Goal: Information Seeking & Learning: Check status

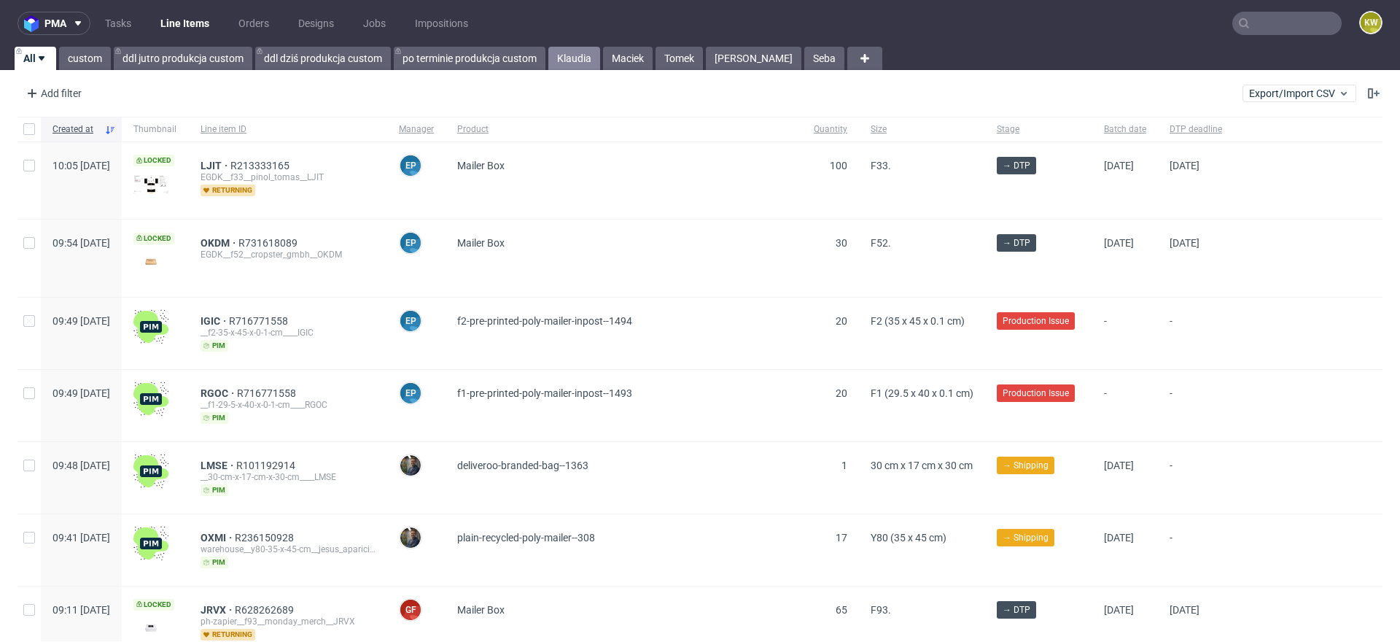
click at [569, 57] on link "Klaudia" at bounding box center [574, 58] width 52 height 23
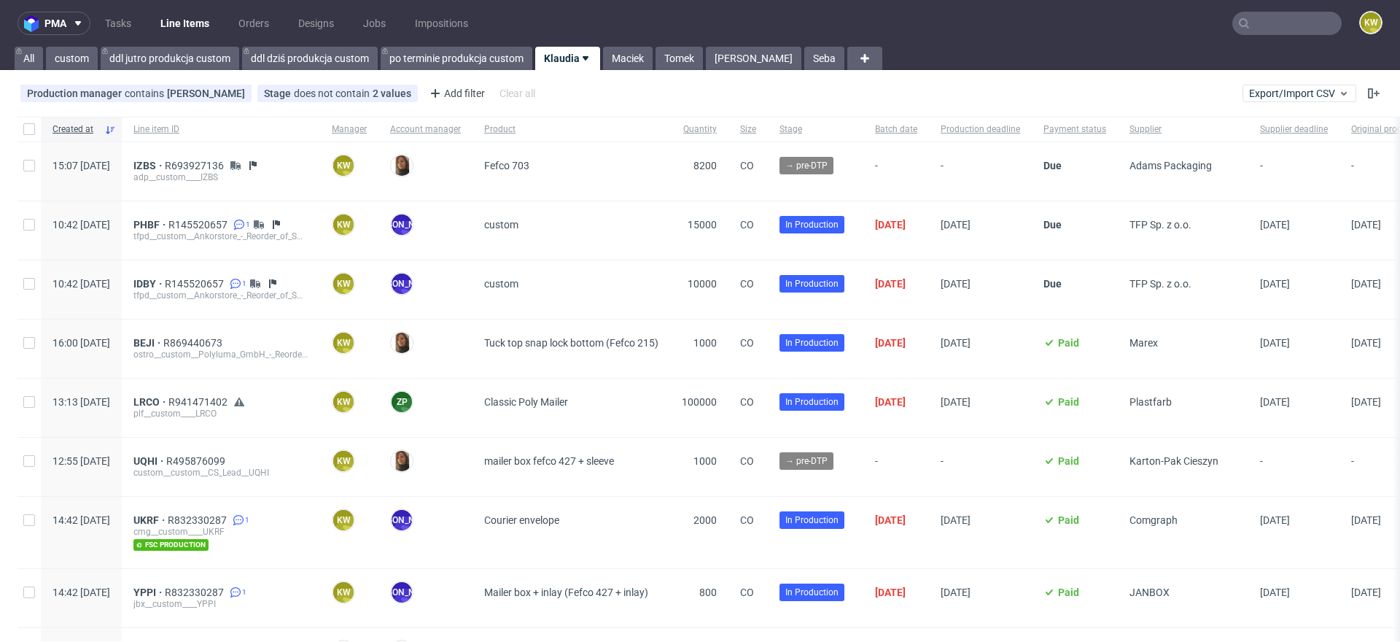
click at [122, 343] on div "16:00 Fri 12.09.2025" at bounding box center [81, 348] width 81 height 58
drag, startPoint x: 173, startPoint y: 343, endPoint x: 198, endPoint y: 343, distance: 25.5
click at [198, 343] on div "BEJI R869440673 ostro__custom__Polyluma_GmbH_-_Reorder_of_1000_units_of_33_x_33…" at bounding box center [221, 348] width 198 height 58
copy span "BEJI"
click at [250, 157] on div "IZBS R693927136 adp__custom____IZBS" at bounding box center [221, 171] width 198 height 58
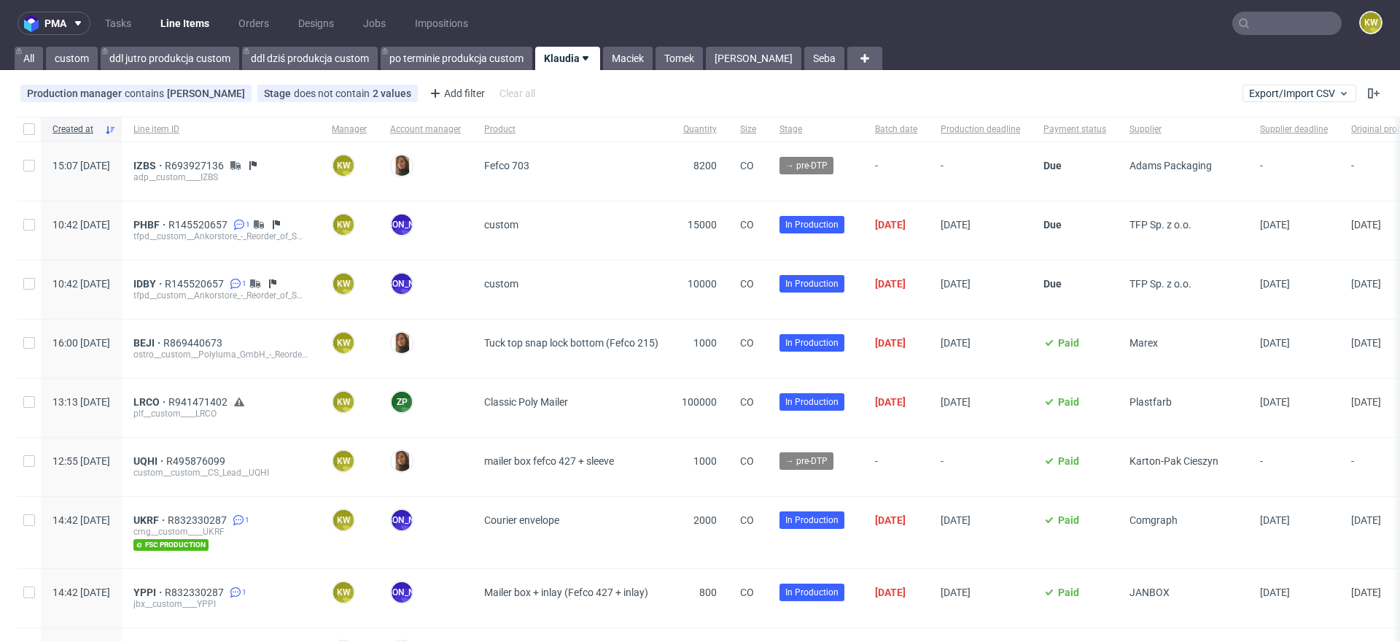
click at [246, 173] on div "adp__custom____IZBS" at bounding box center [220, 177] width 175 height 12
click at [245, 174] on div "adp__custom____IZBS" at bounding box center [220, 177] width 175 height 12
click at [227, 169] on span "R693927136" at bounding box center [196, 166] width 62 height 12
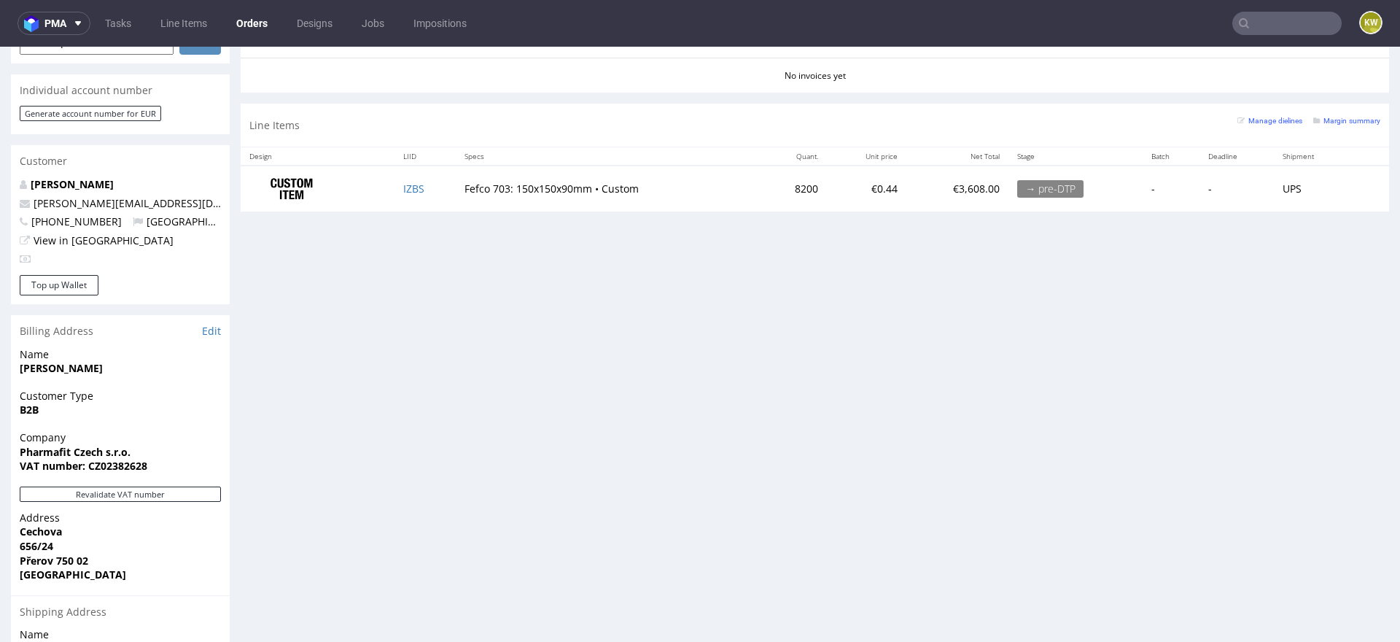
scroll to position [709, 0]
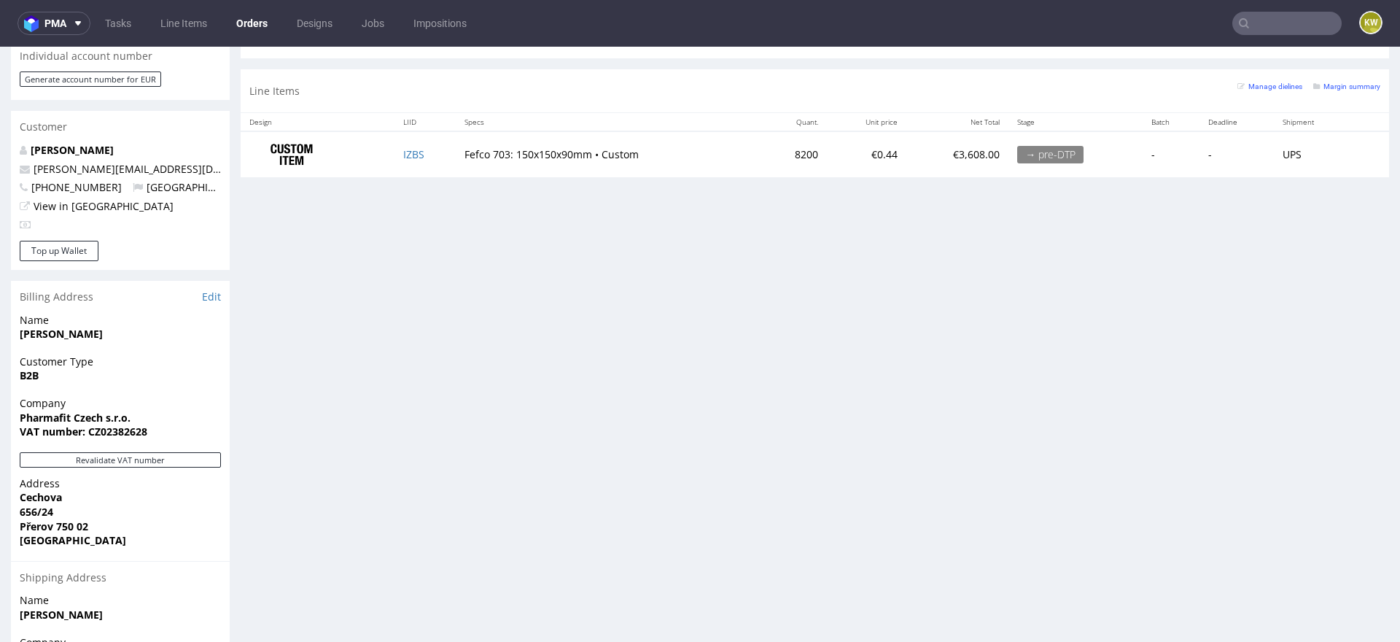
click at [437, 152] on td "IZBS" at bounding box center [425, 154] width 62 height 46
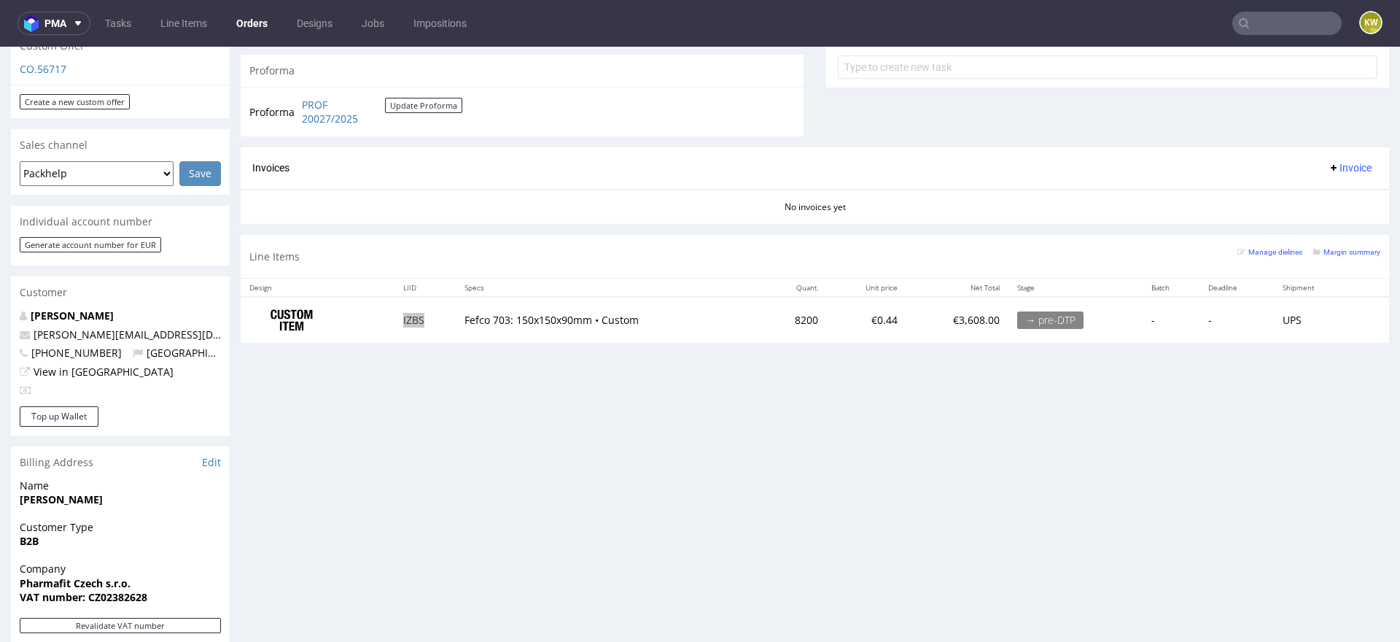
scroll to position [489, 0]
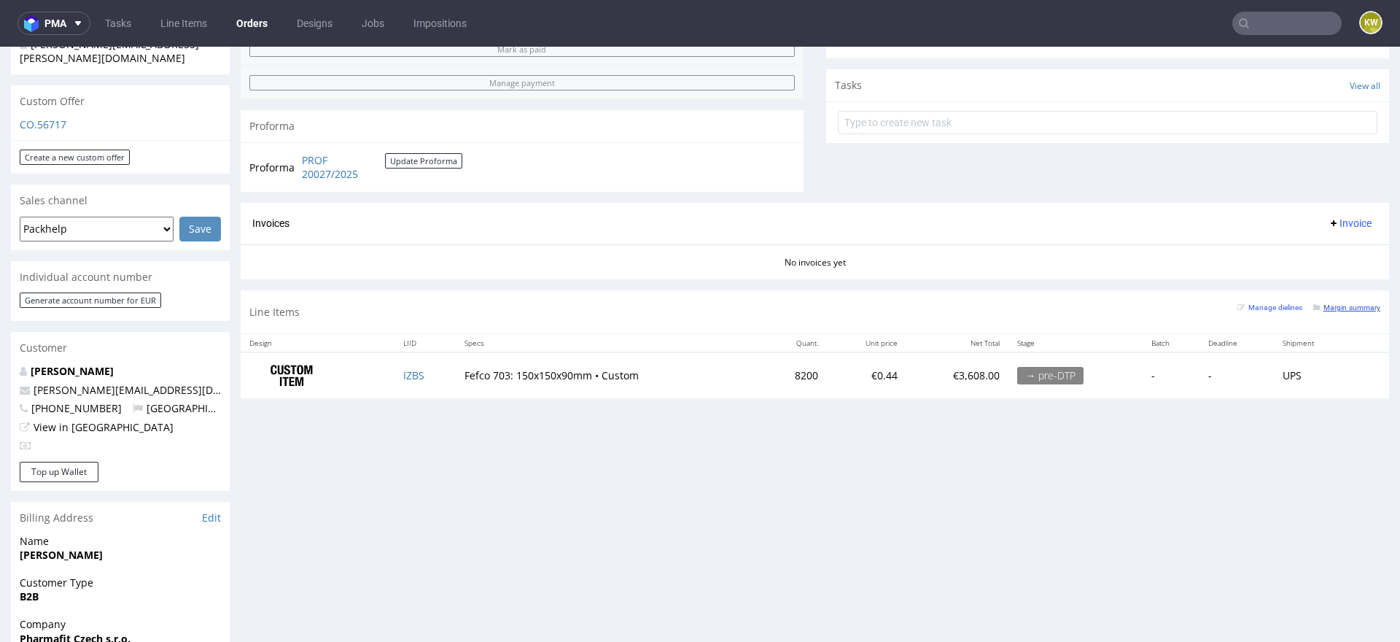
click at [1317, 303] on small "Margin summary" at bounding box center [1346, 307] width 67 height 8
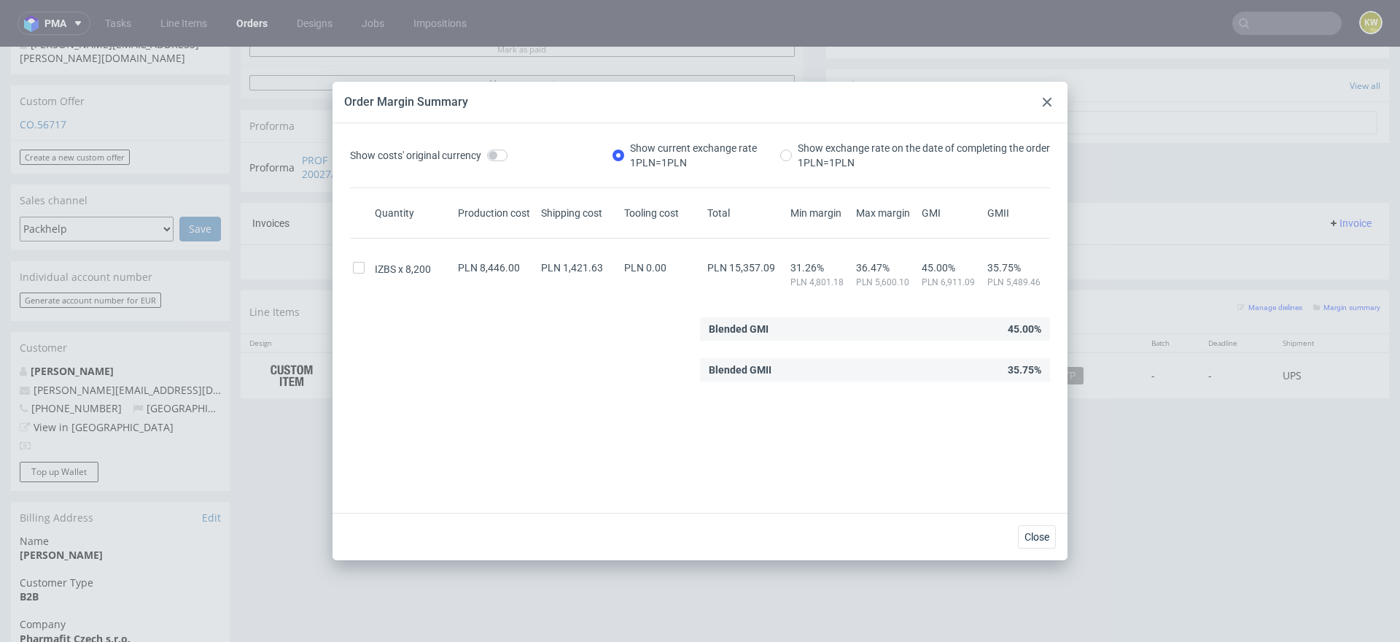
click at [753, 269] on span "PLN 15,357.09" at bounding box center [741, 268] width 68 height 12
copy span "15,357.09"
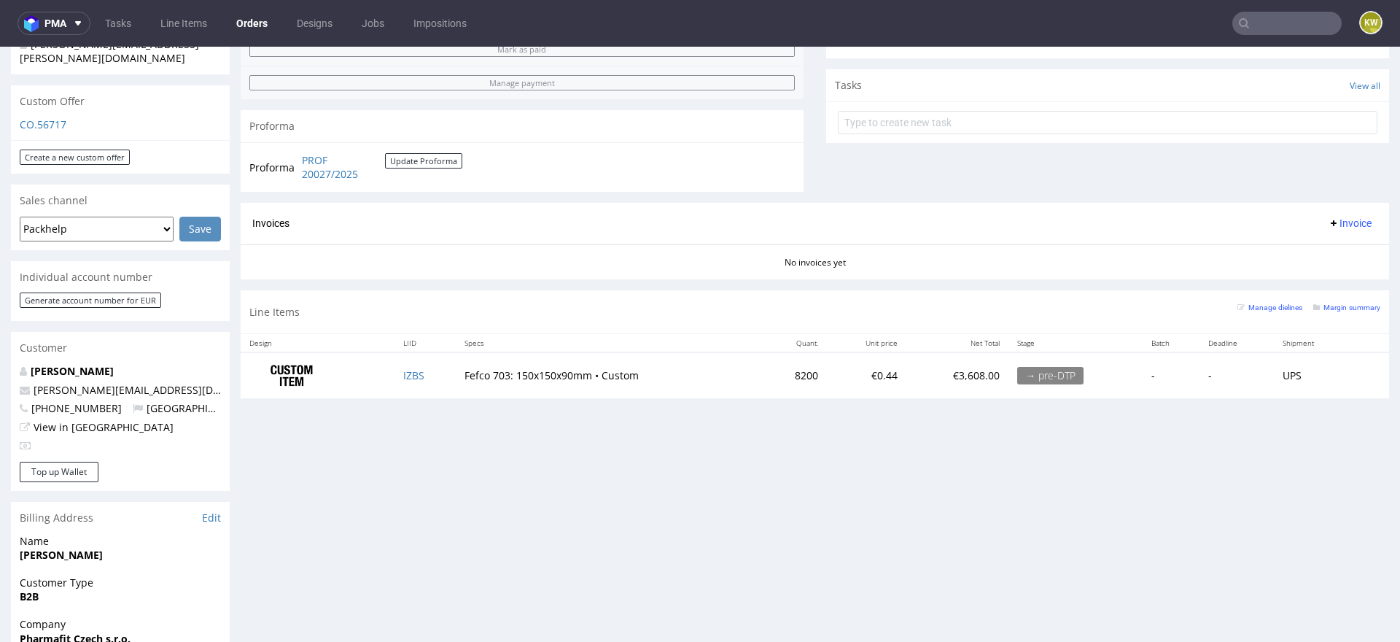
click at [370, 396] on div "Progress Payment Due Payment “Received” Email - Line Items 1 DTP - Production -…" at bounding box center [815, 7] width 1148 height 803
click at [400, 381] on td "IZBS" at bounding box center [425, 375] width 62 height 46
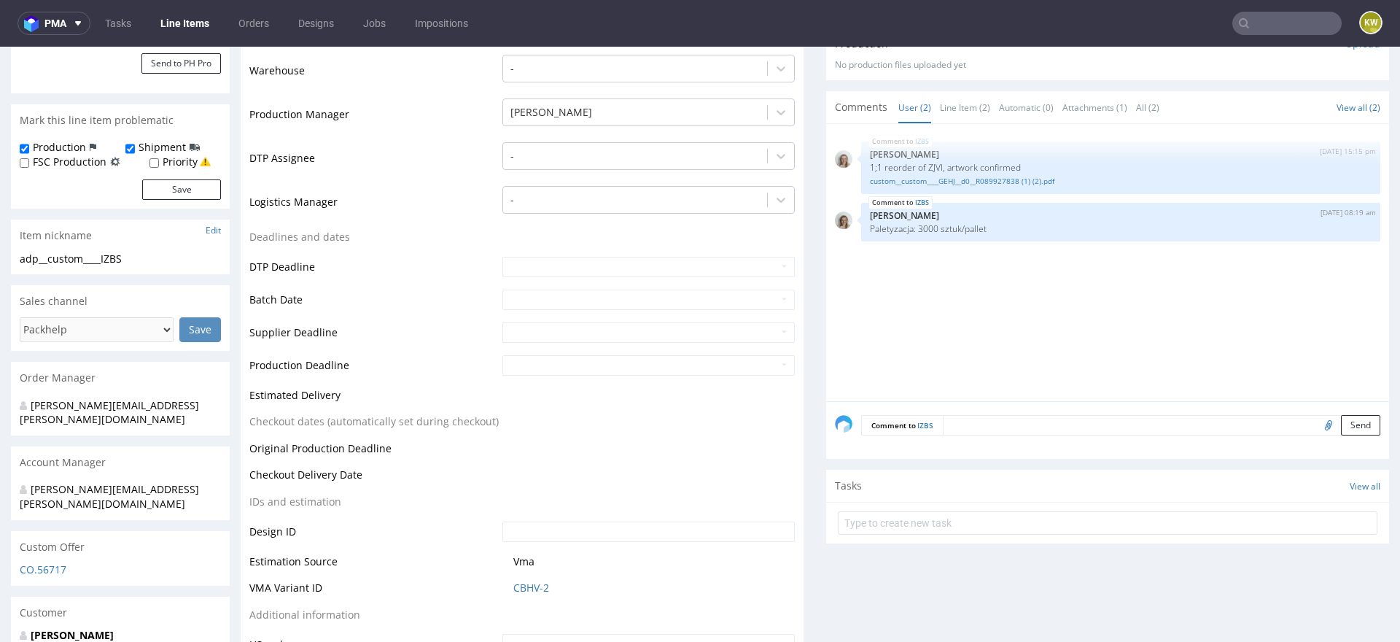
scroll to position [337, 0]
click at [579, 572] on td "Vma" at bounding box center [647, 562] width 296 height 27
drag, startPoint x: 574, startPoint y: 583, endPoint x: 440, endPoint y: 583, distance: 133.4
click at [440, 583] on tr "VMA Variant ID CBHV-2" at bounding box center [521, 588] width 545 height 27
copy tr "CBHV-2"
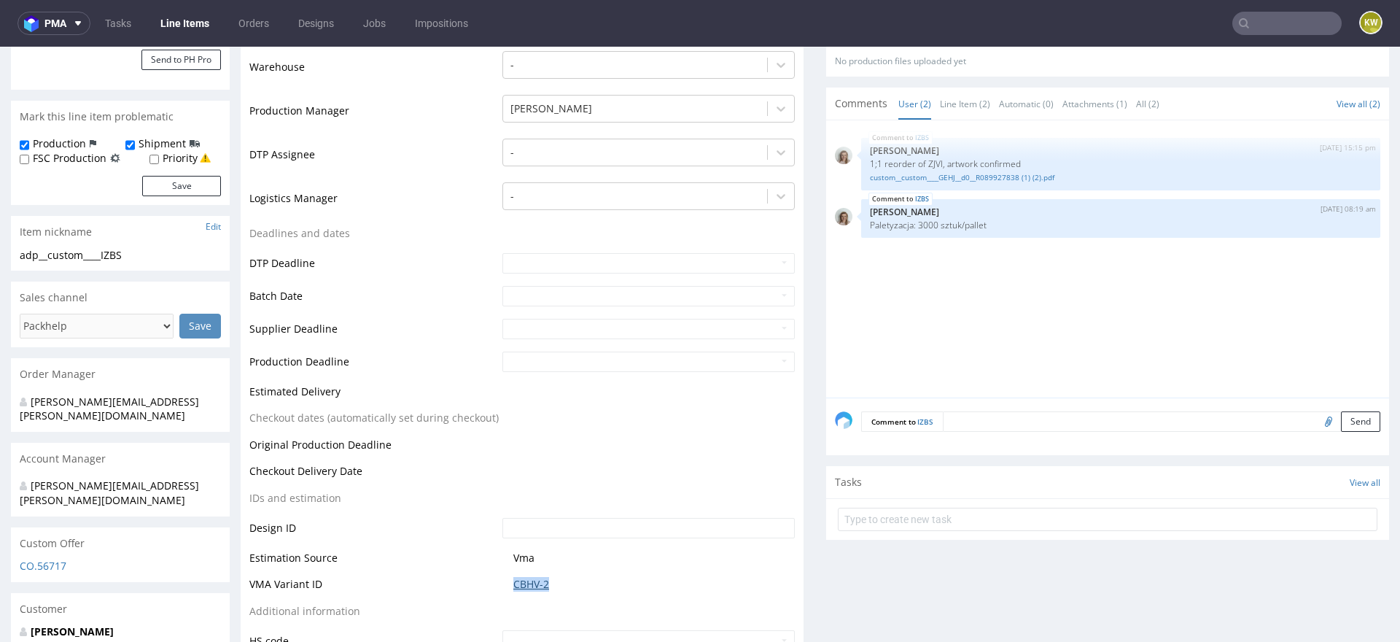
click at [525, 584] on link "CBHV-2" at bounding box center [531, 584] width 36 height 15
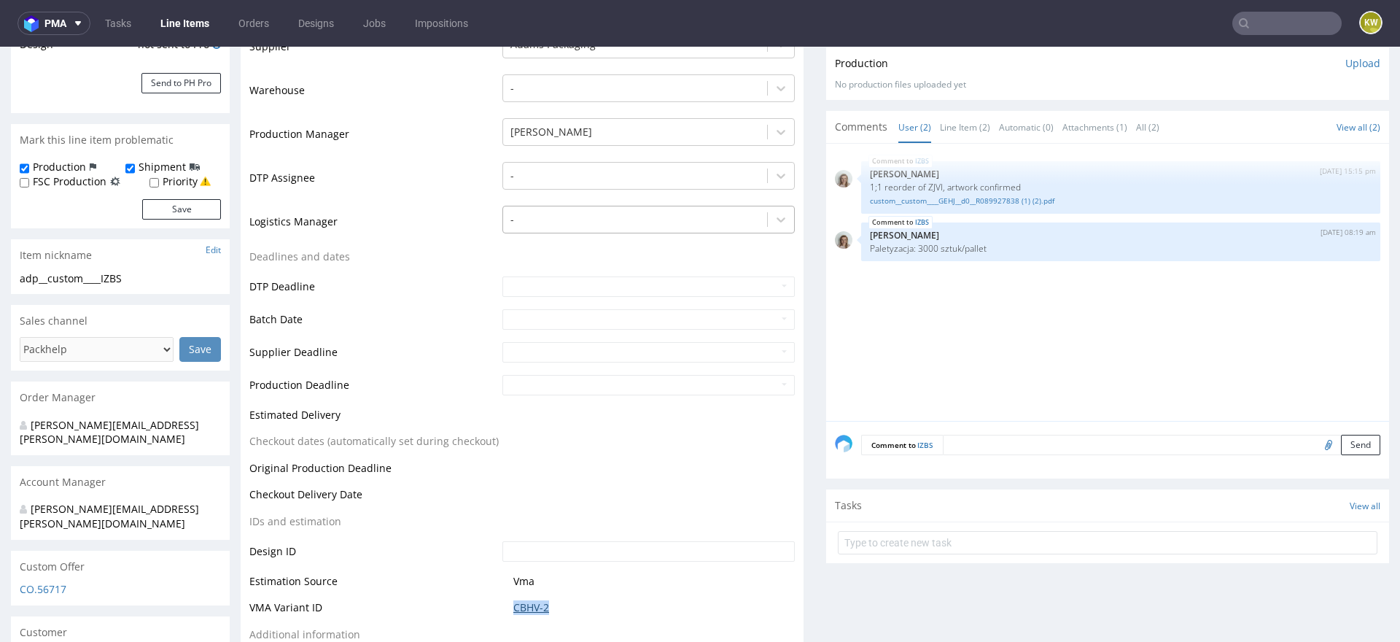
scroll to position [322, 0]
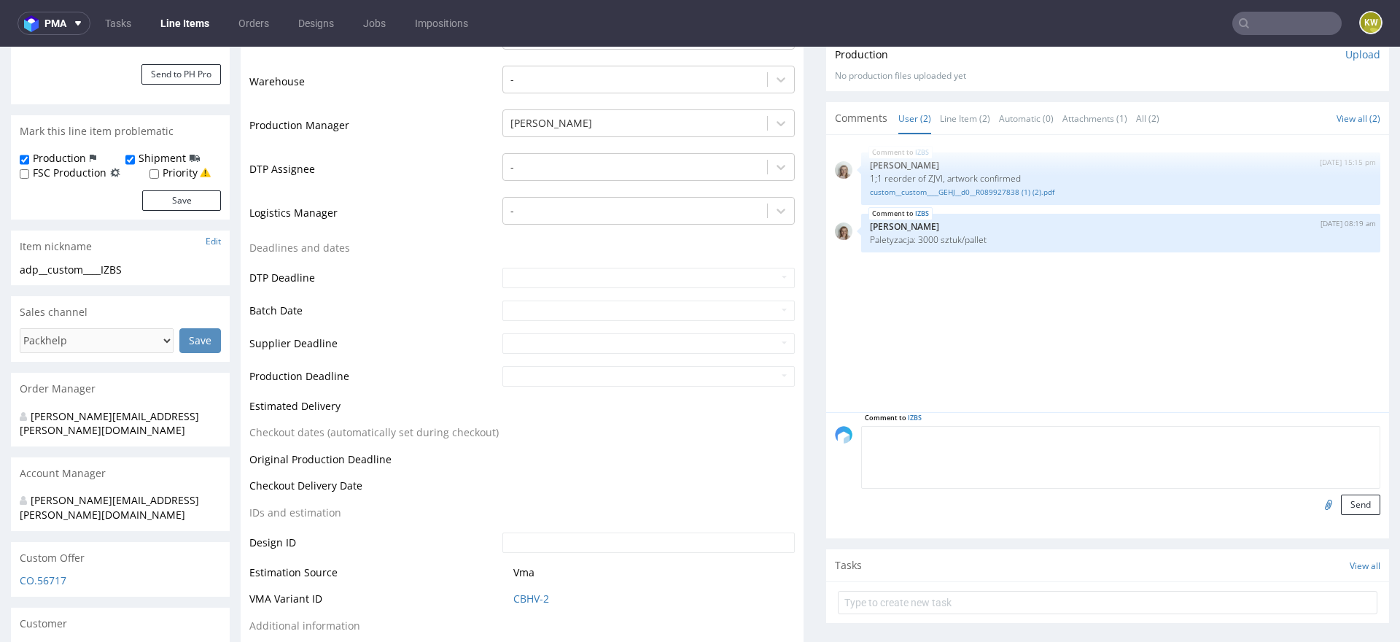
click at [984, 429] on textarea at bounding box center [1120, 457] width 519 height 63
type textarea "waiting for payment"
click at [1347, 503] on button "Send" at bounding box center [1360, 504] width 39 height 20
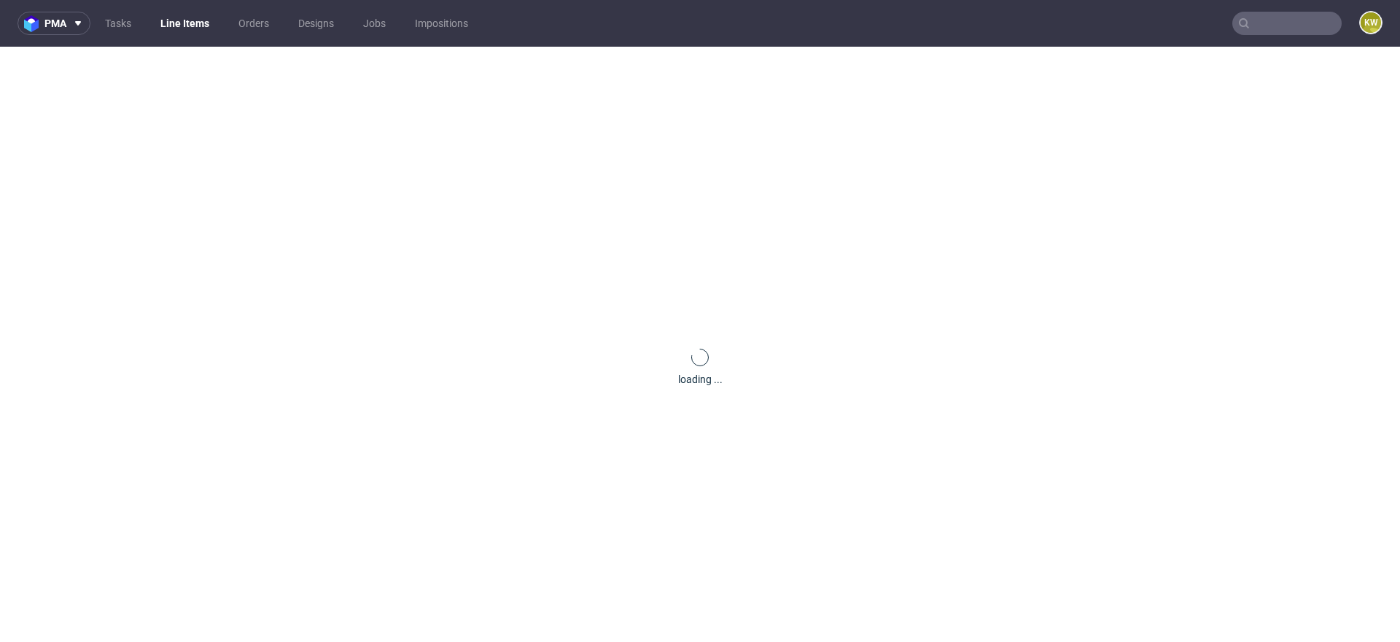
scroll to position [0, 0]
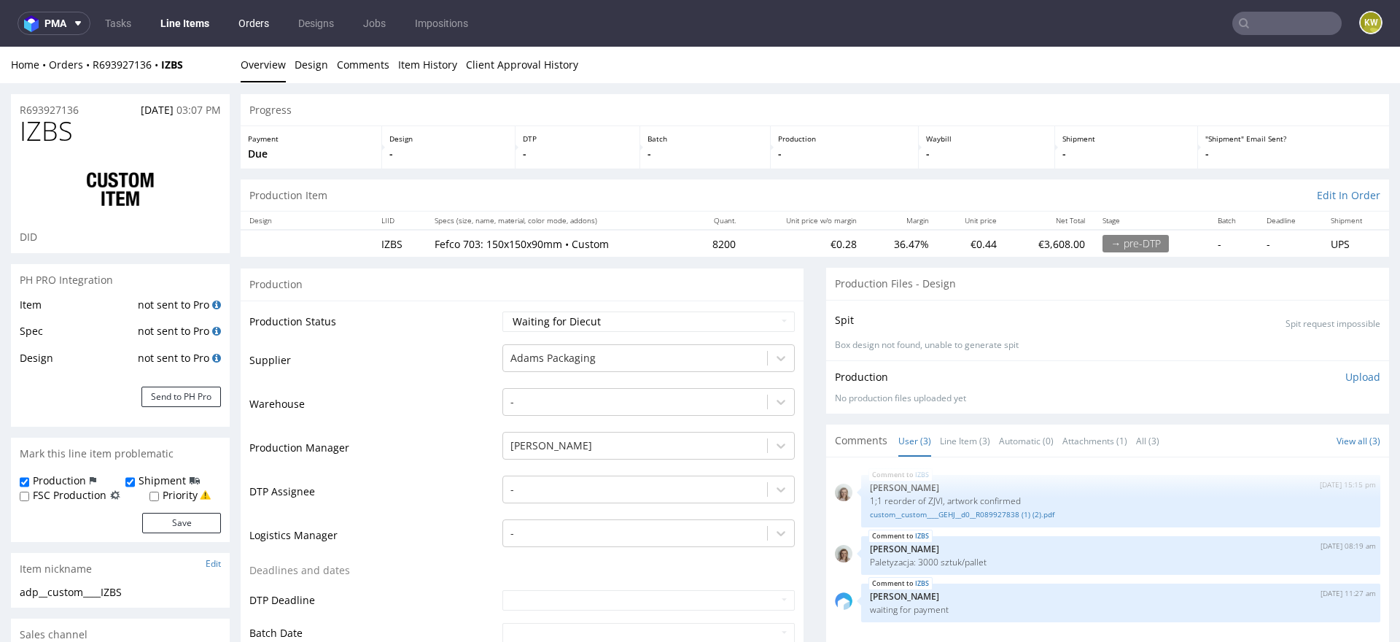
click at [276, 24] on link "Orders" at bounding box center [254, 23] width 48 height 23
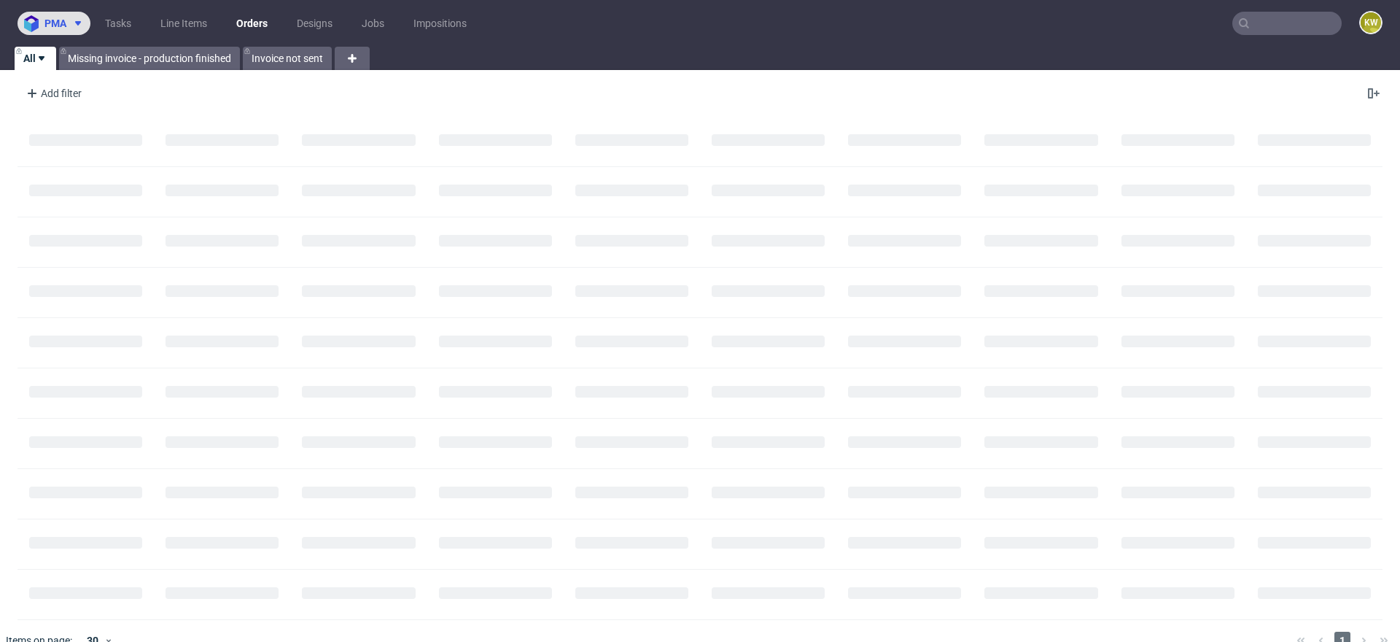
click at [75, 22] on use at bounding box center [78, 23] width 6 height 4
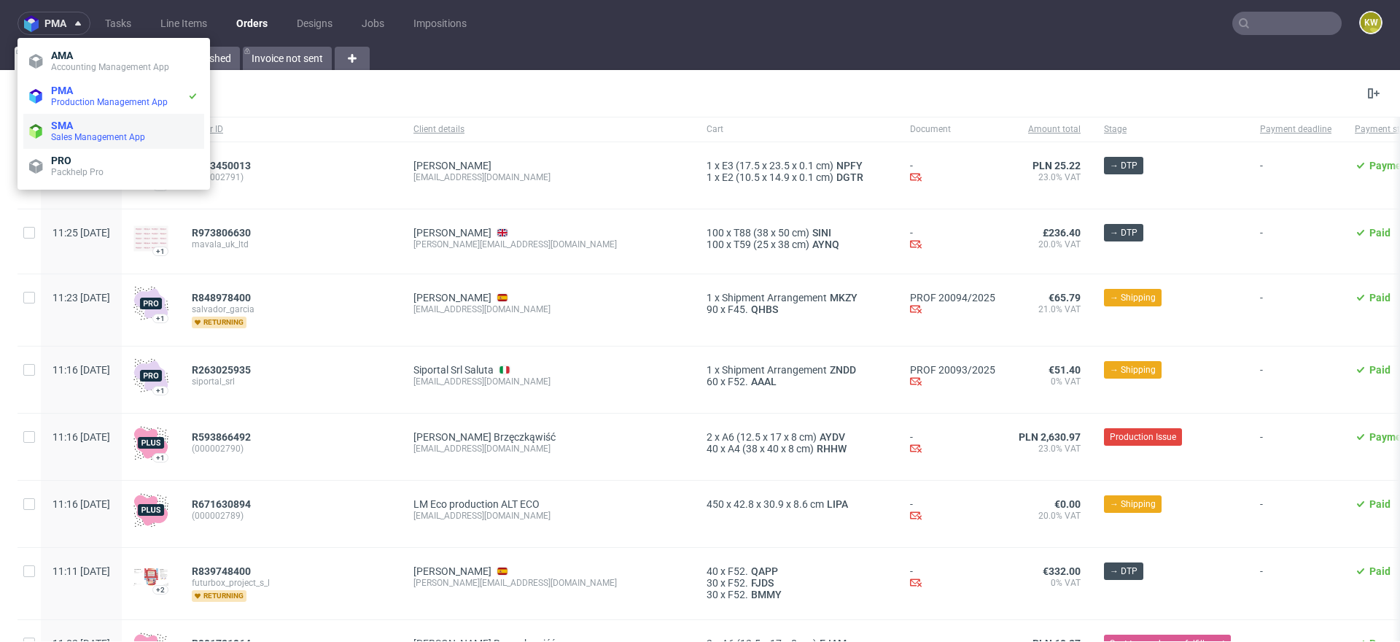
click at [69, 122] on span "SMA" at bounding box center [62, 126] width 22 height 12
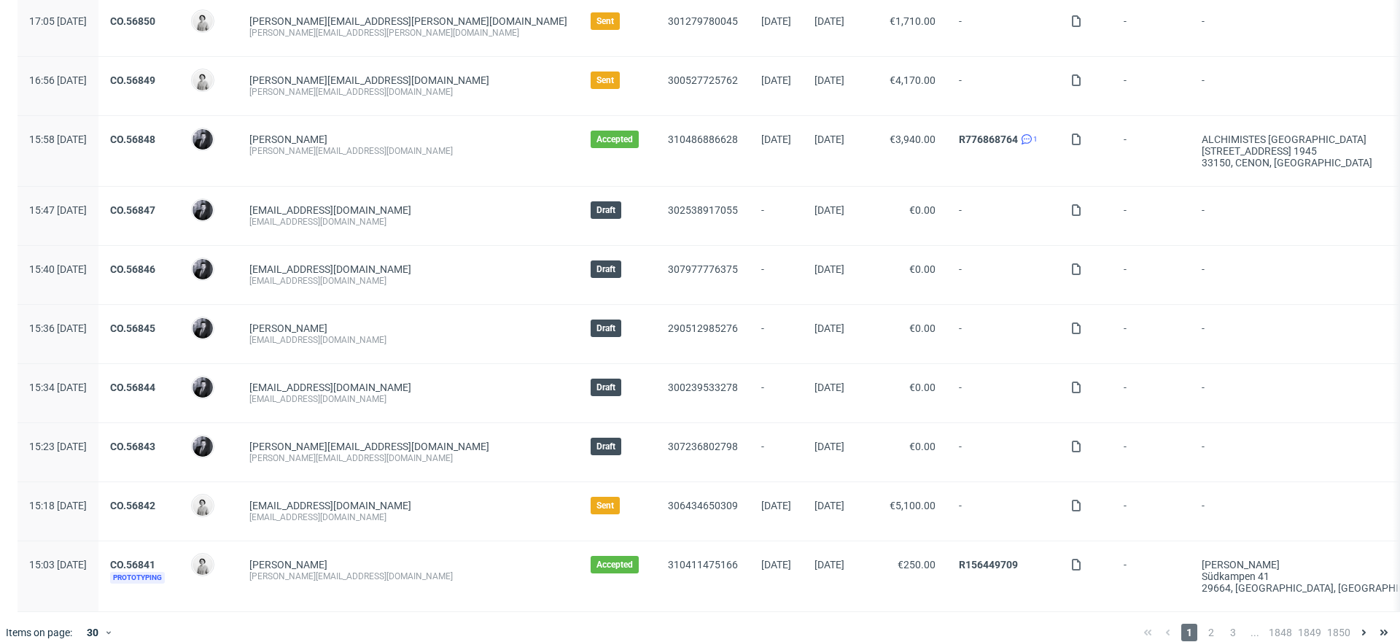
scroll to position [1387, 0]
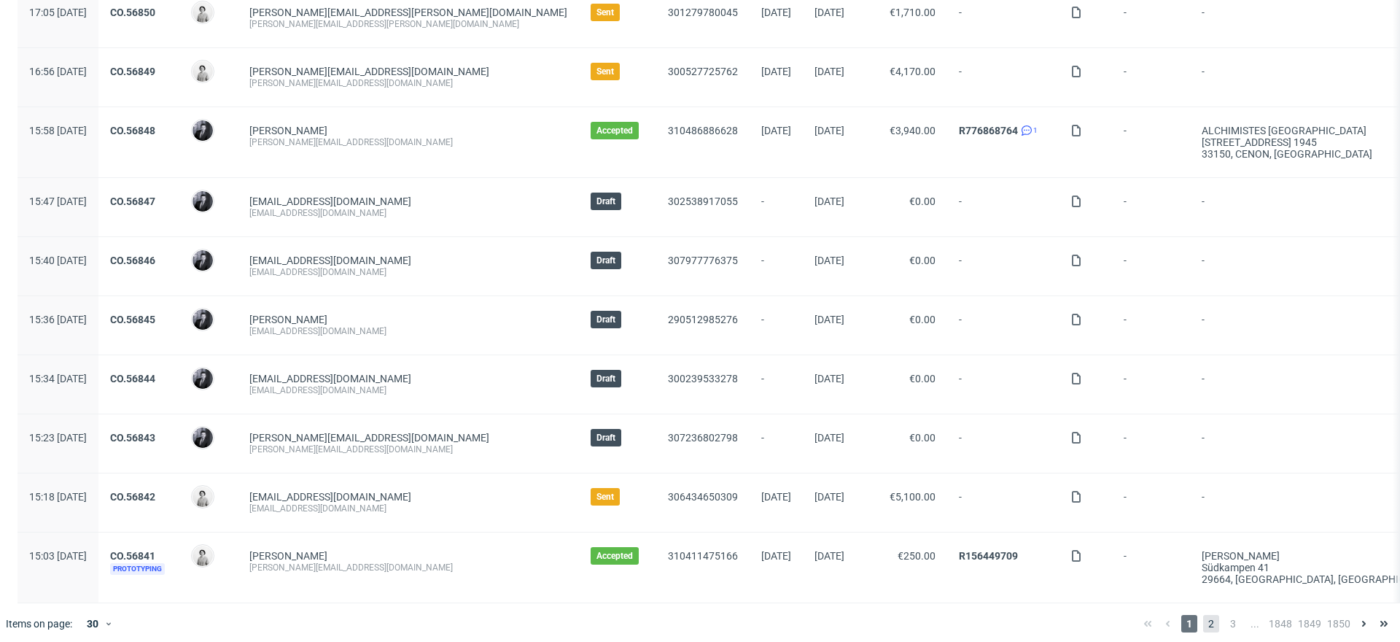
click at [1203, 615] on span "2" at bounding box center [1211, 623] width 16 height 17
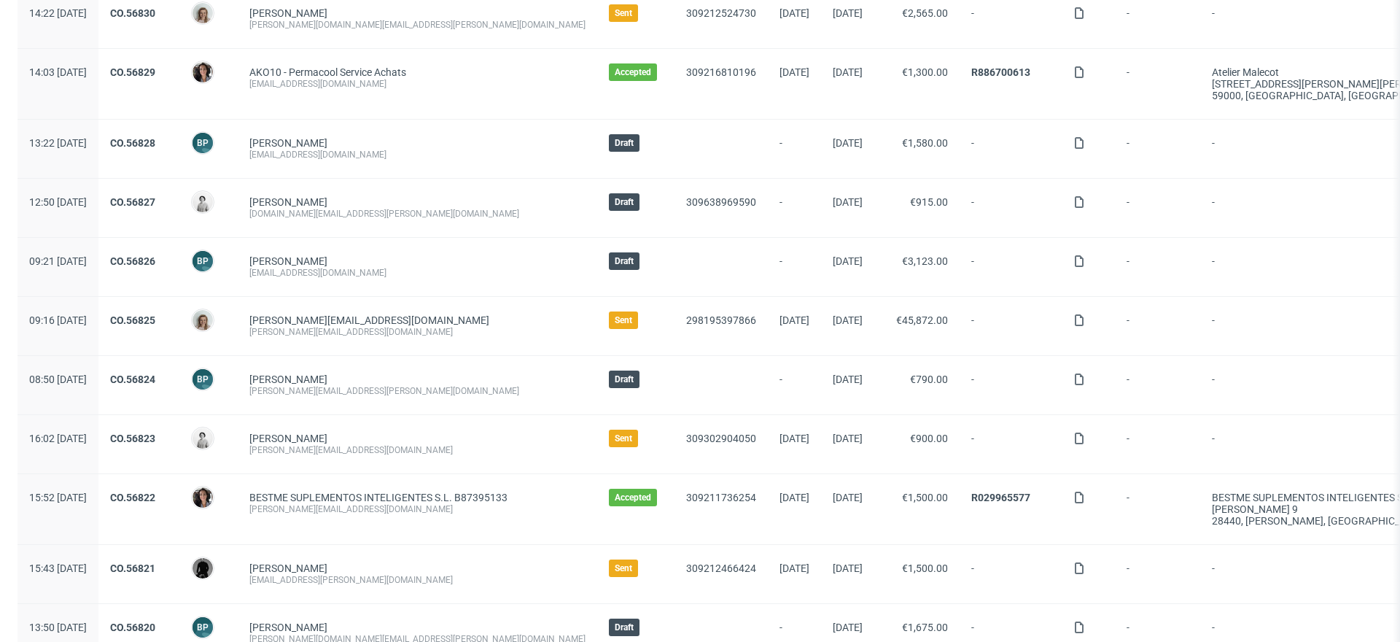
scroll to position [776, 0]
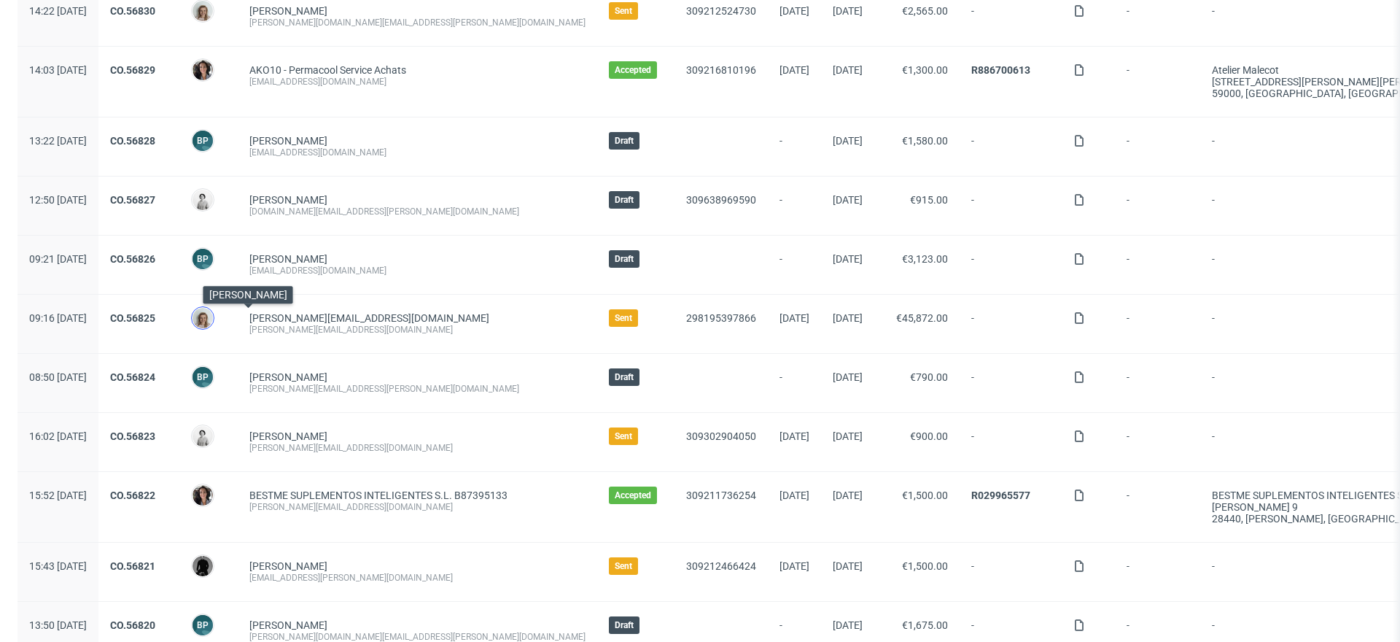
click at [213, 319] on img at bounding box center [202, 318] width 20 height 20
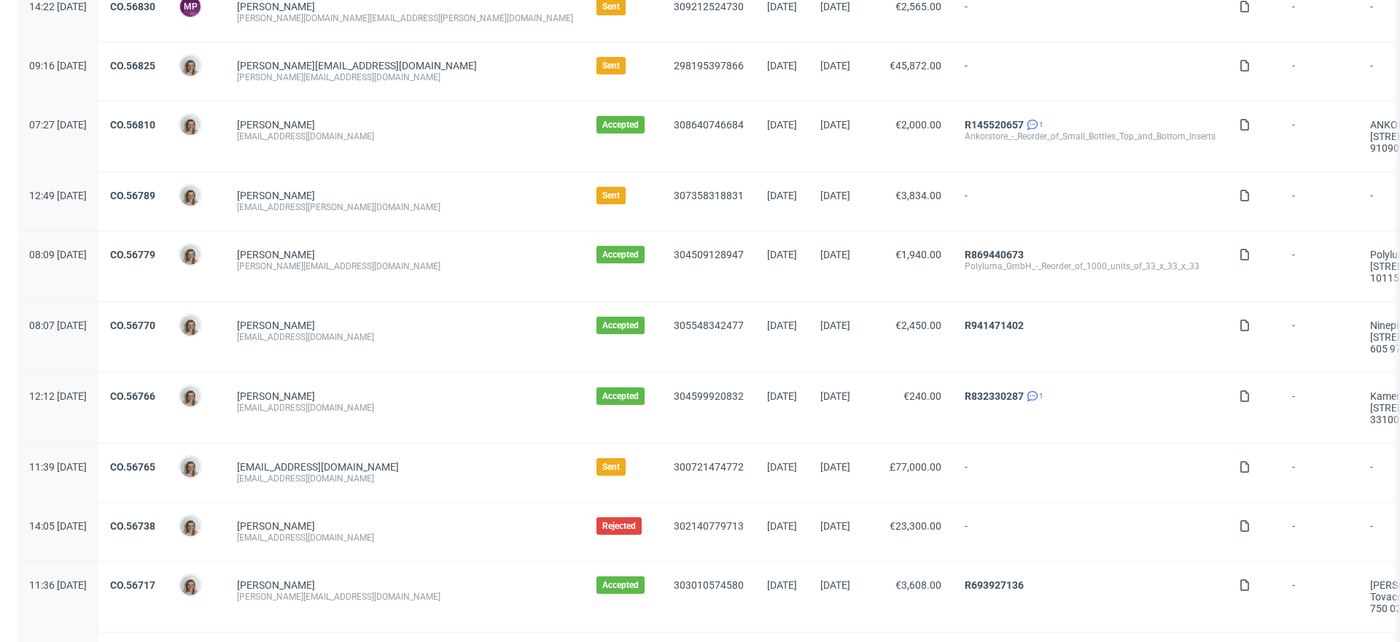
scroll to position [225, 0]
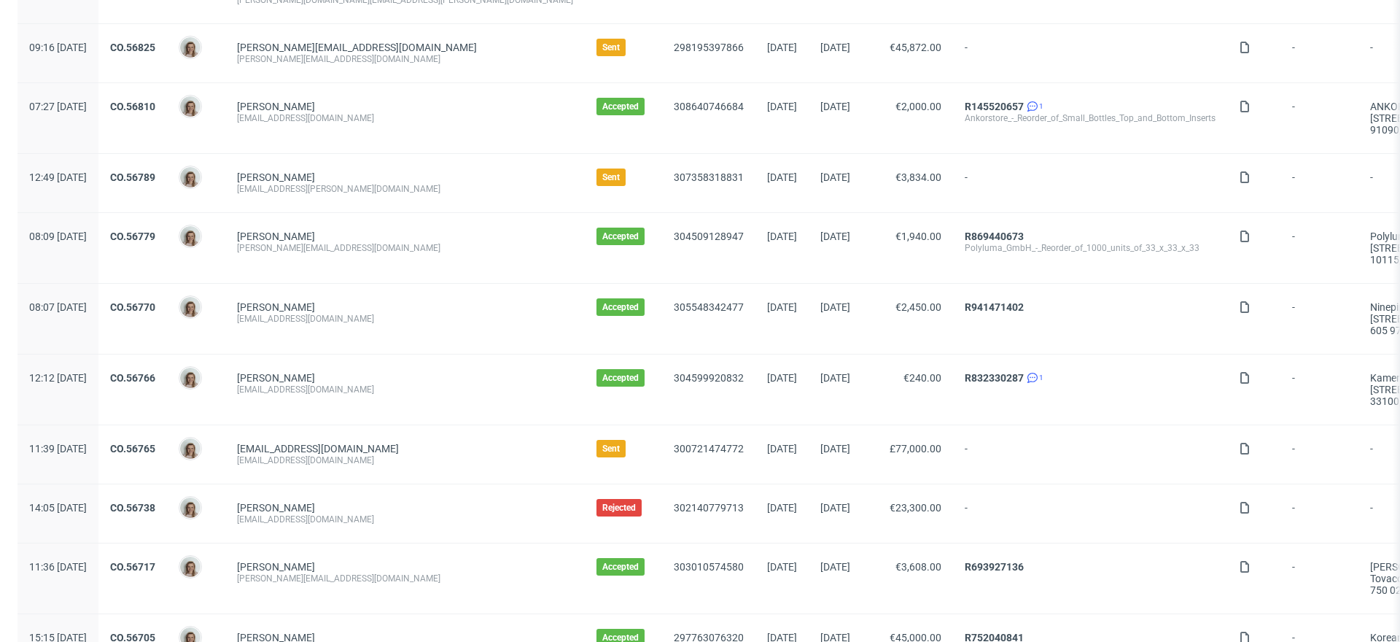
click at [167, 437] on div "CO.56765" at bounding box center [132, 454] width 69 height 58
click at [155, 447] on link "CO.56765" at bounding box center [132, 449] width 45 height 12
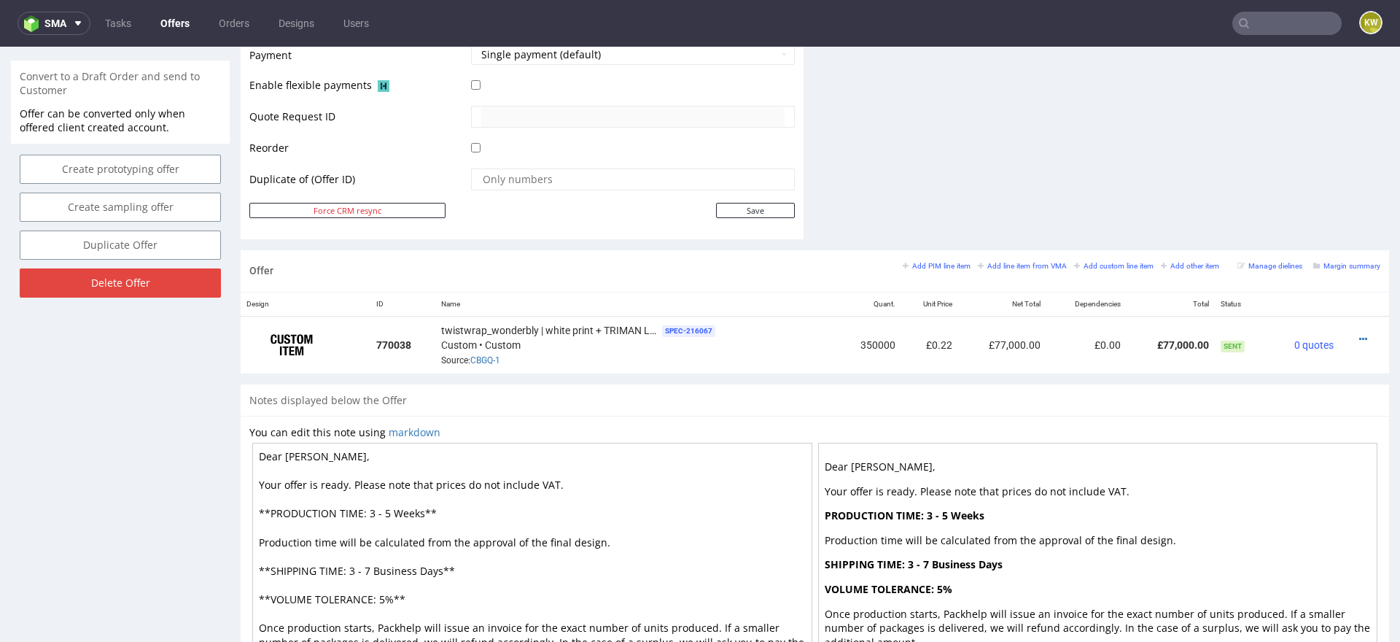
scroll to position [669, 0]
click at [1294, 346] on span "0 quotes" at bounding box center [1313, 344] width 39 height 12
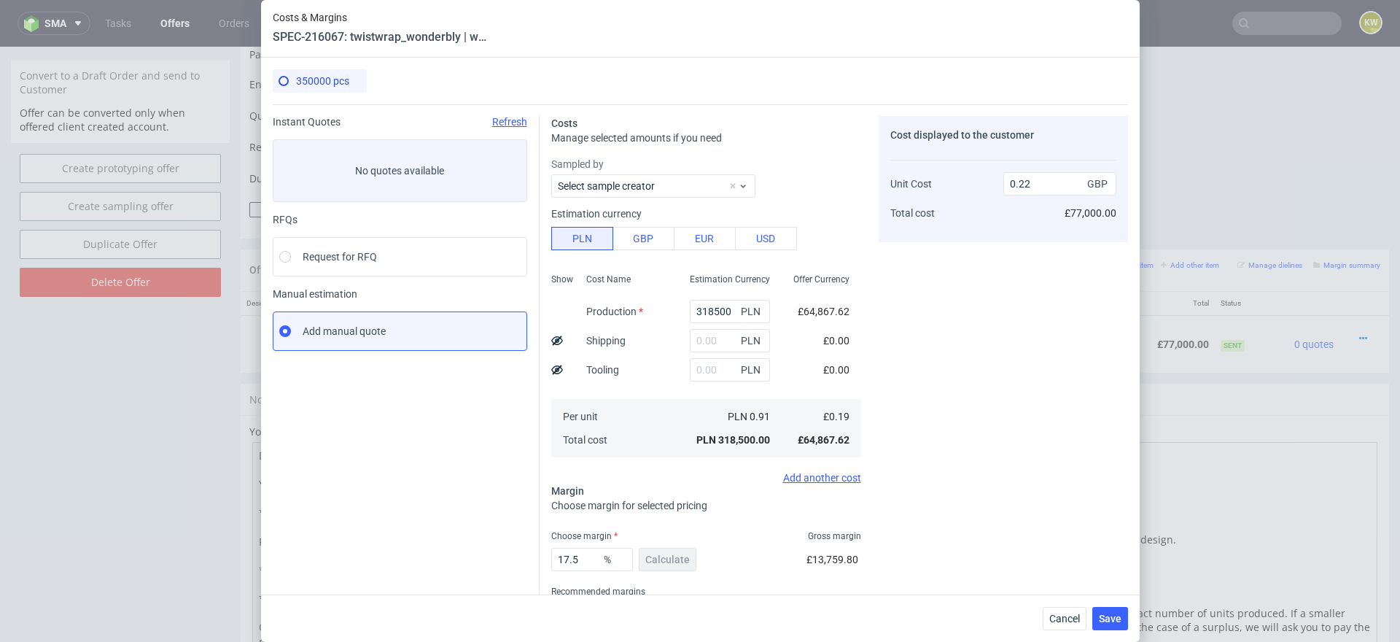
click at [952, 390] on div "Cost displayed to the customer Unit Cost Total cost 0.22 GBP £77,000.00" at bounding box center [1003, 383] width 249 height 534
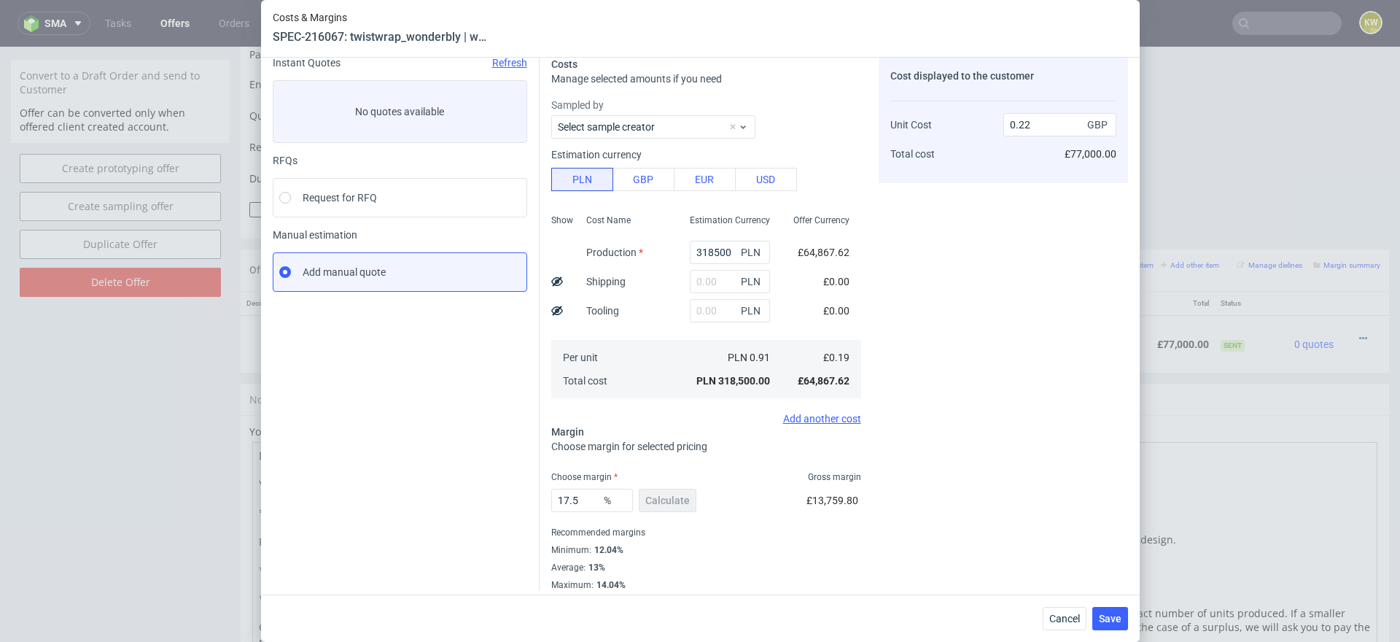
scroll to position [66, 0]
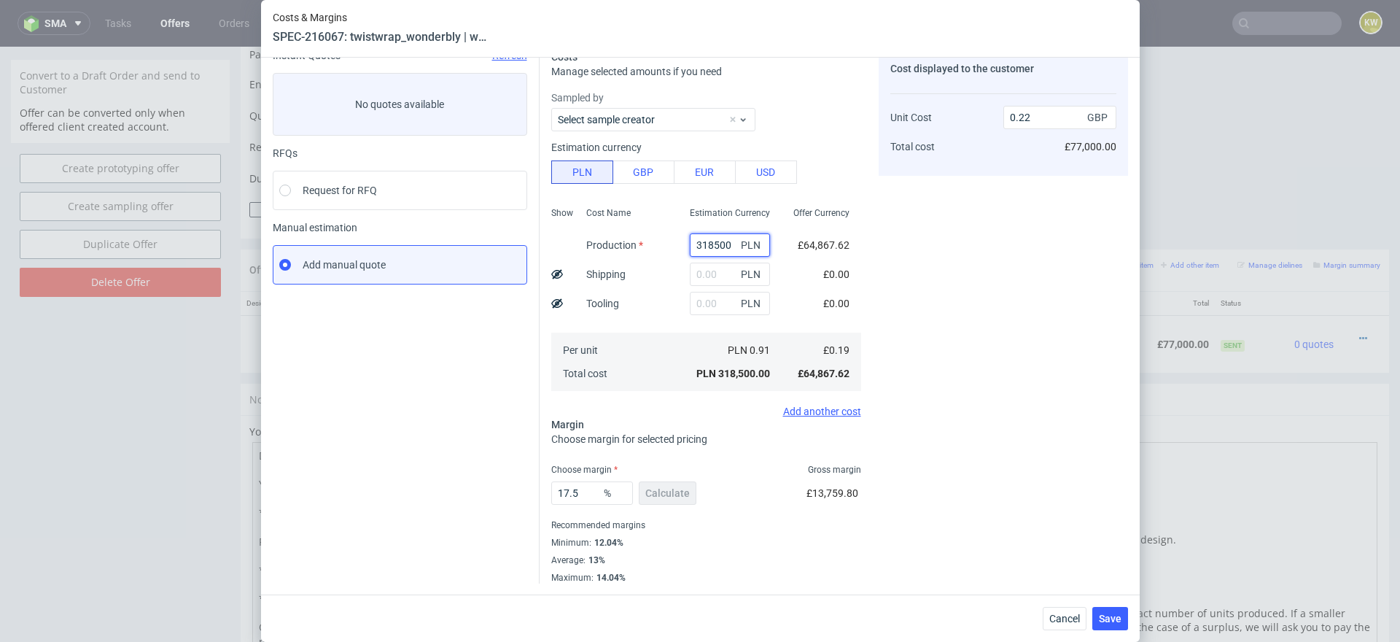
drag, startPoint x: 732, startPoint y: 249, endPoint x: 568, endPoint y: 258, distance: 164.3
click at [568, 257] on div "Show Cost Name Production Shipping Tooling Per unit Total cost Estimation Curre…" at bounding box center [706, 297] width 310 height 192
drag, startPoint x: 733, startPoint y: 245, endPoint x: 660, endPoint y: 245, distance: 73.6
click at [660, 245] on div "Show Cost Name Production Shipping Tooling Per unit Total cost Estimation Curre…" at bounding box center [706, 297] width 310 height 192
type input "2"
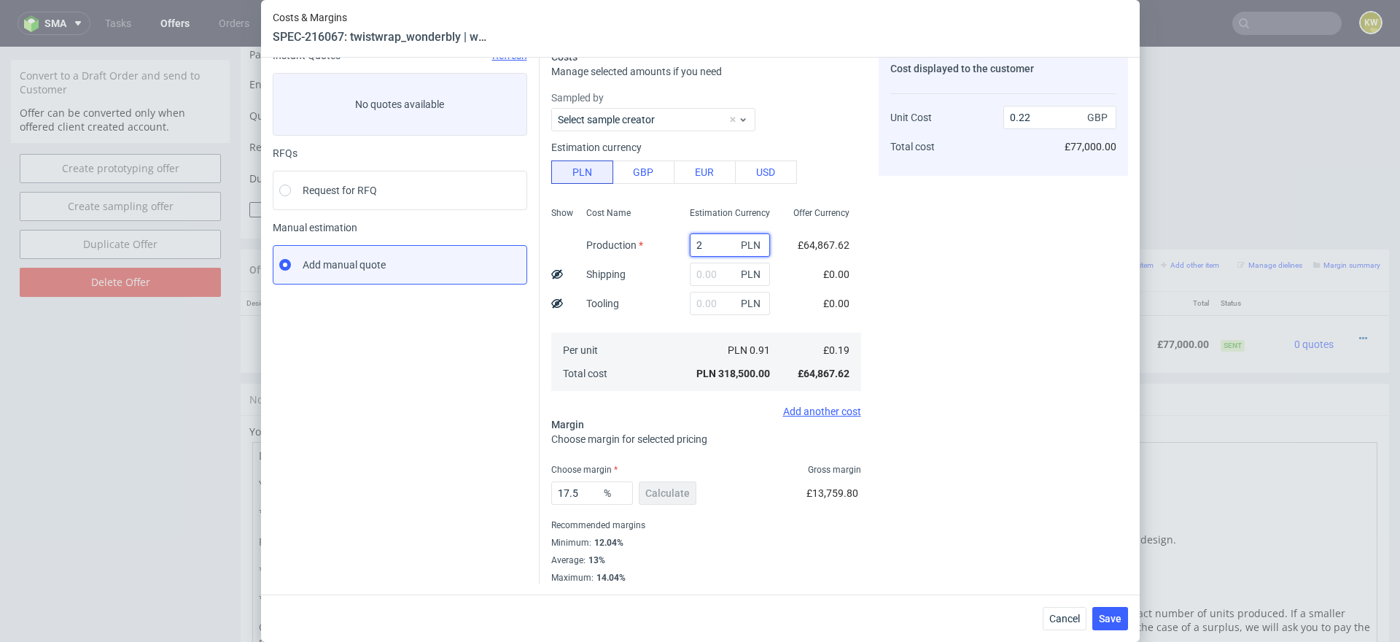
type input "0"
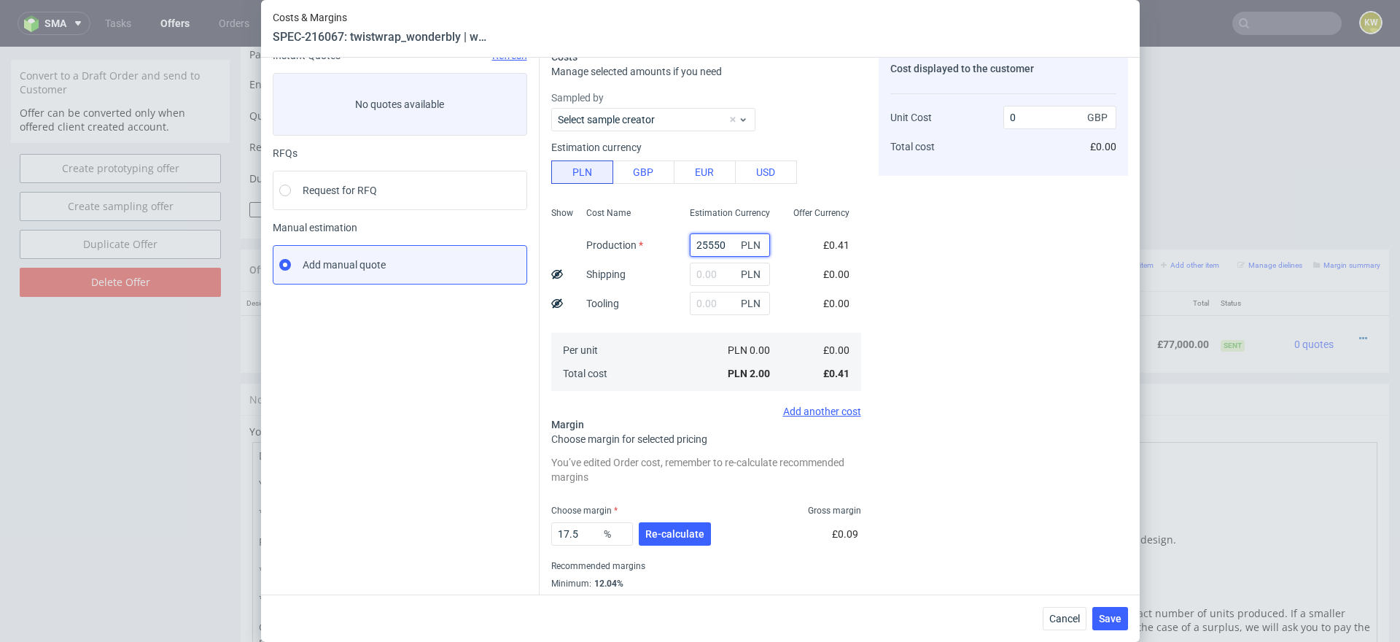
type input "255500"
type input "0.18"
type input "255500"
click at [572, 537] on input "17.5" at bounding box center [592, 533] width 82 height 23
drag, startPoint x: 580, startPoint y: 537, endPoint x: 536, endPoint y: 531, distance: 44.2
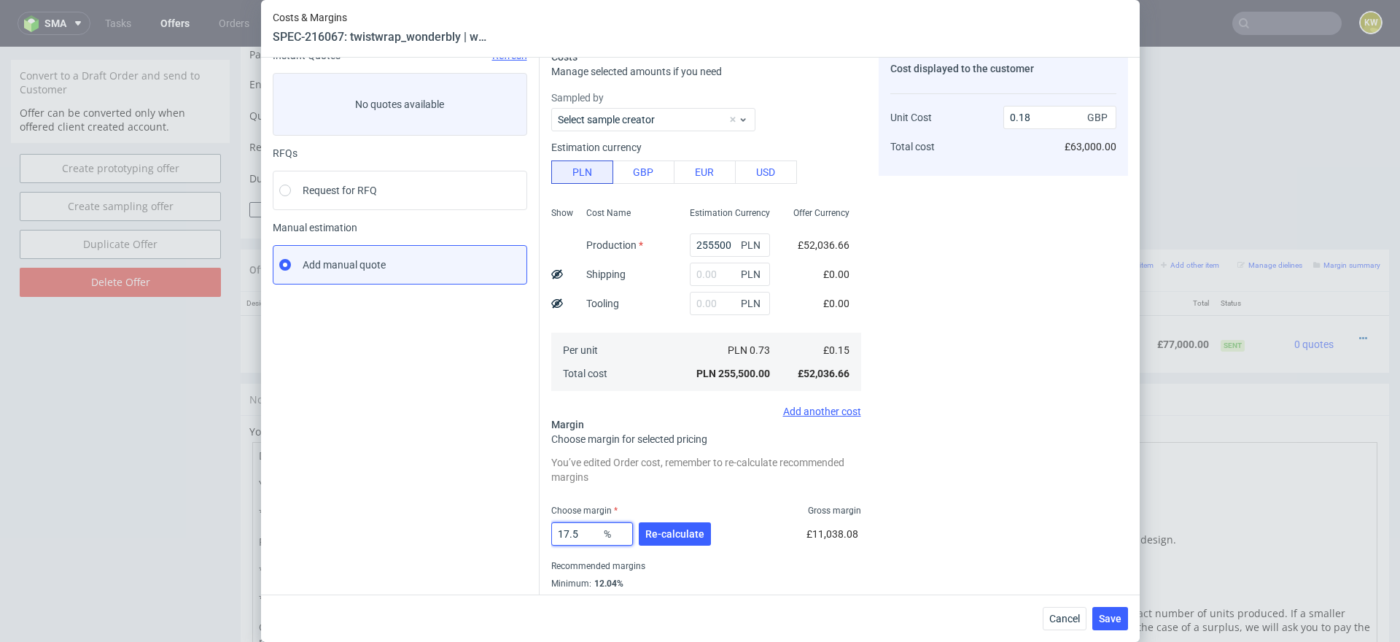
click at [540, 531] on div "Costs Manage selected amounts if you need Sampled by Select sample creator Esti…" at bounding box center [834, 331] width 588 height 586
type input "20"
type input "0.19"
click at [523, 529] on div "Instant Quotes Refresh No quotes available RFQs Request for RFQ Manual estimati…" at bounding box center [406, 337] width 267 height 575
drag, startPoint x: 578, startPoint y: 529, endPoint x: 505, endPoint y: 522, distance: 73.9
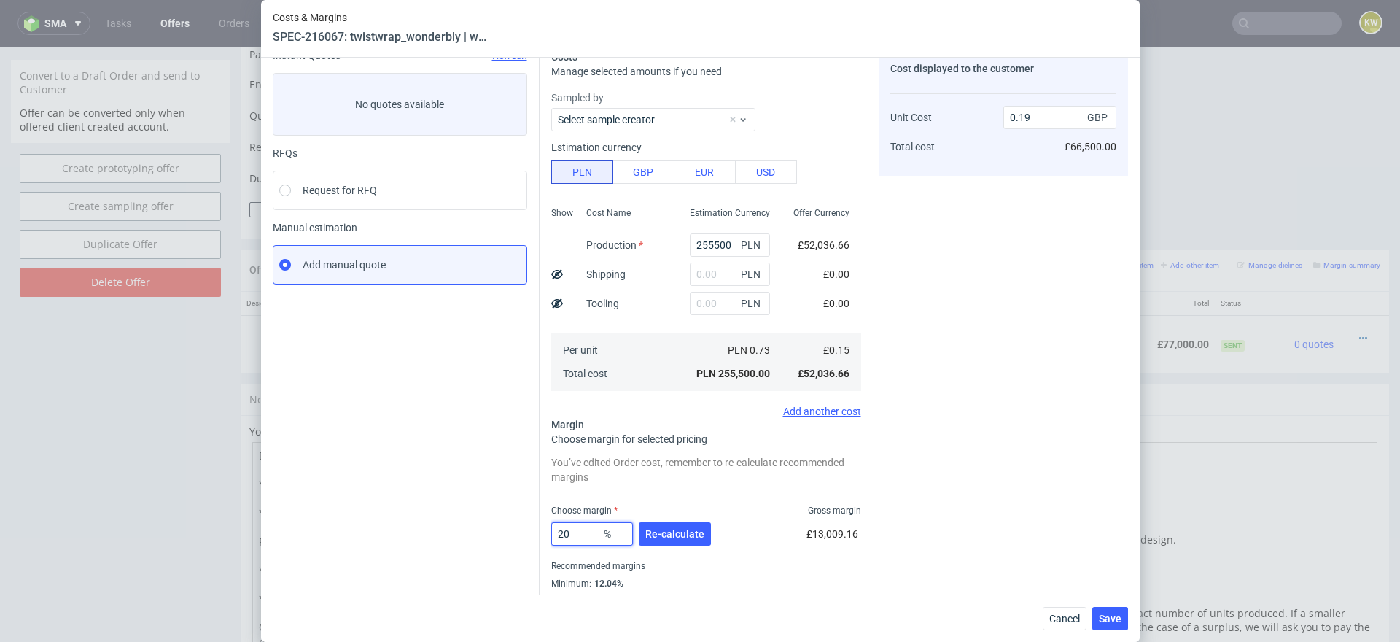
click at [514, 524] on div "Instant Quotes Refresh No quotes available RFQs Request for RFQ Manual estimati…" at bounding box center [700, 331] width 855 height 586
type input "30"
type input "0.21"
click at [608, 500] on div "You’ve edited Order cost, remember to re-calculate recommended margins Choose m…" at bounding box center [706, 538] width 310 height 172
click at [585, 530] on input "30" at bounding box center [592, 533] width 82 height 23
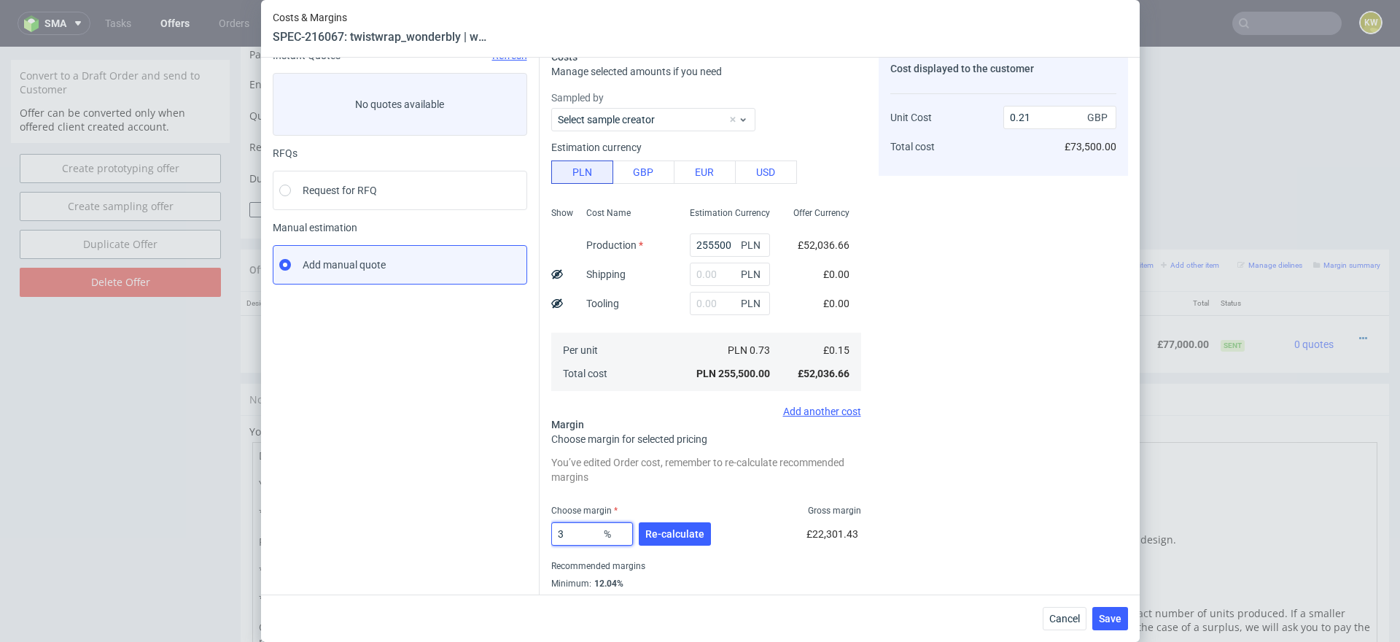
type input "33"
type input "0.22"
click at [634, 495] on div "You’ve edited Order cost, remember to re-calculate recommended margins Choose m…" at bounding box center [706, 538] width 310 height 172
click at [580, 529] on input "33" at bounding box center [592, 533] width 82 height 23
type input "34"
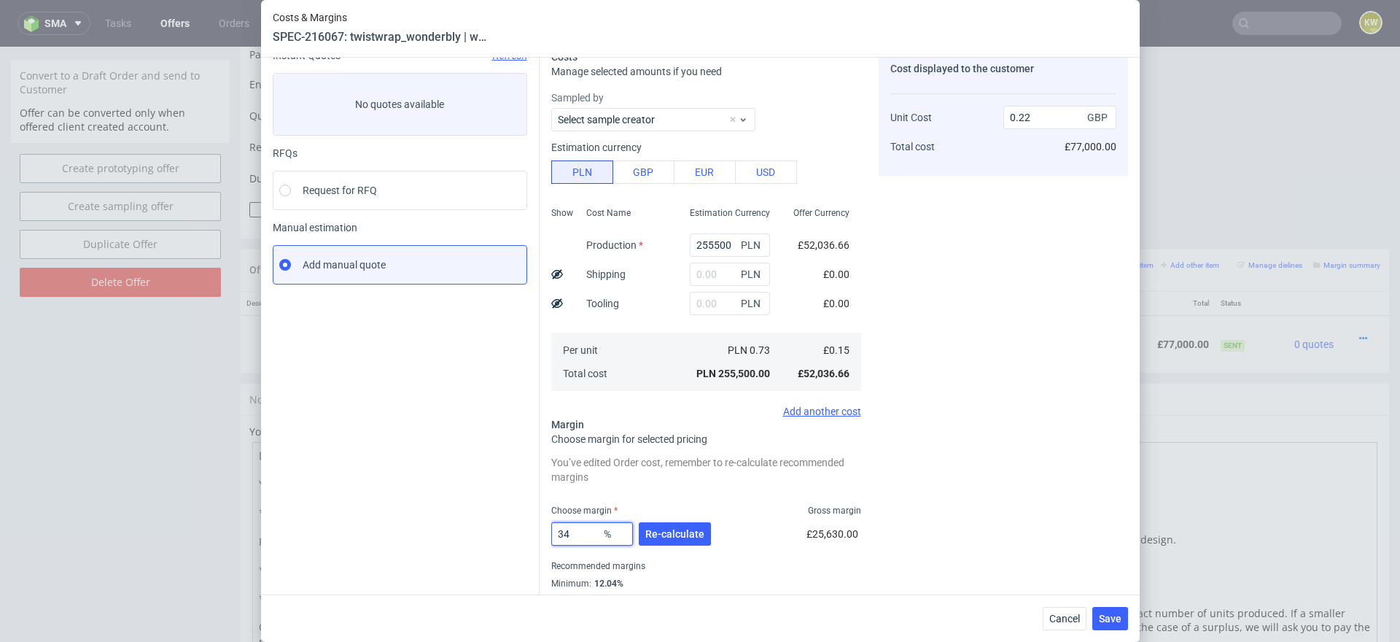
type input "0.23"
click at [616, 493] on div "You’ve edited Order cost, remember to re-calculate recommended margins Choose m…" at bounding box center [706, 538] width 310 height 172
click at [580, 534] on input "34" at bounding box center [592, 533] width 82 height 23
type input "33"
type input "0.22"
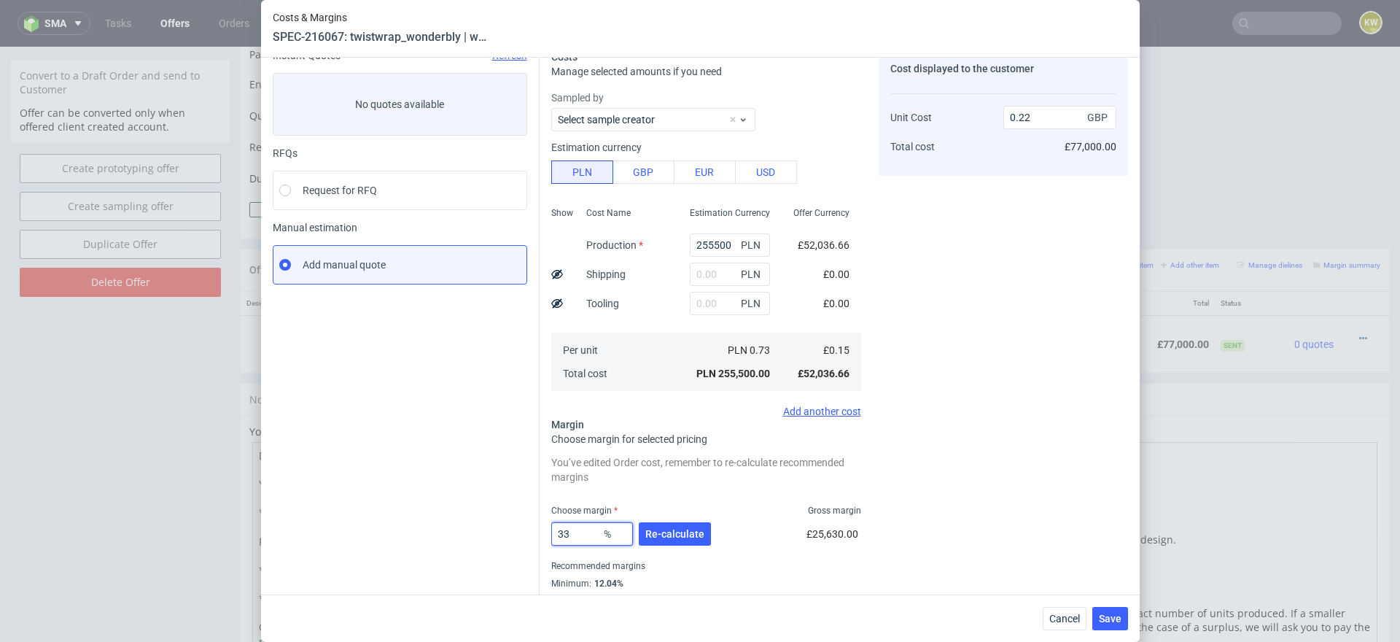
type input "33"
click at [639, 486] on div "You’ve edited Order cost, remember to re-calculate recommended margins" at bounding box center [706, 469] width 310 height 35
click at [722, 307] on input "text" at bounding box center [730, 303] width 80 height 23
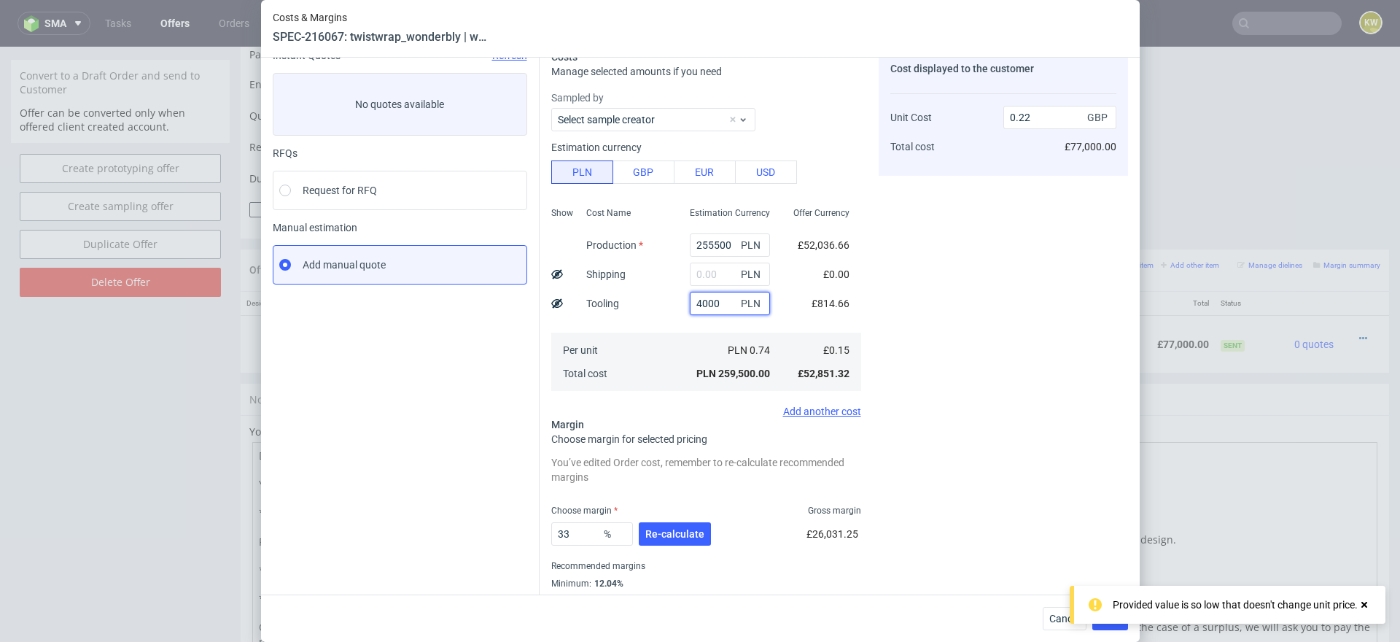
type input "4000"
click at [976, 404] on div "Cost displayed to the customer Unit Cost Total cost 0.22 GBP £77,000.00" at bounding box center [1003, 337] width 249 height 575
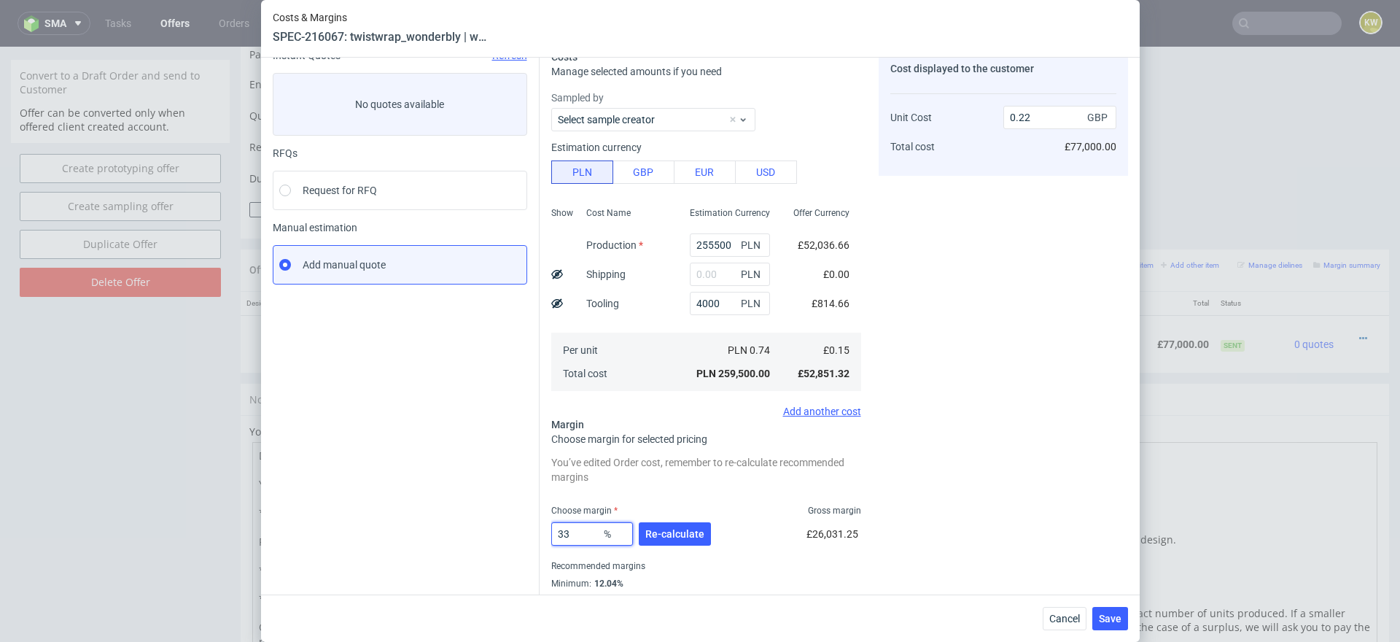
click at [575, 531] on input "33" at bounding box center [592, 533] width 82 height 23
click at [645, 492] on div "You’ve edited Order cost, remember to re-calculate recommended margins Choose m…" at bounding box center [706, 538] width 310 height 172
click at [575, 526] on input "33" at bounding box center [592, 533] width 82 height 23
click at [578, 534] on input "33" at bounding box center [592, 533] width 82 height 23
type input "3"
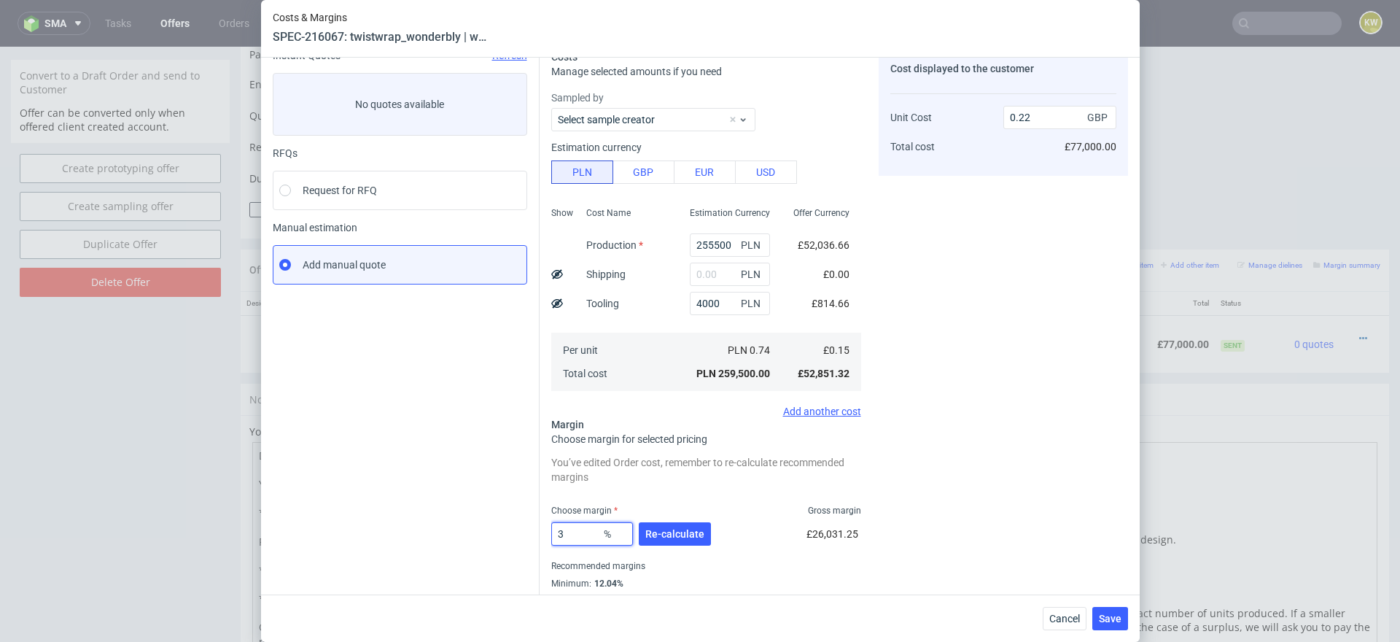
type input "0.15"
type input "32"
type input "0.22"
click at [642, 486] on div "You’ve edited Order cost, remember to re-calculate recommended margins Choose m…" at bounding box center [706, 538] width 310 height 172
click at [580, 534] on input "32" at bounding box center [592, 533] width 82 height 23
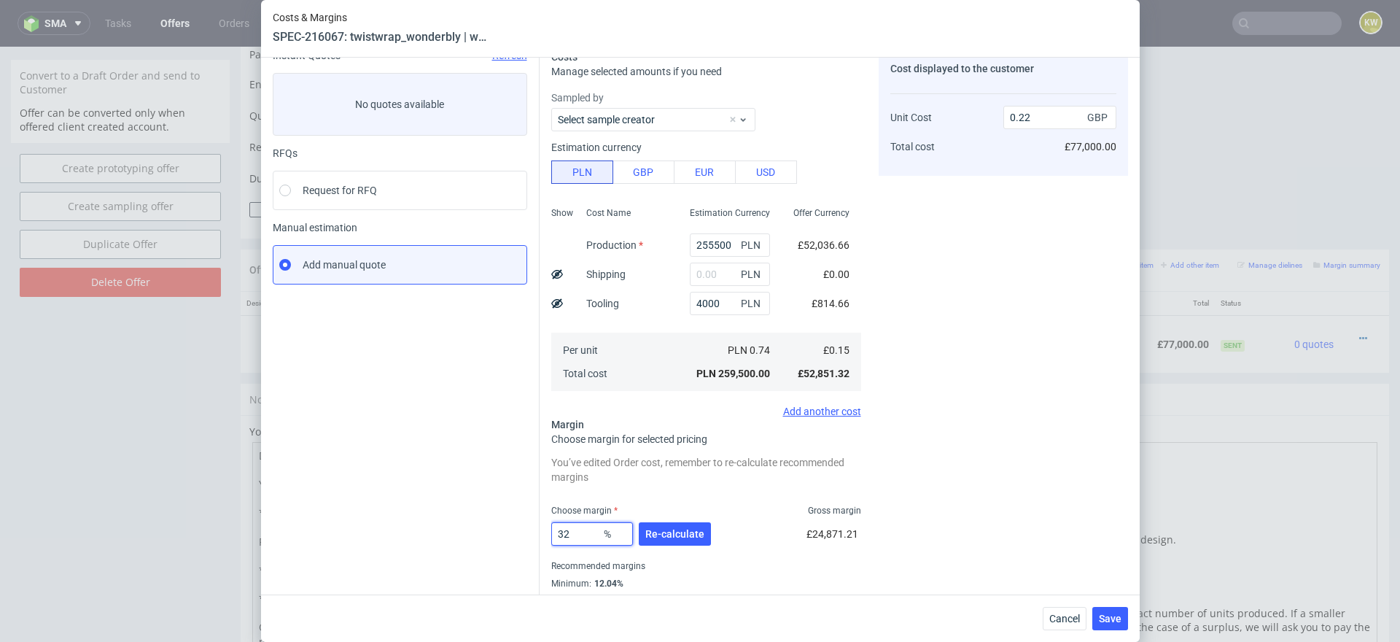
type input "3"
type input "0.15"
type input "34"
type input "0.23"
type input "33"
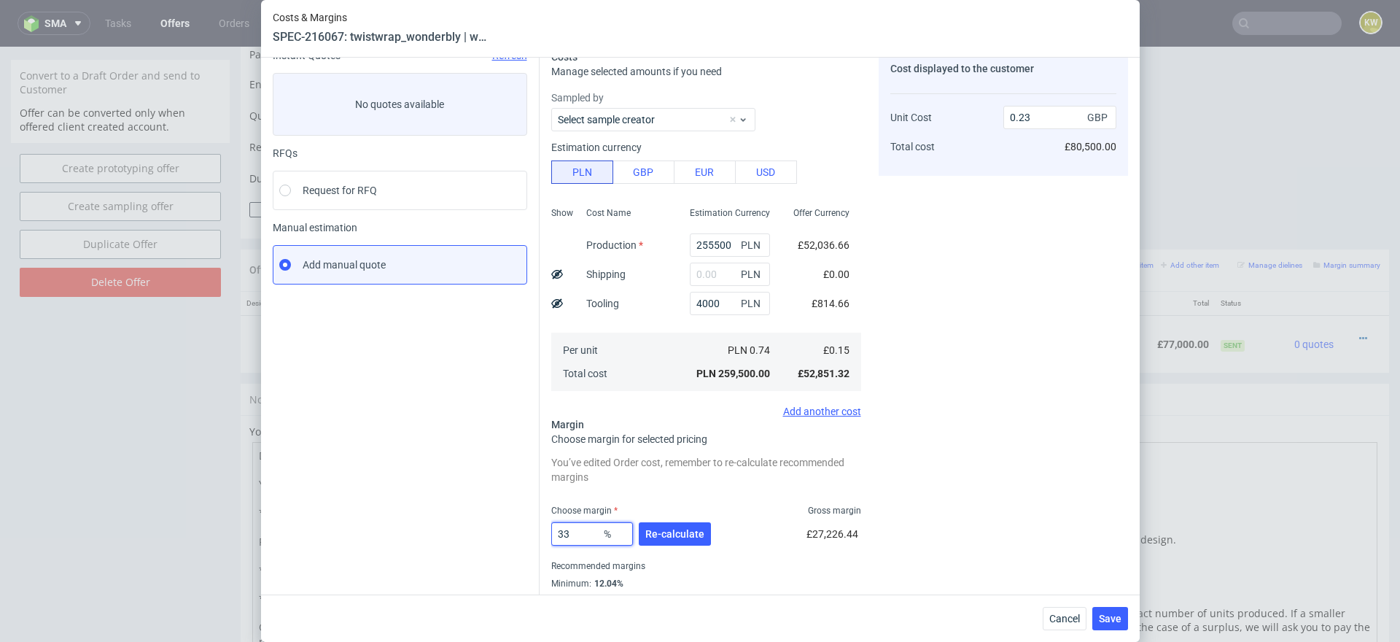
type input "0.22"
click at [657, 485] on div "You’ve edited Order cost, remember to re-calculate recommended margins" at bounding box center [706, 469] width 310 height 35
click at [583, 532] on input "33.5" at bounding box center [592, 533] width 82 height 23
type input "33"
click at [675, 492] on div "You’ve edited Order cost, remember to re-calculate recommended margins Choose m…" at bounding box center [706, 538] width 310 height 172
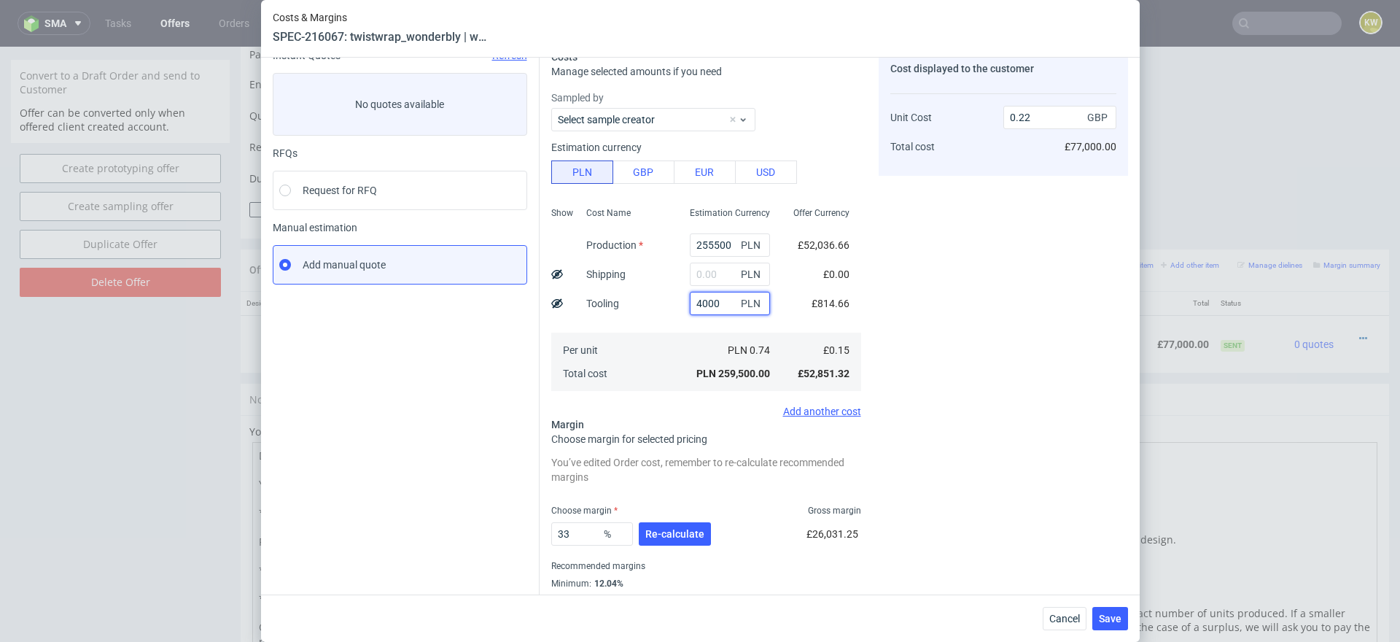
drag, startPoint x: 722, startPoint y: 300, endPoint x: 673, endPoint y: 300, distance: 48.9
click at [673, 300] on div "Show Cost Name Production Shipping Tooling Per unit Total cost Estimation Curre…" at bounding box center [706, 297] width 310 height 192
click at [974, 407] on div "Cost displayed to the customer Unit Cost Total cost 0.22 GBP £77,000.00" at bounding box center [1003, 337] width 249 height 575
click at [714, 299] on input "text" at bounding box center [730, 303] width 80 height 23
type input "4000"
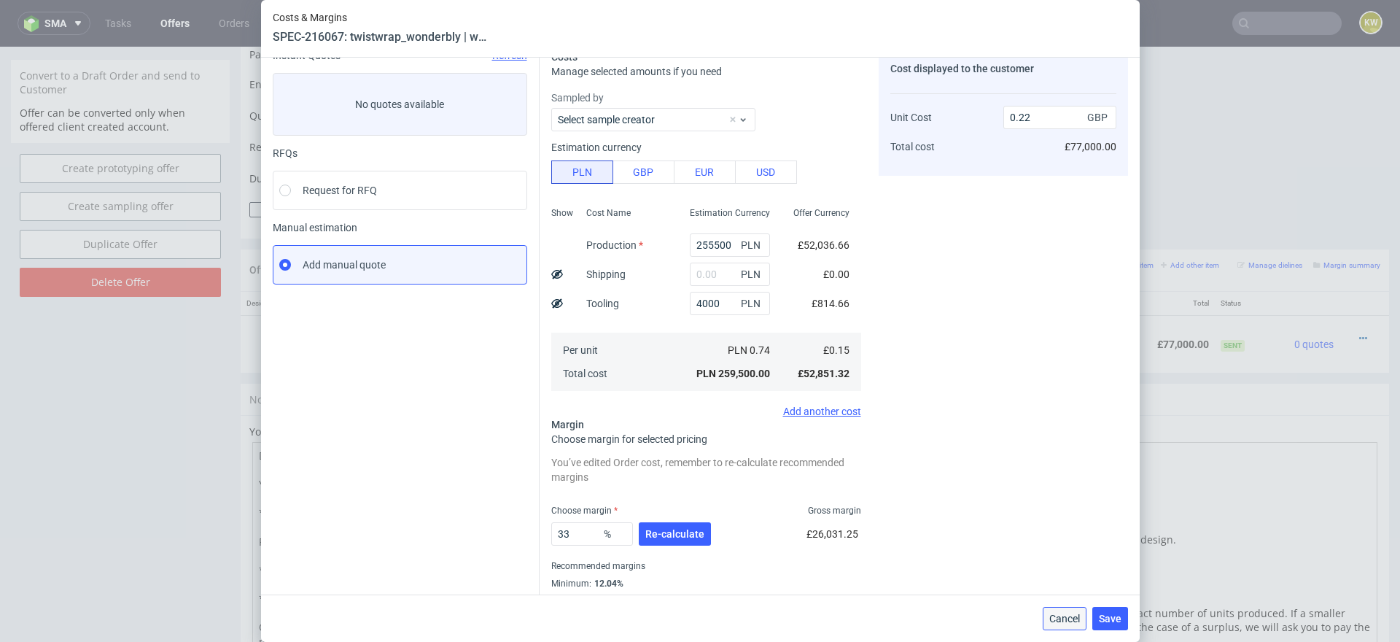
click at [1054, 617] on span "Cancel" at bounding box center [1064, 618] width 31 height 10
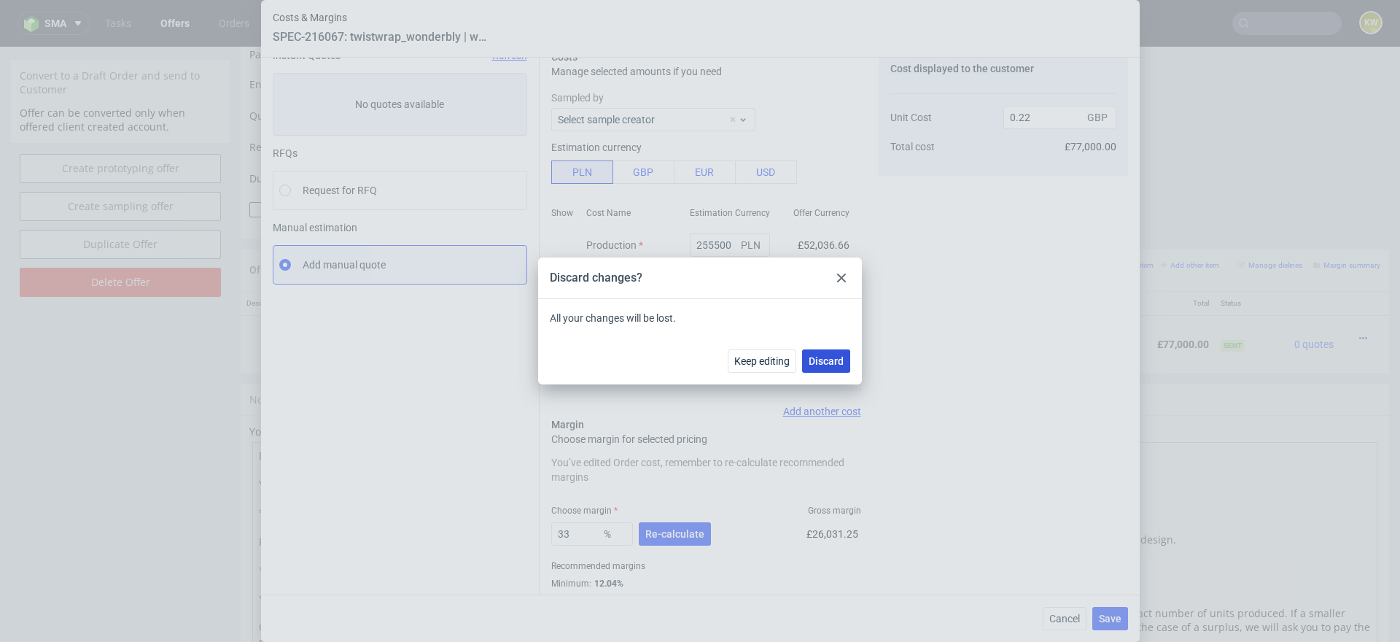
click at [822, 360] on span "Discard" at bounding box center [826, 361] width 35 height 10
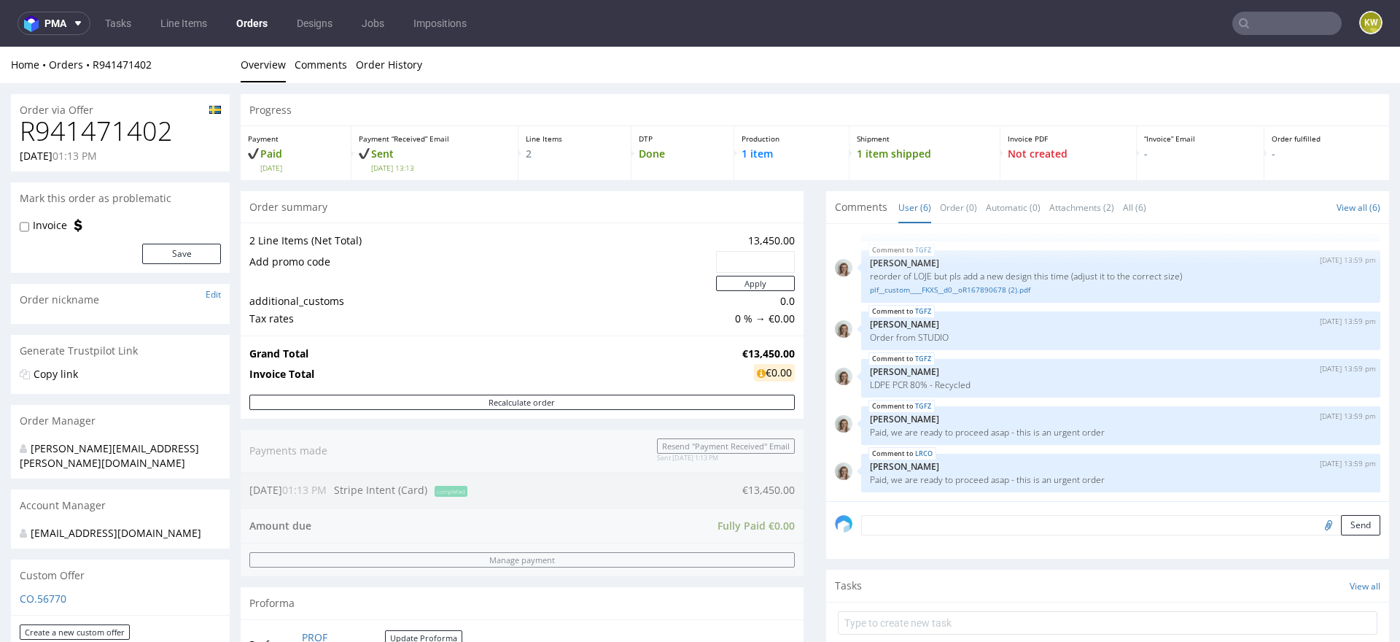
scroll to position [412, 0]
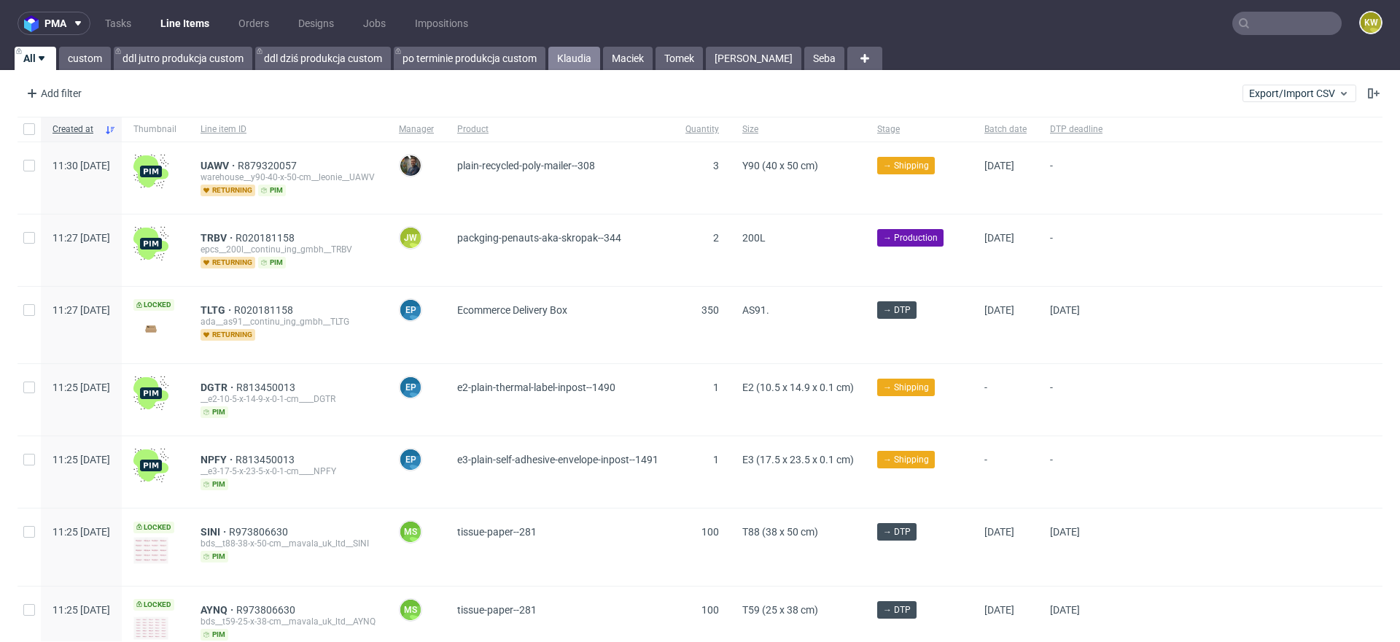
click at [570, 66] on link "Klaudia" at bounding box center [574, 58] width 52 height 23
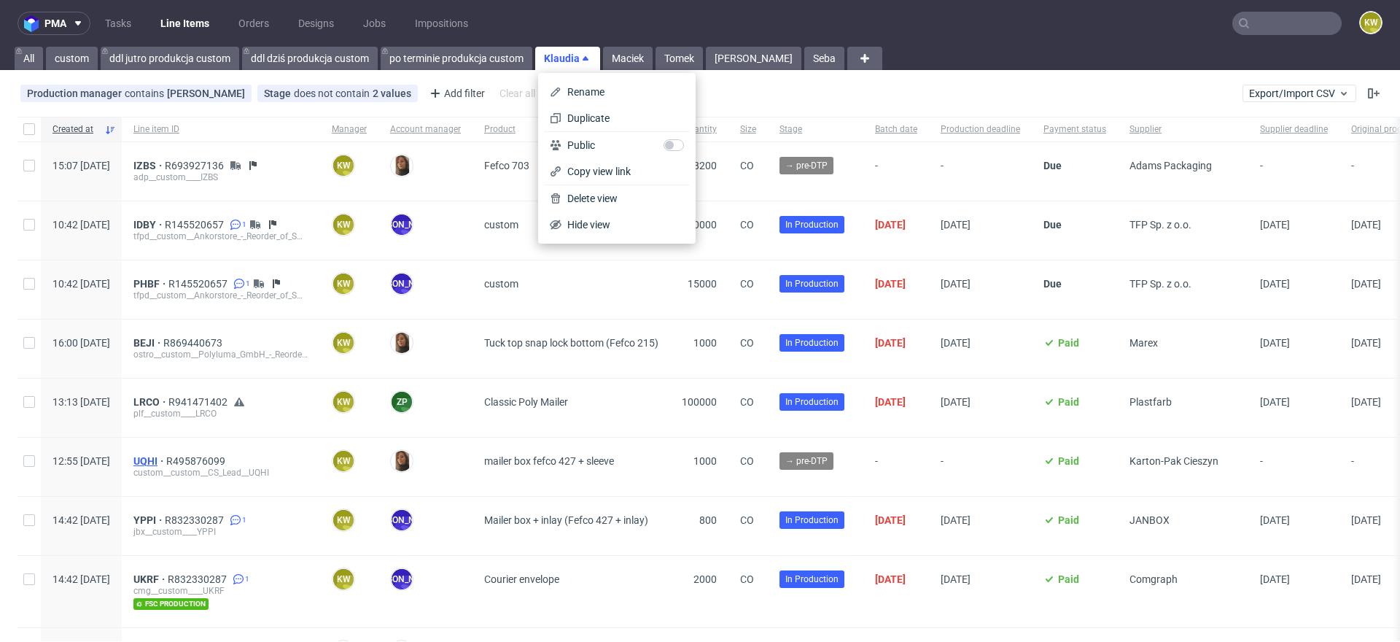
click at [166, 458] on span "UQHI" at bounding box center [149, 461] width 33 height 12
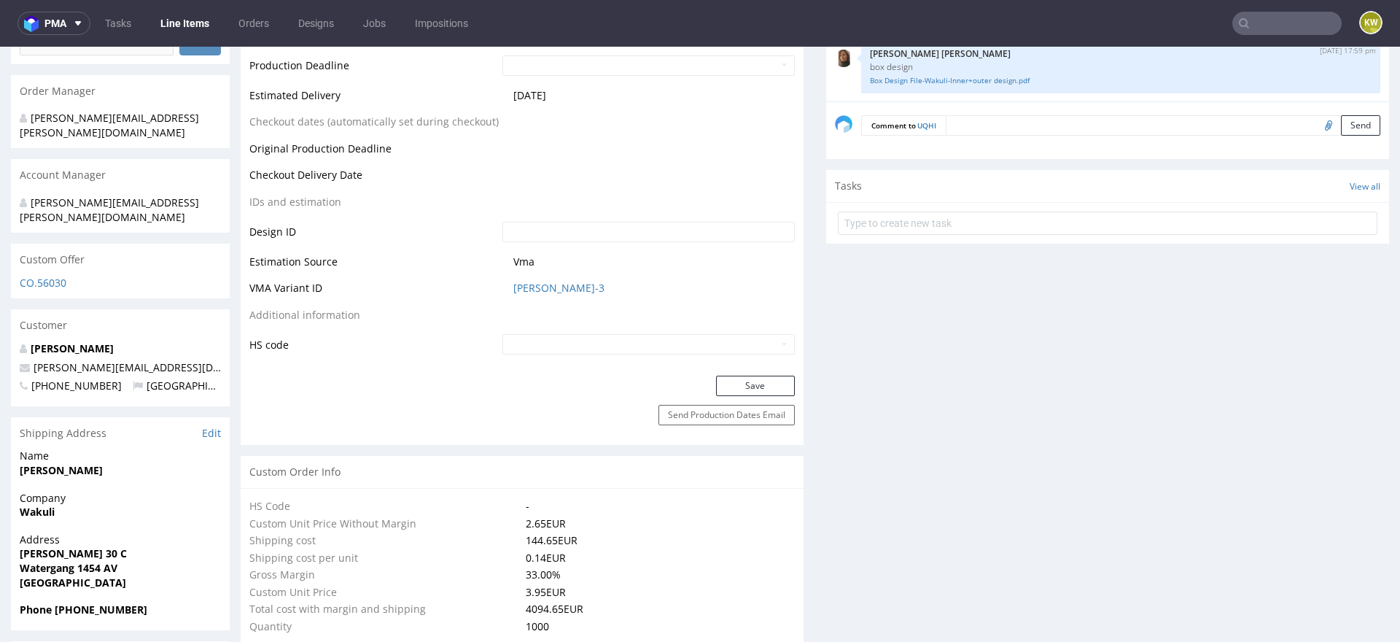
scroll to position [647, 0]
click at [526, 283] on link "[PERSON_NAME]-3" at bounding box center [558, 285] width 91 height 15
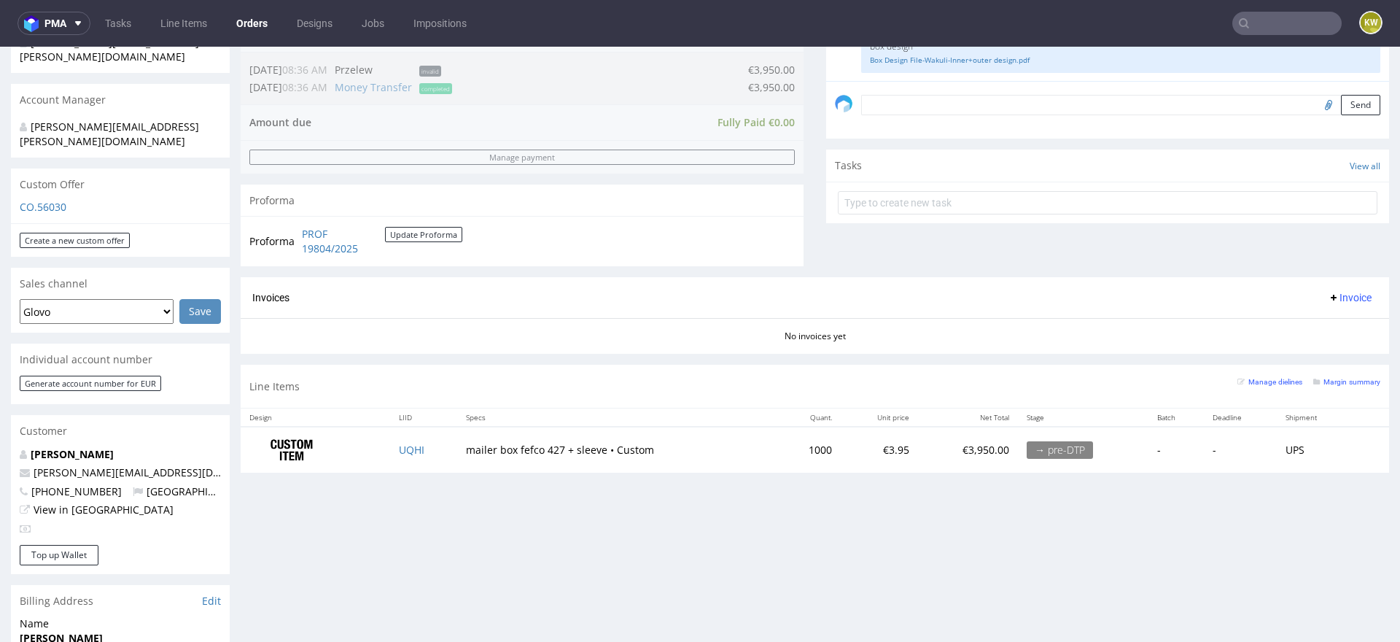
scroll to position [438, 0]
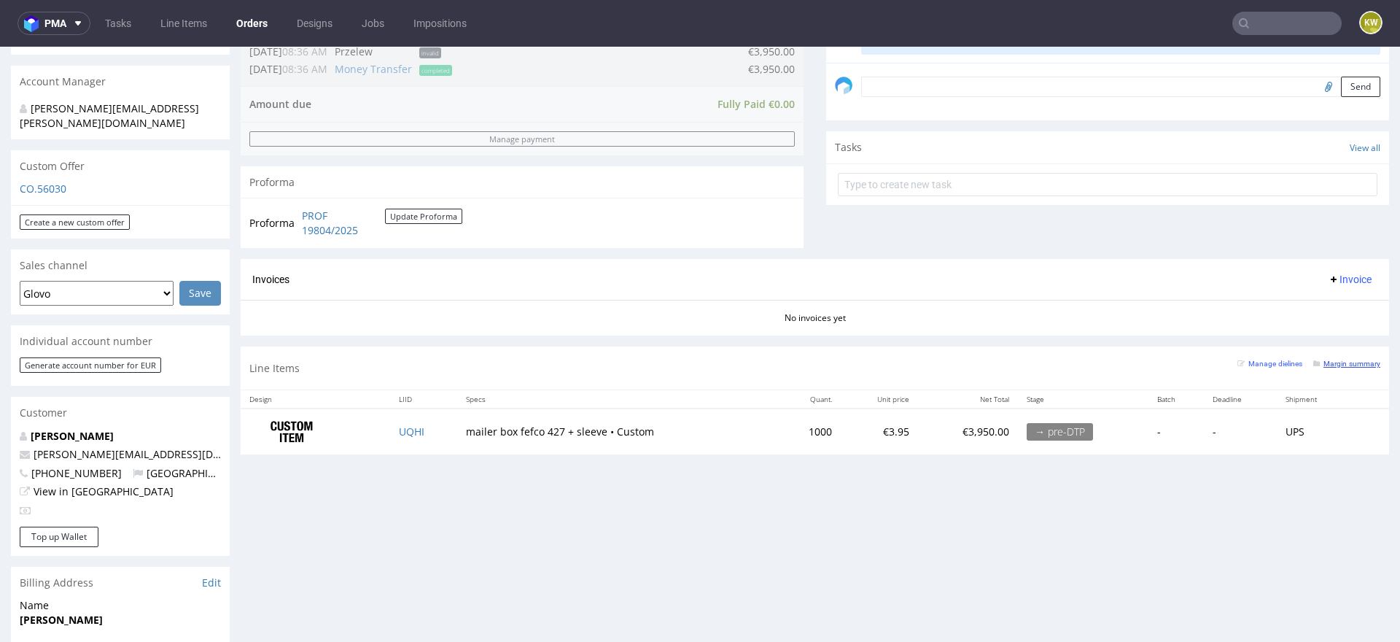
click at [1326, 365] on small "Margin summary" at bounding box center [1346, 363] width 67 height 8
click at [201, 28] on link "Line Items" at bounding box center [184, 23] width 64 height 23
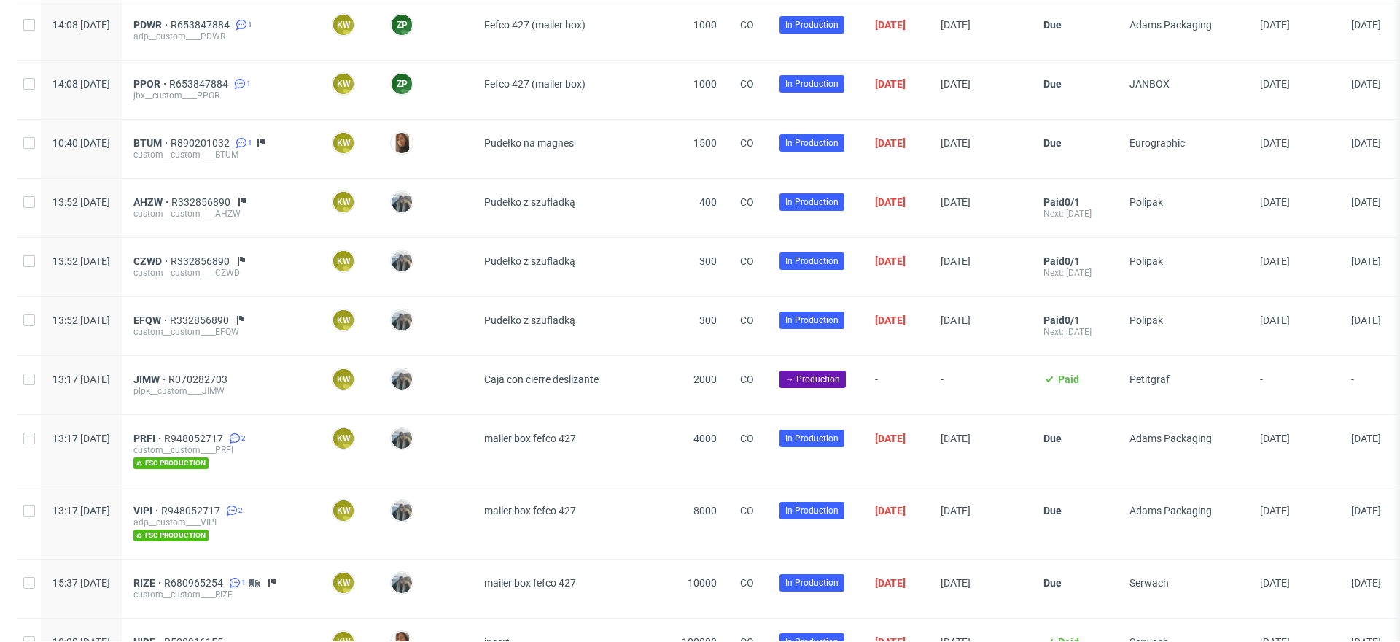
scroll to position [1132, 0]
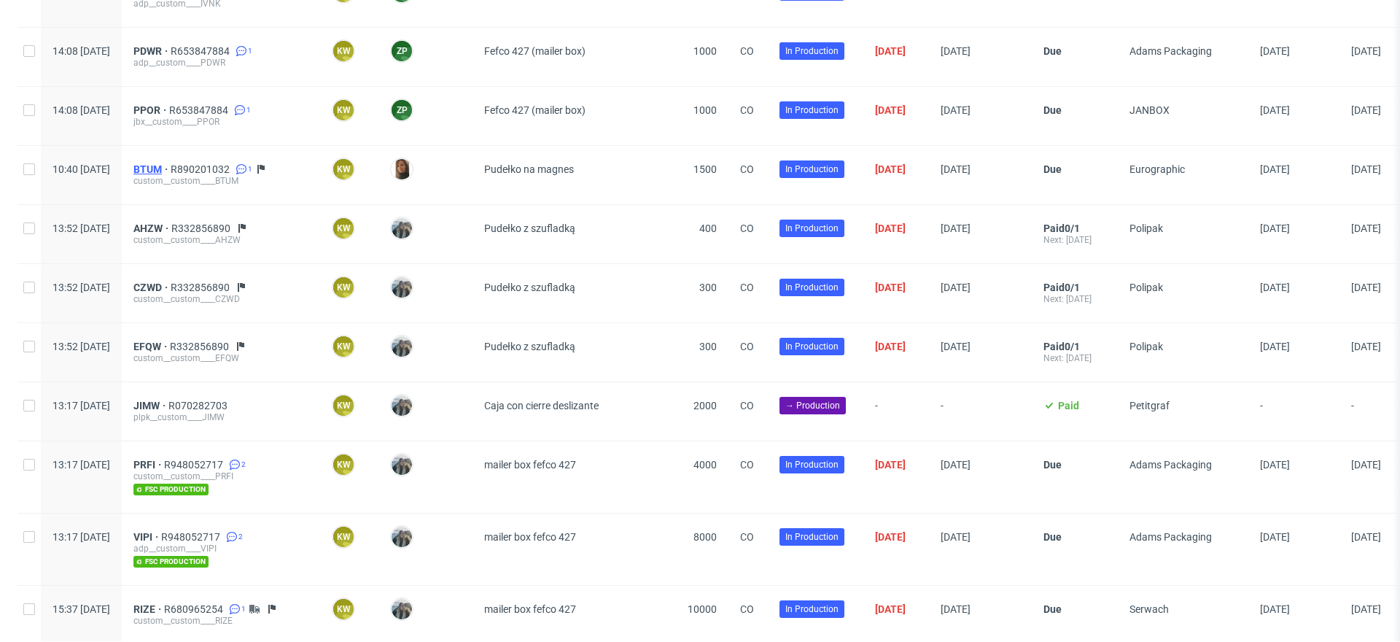
click at [171, 163] on span "BTUM" at bounding box center [151, 169] width 37 height 12
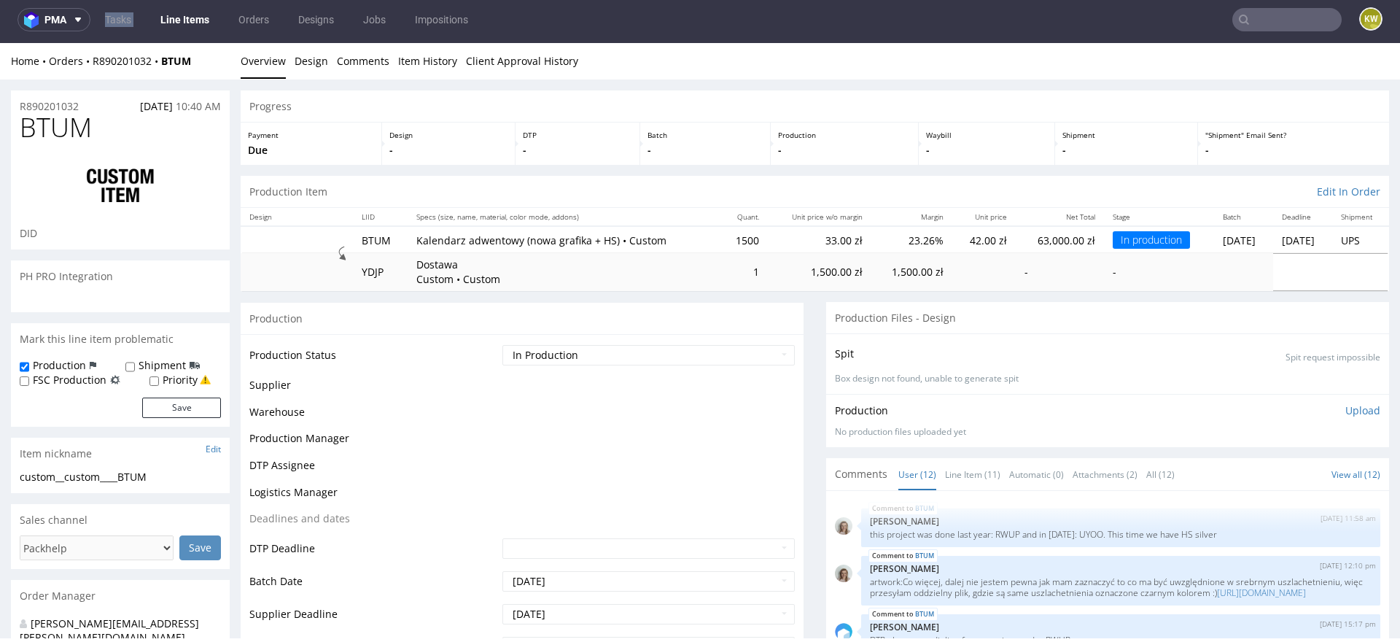
scroll to position [752, 0]
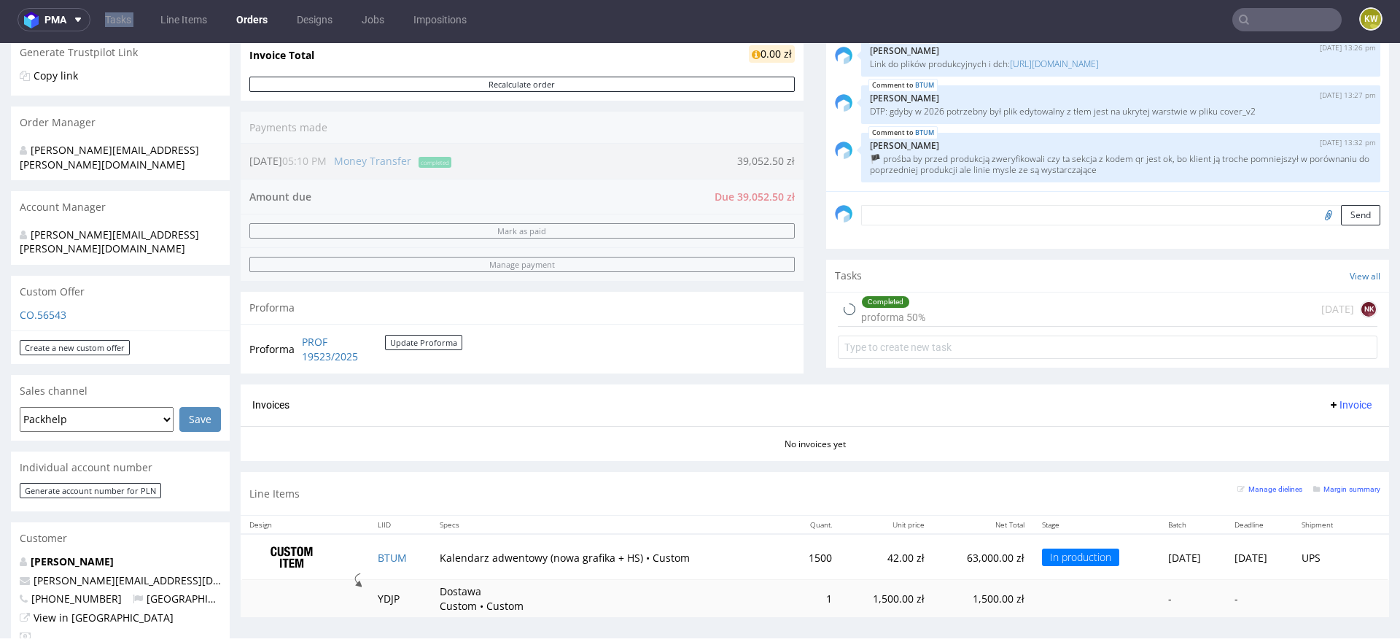
scroll to position [349, 0]
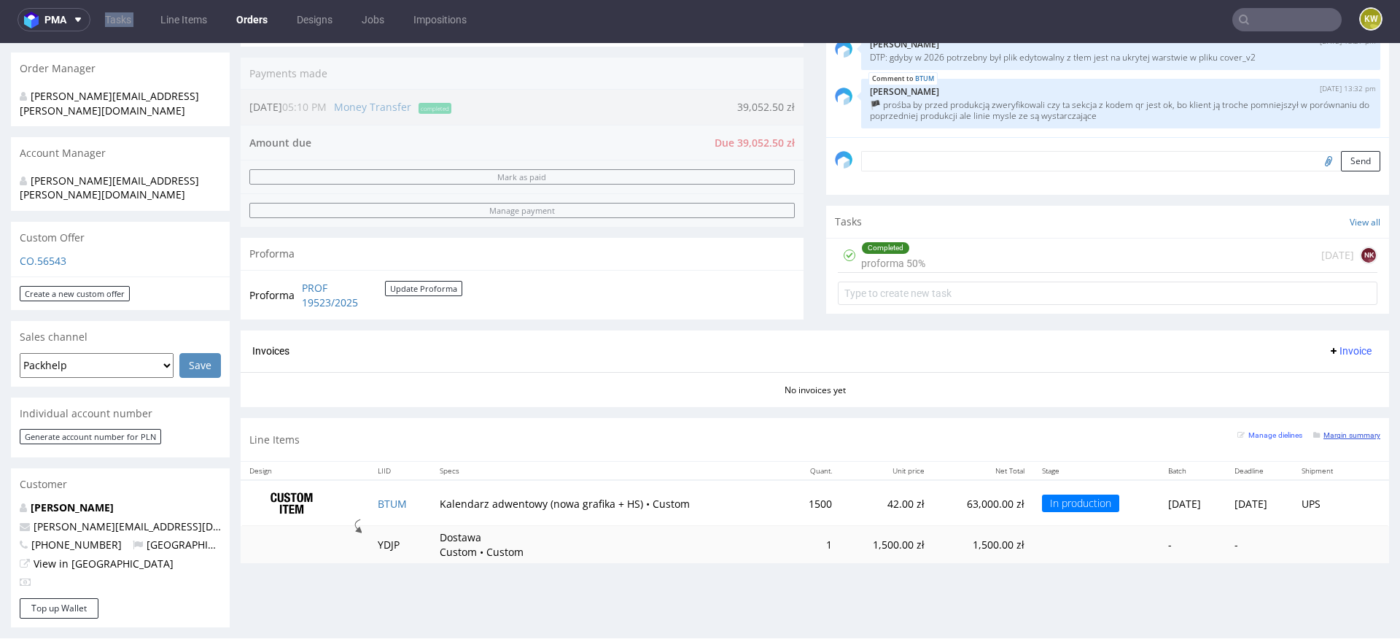
click at [1330, 432] on small "Margin summary" at bounding box center [1346, 435] width 67 height 8
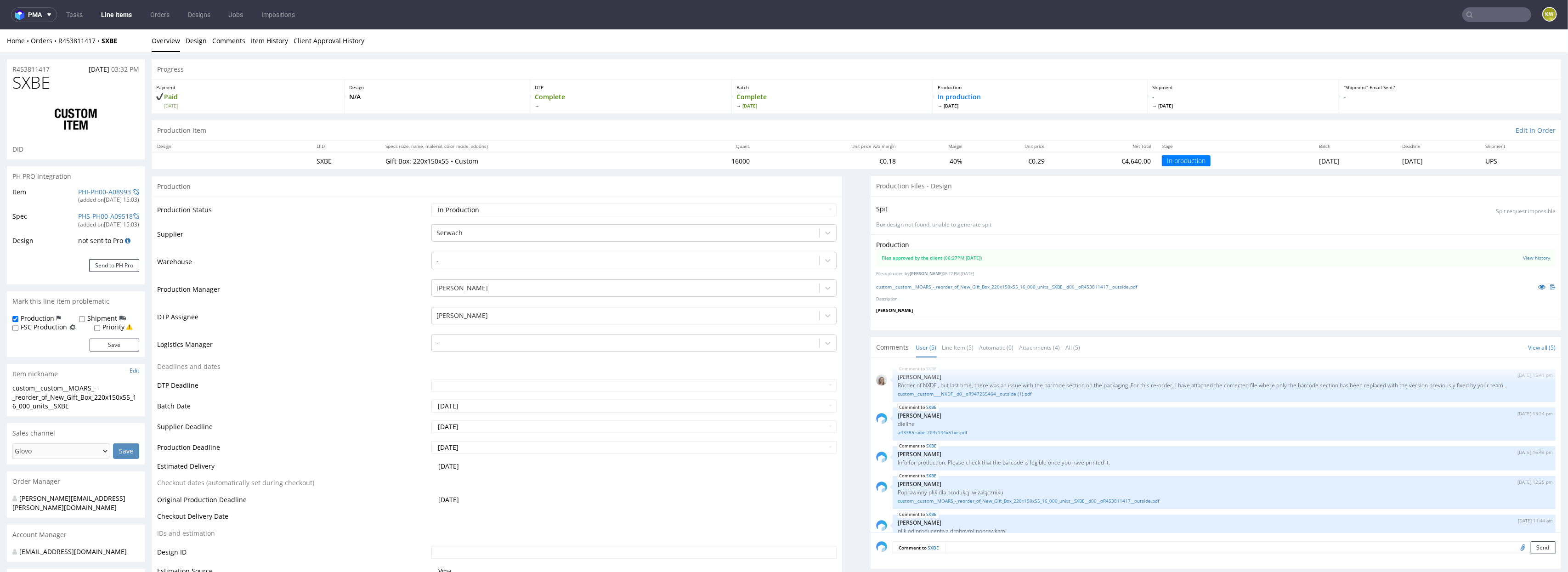
scroll to position [21, 0]
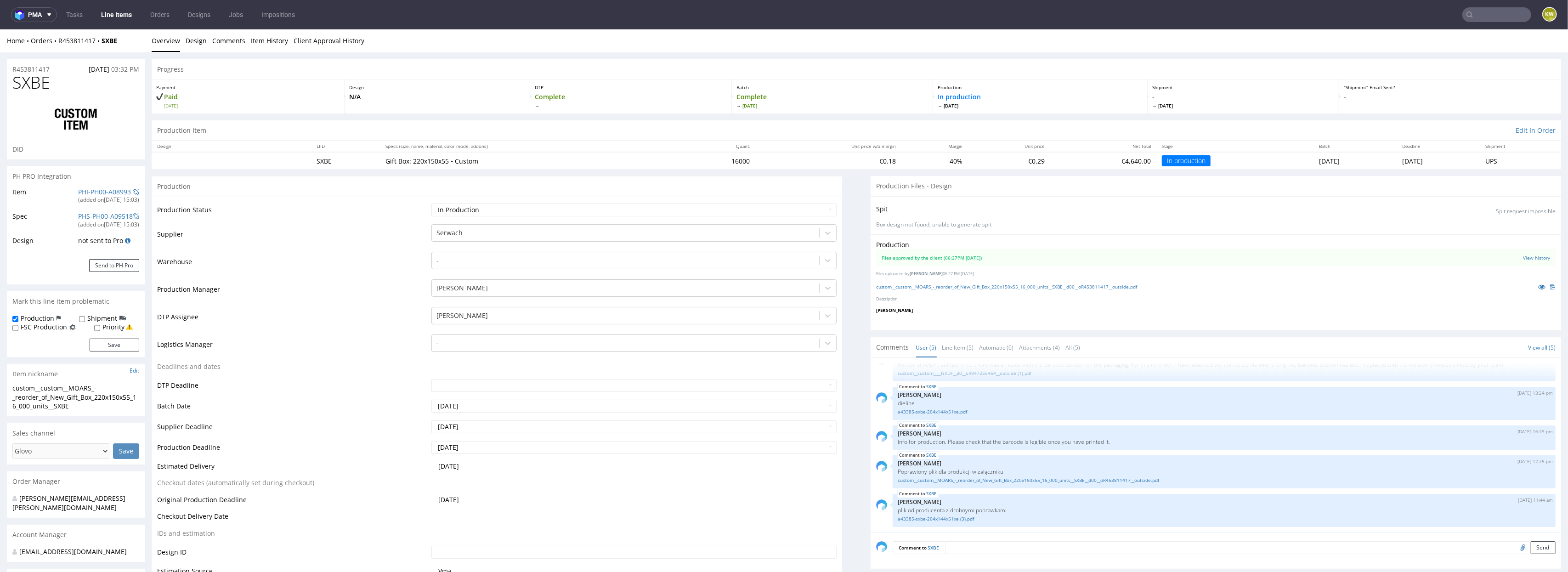
click at [1485, 17] on input "text" at bounding box center [1497, 14] width 69 height 14
type input "farfetch"
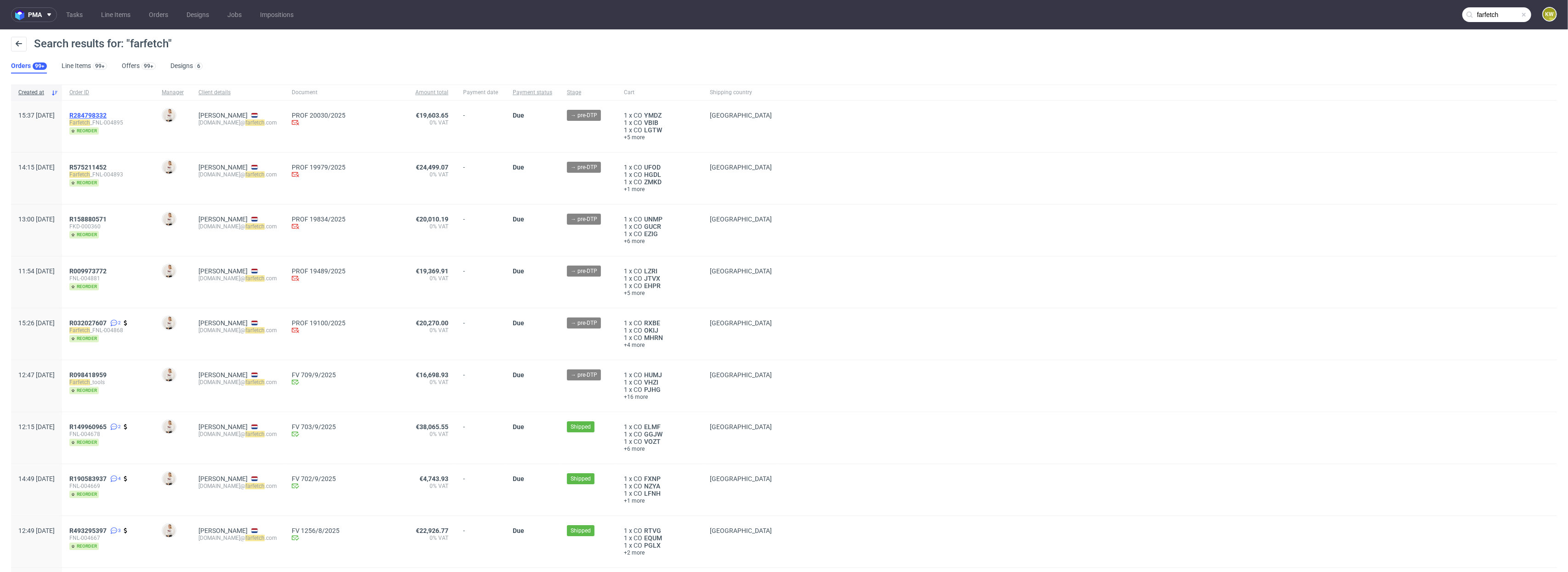
click at [107, 114] on span "R284798332" at bounding box center [88, 115] width 37 height 8
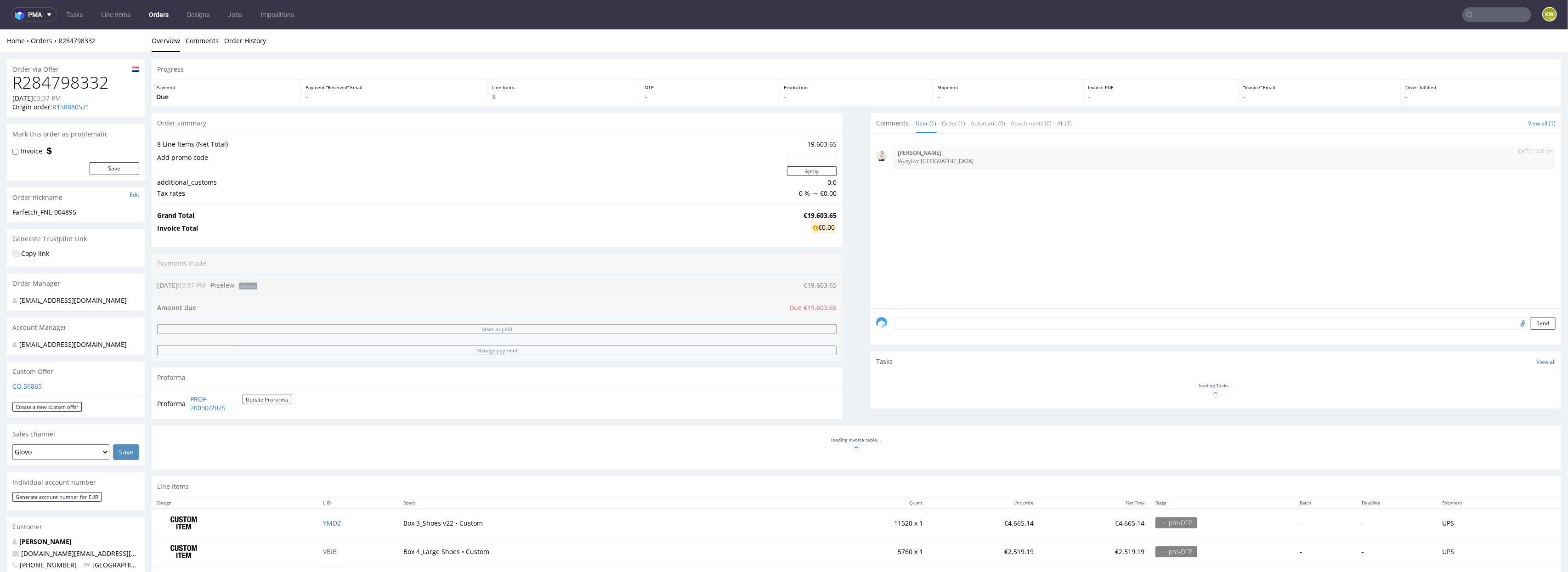
type input "farfetch"
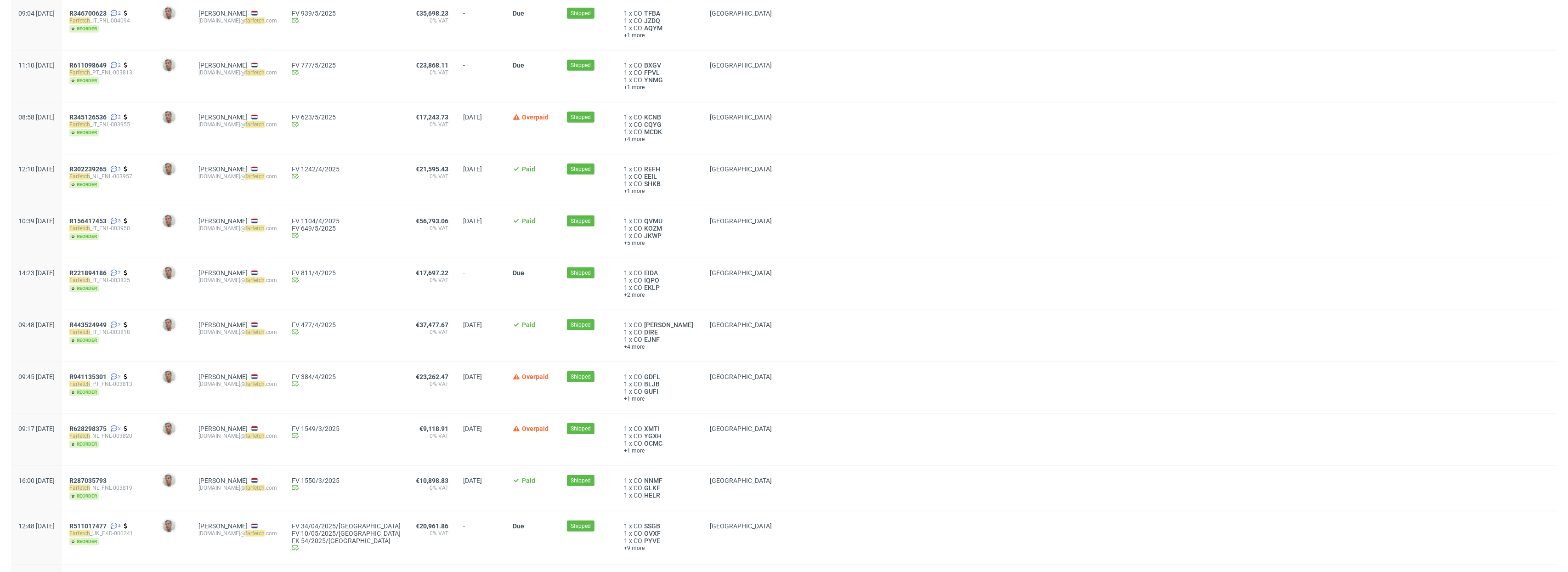
scroll to position [1101, 0]
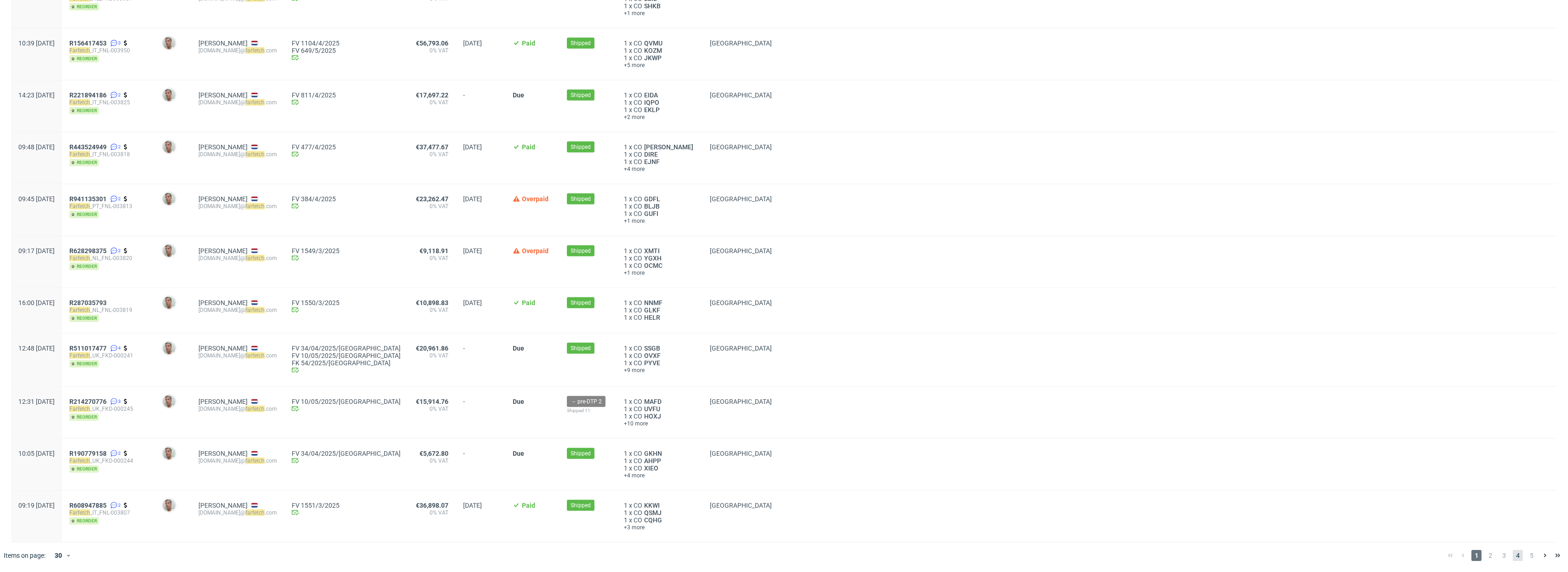
click at [1513, 556] on span "4" at bounding box center [1518, 555] width 10 height 11
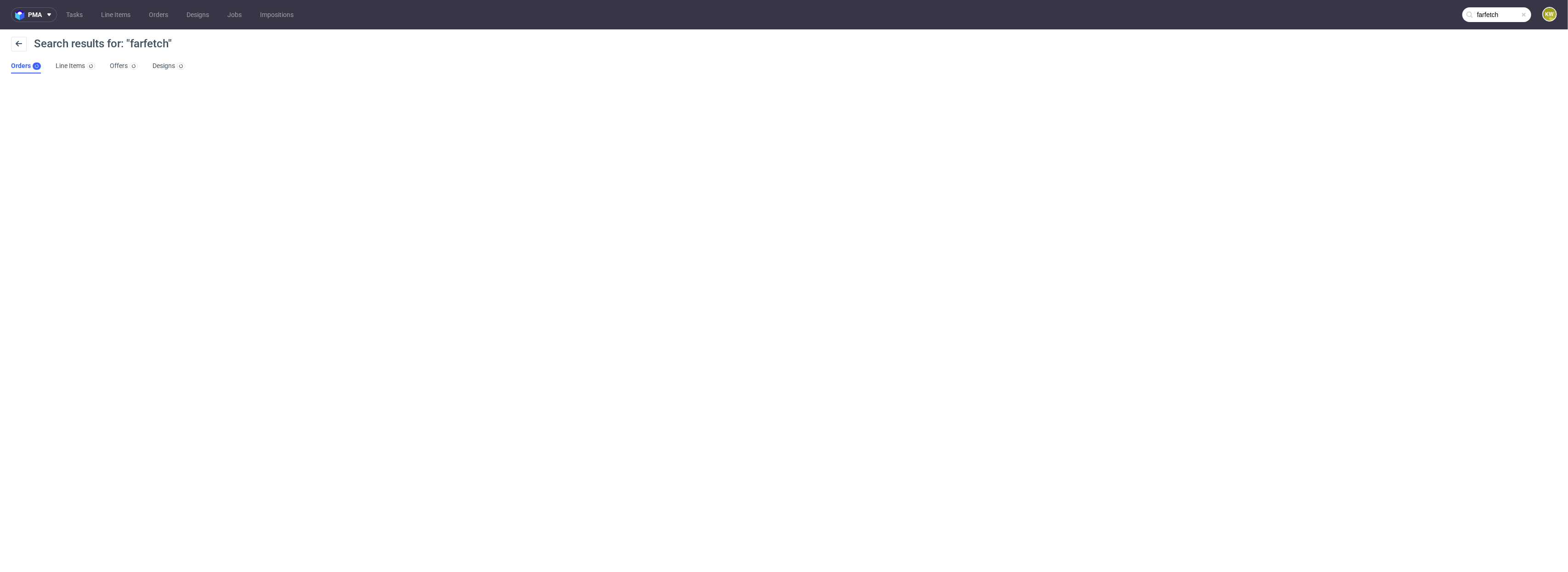
click at [1521, 18] on span at bounding box center [1525, 14] width 8 height 8
click at [1526, 17] on input "text" at bounding box center [1497, 14] width 69 height 14
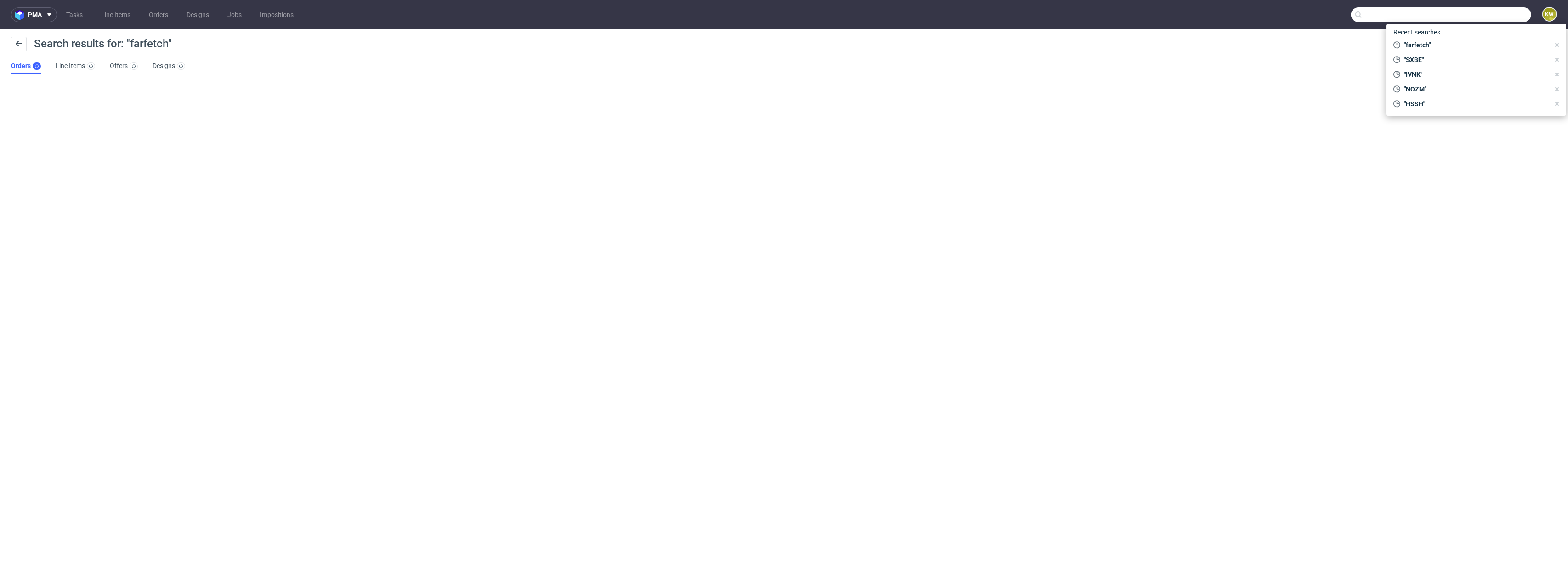
click at [1515, 16] on input "text" at bounding box center [1441, 14] width 180 height 14
paste input "recycled materials"
type input "recycled materials"
drag, startPoint x: 1512, startPoint y: 16, endPoint x: 1195, endPoint y: 6, distance: 317.2
click at [1219, 4] on nav "pma Tasks Line Items Orders Designs Jobs Impositions recycled materials KW" at bounding box center [784, 14] width 1568 height 30
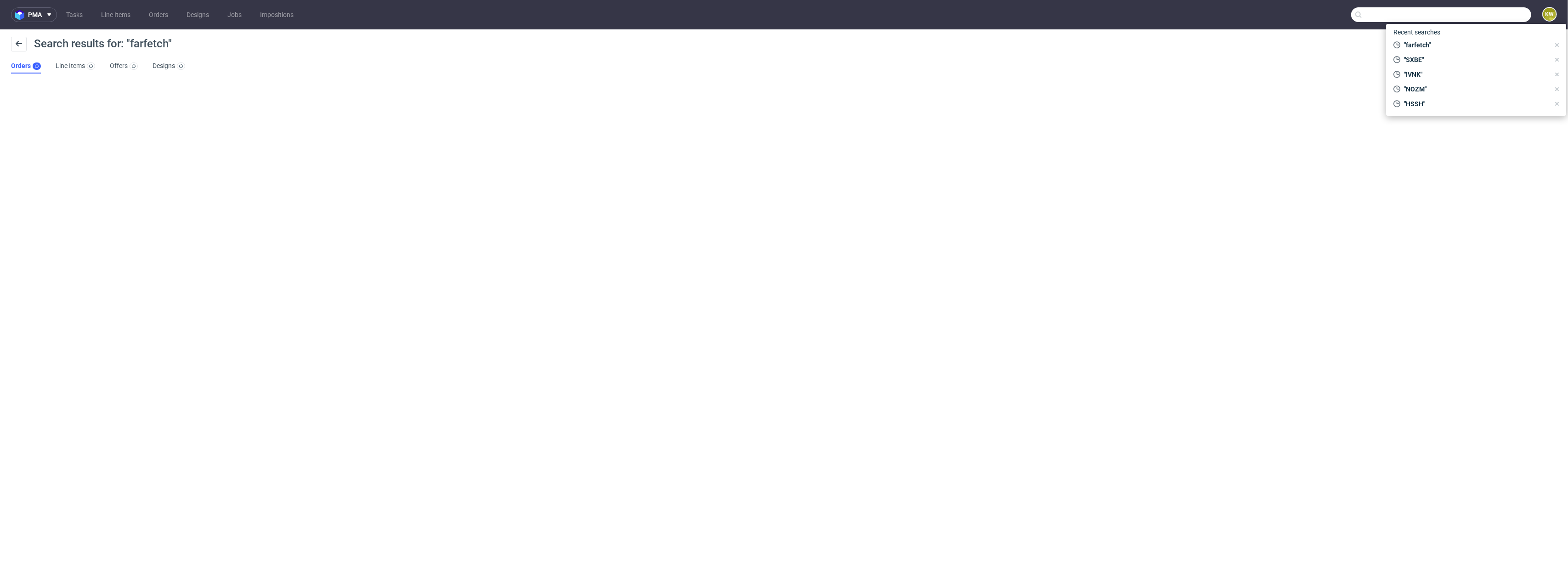
click at [1458, 21] on input "text" at bounding box center [1441, 14] width 180 height 14
paste input "HGMC"
type input "HGMC"
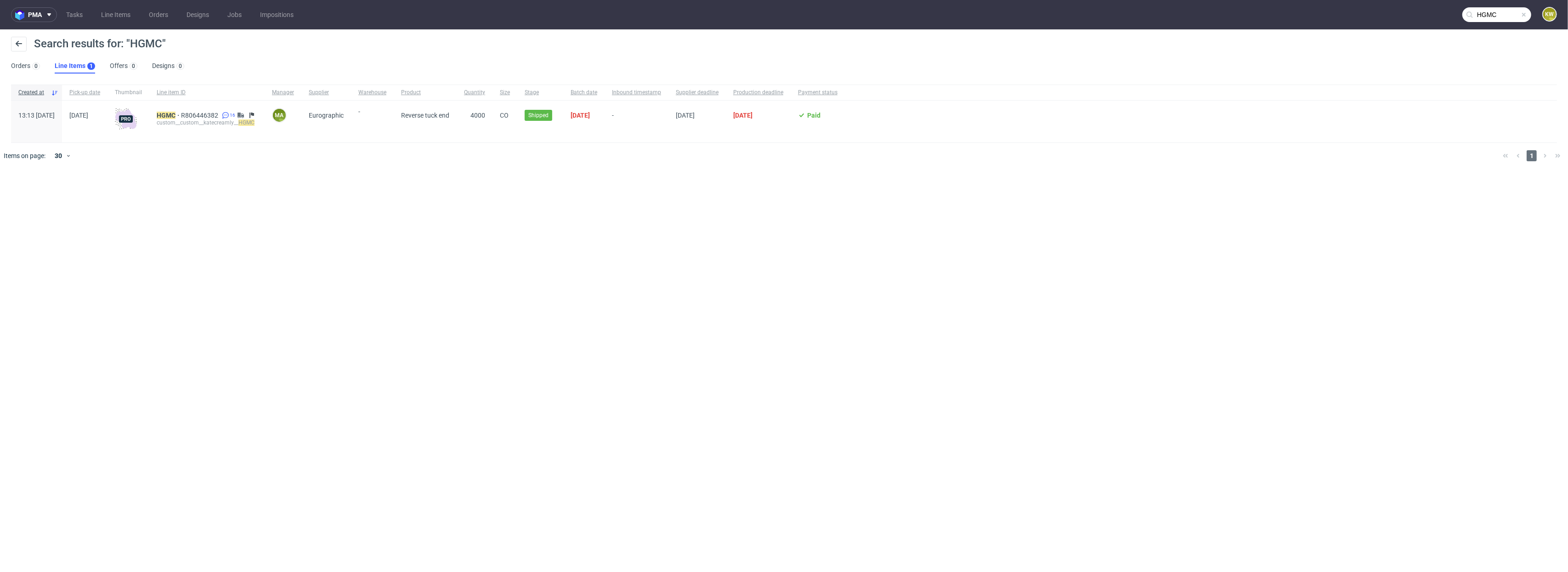
click at [205, 119] on div "custom__custom__katecreamly__ HGMC" at bounding box center [207, 123] width 101 height 8
click at [176, 116] on mark "HGMC" at bounding box center [166, 115] width 19 height 8
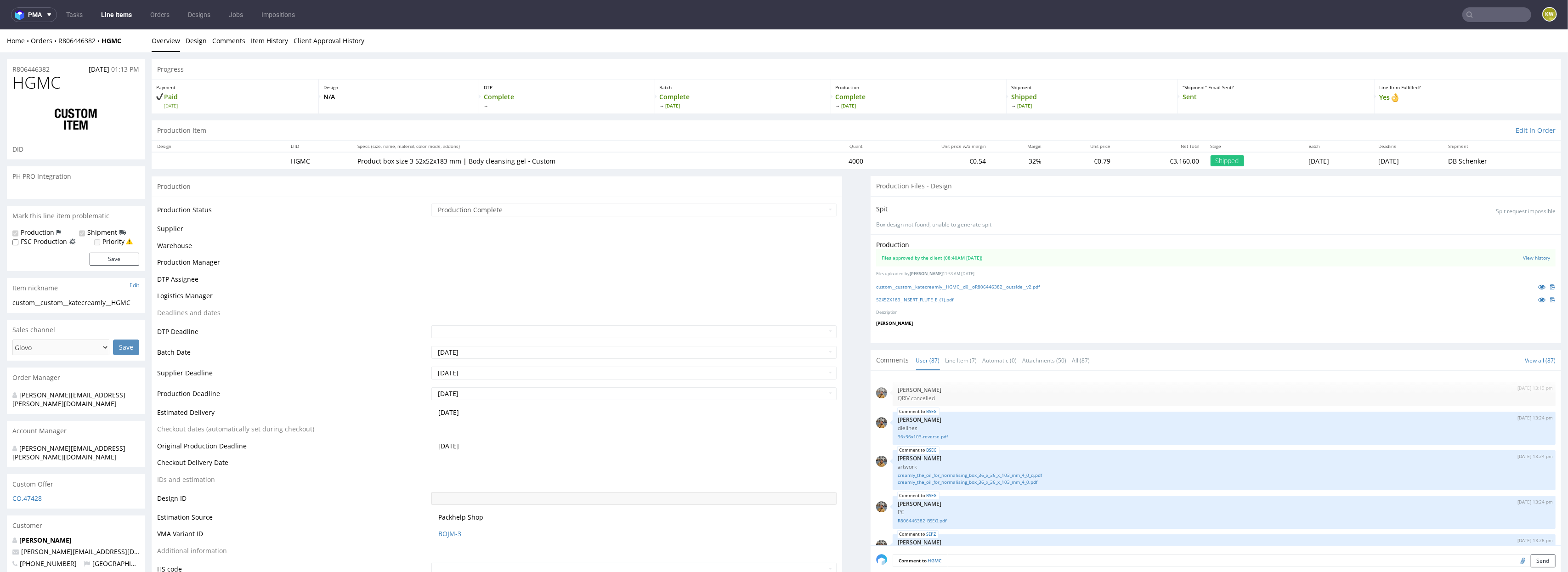
scroll to position [3012, 0]
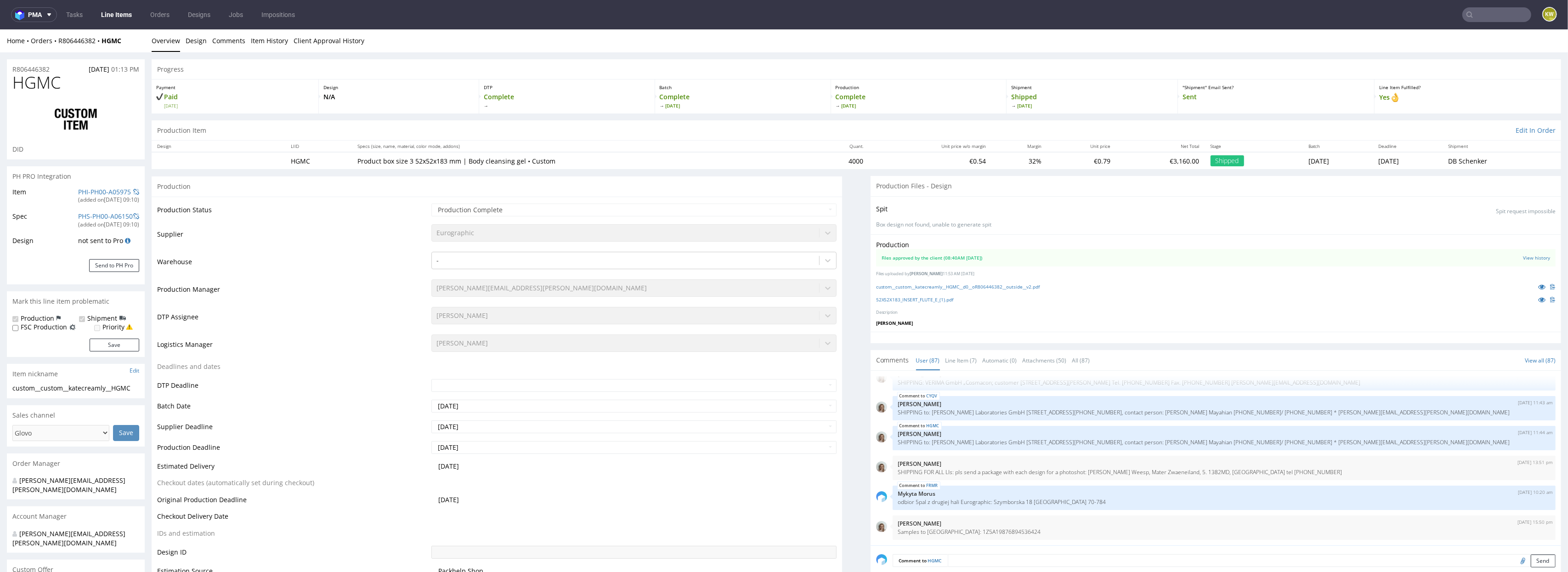
select select "in_progress"
click at [967, 362] on link "Line Item (7)" at bounding box center [962, 360] width 32 height 20
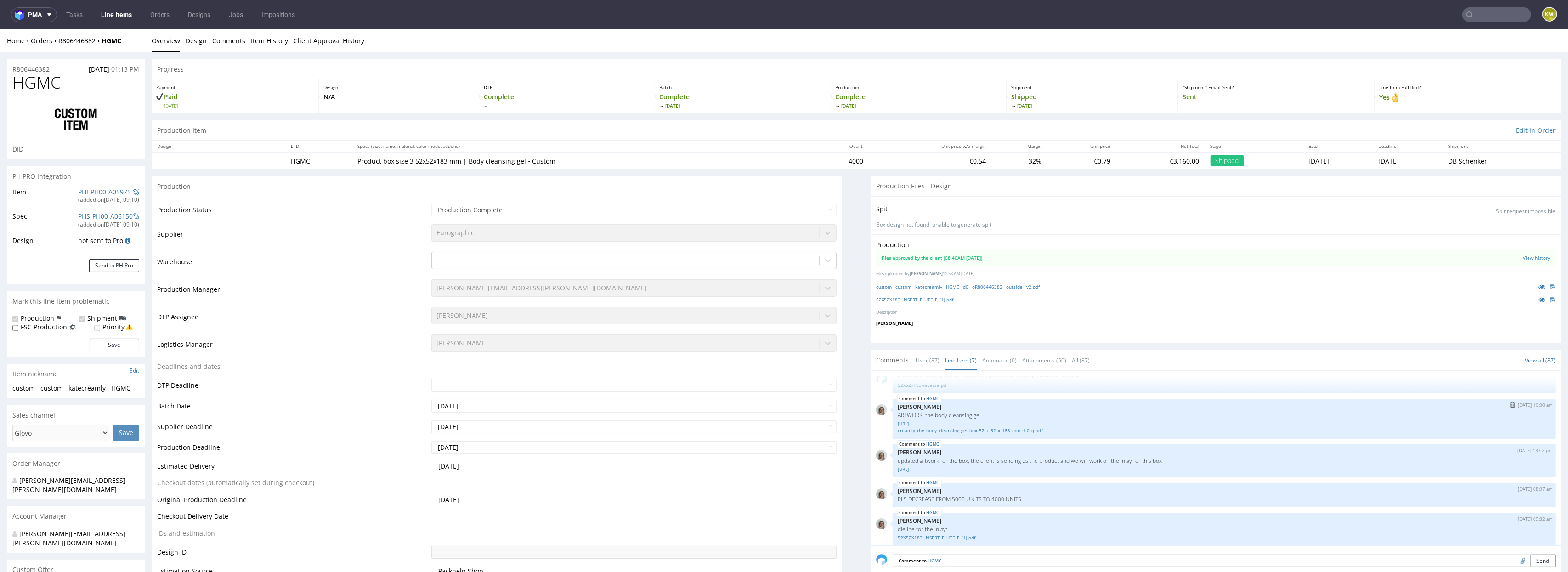
scroll to position [89, 0]
click at [102, 192] on link "PHI-PH00-A05975" at bounding box center [105, 192] width 53 height 9
click at [113, 21] on link "Line Items" at bounding box center [117, 14] width 42 height 14
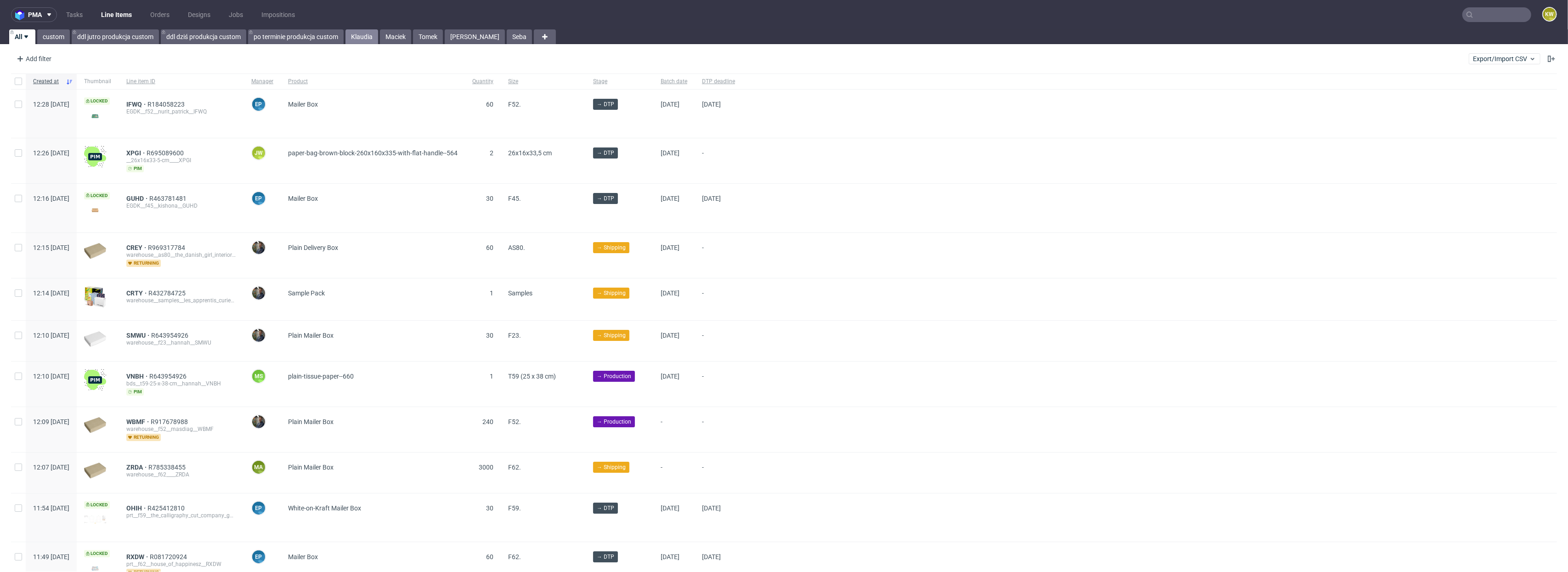
click at [357, 36] on link "Klaudia" at bounding box center [362, 37] width 33 height 14
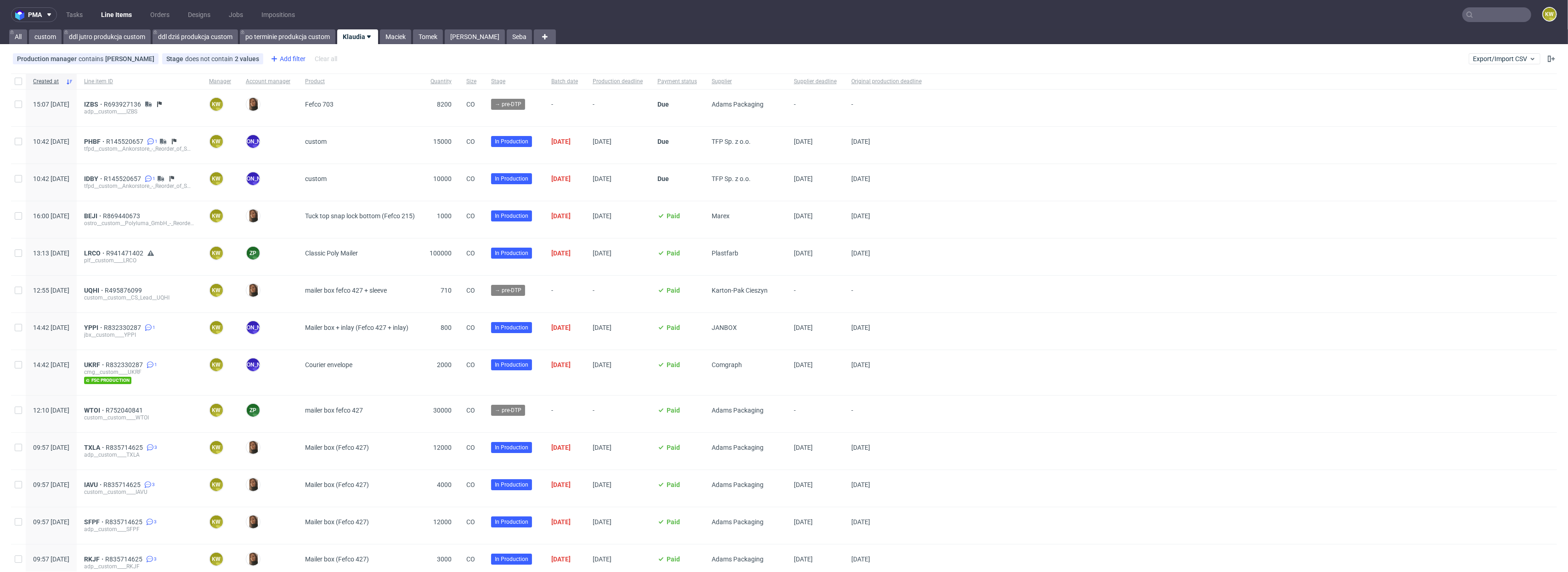
click at [292, 62] on div "Add filter" at bounding box center [287, 59] width 40 height 14
click at [297, 137] on span "Supplier deadline" at bounding box center [301, 137] width 59 height 13
click at [379, 118] on button "Save" at bounding box center [371, 122] width 23 height 14
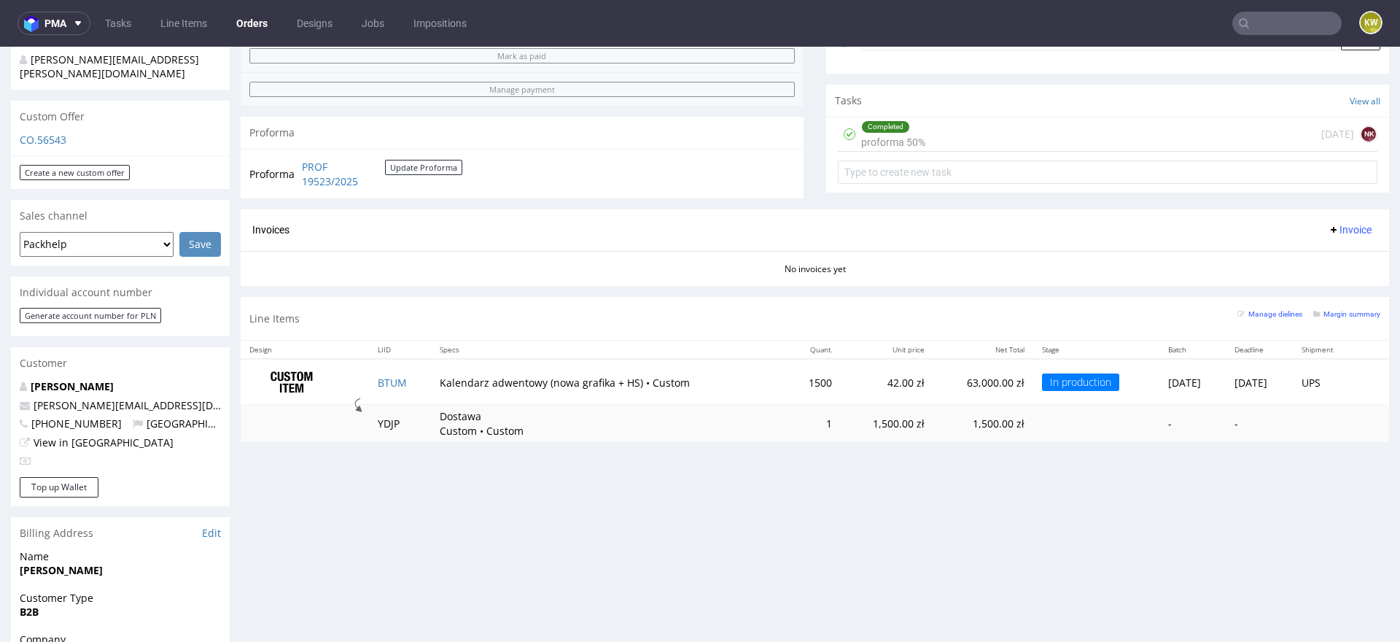
scroll to position [730, 0]
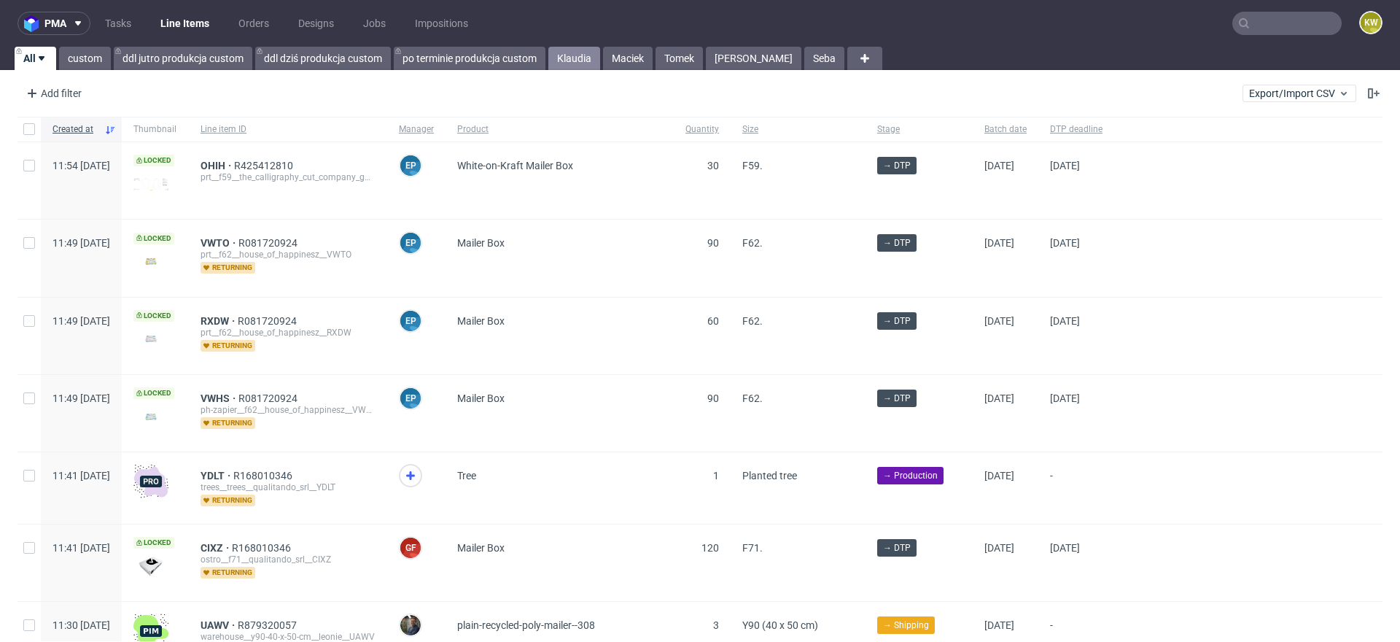
click at [586, 61] on link "Klaudia" at bounding box center [574, 58] width 52 height 23
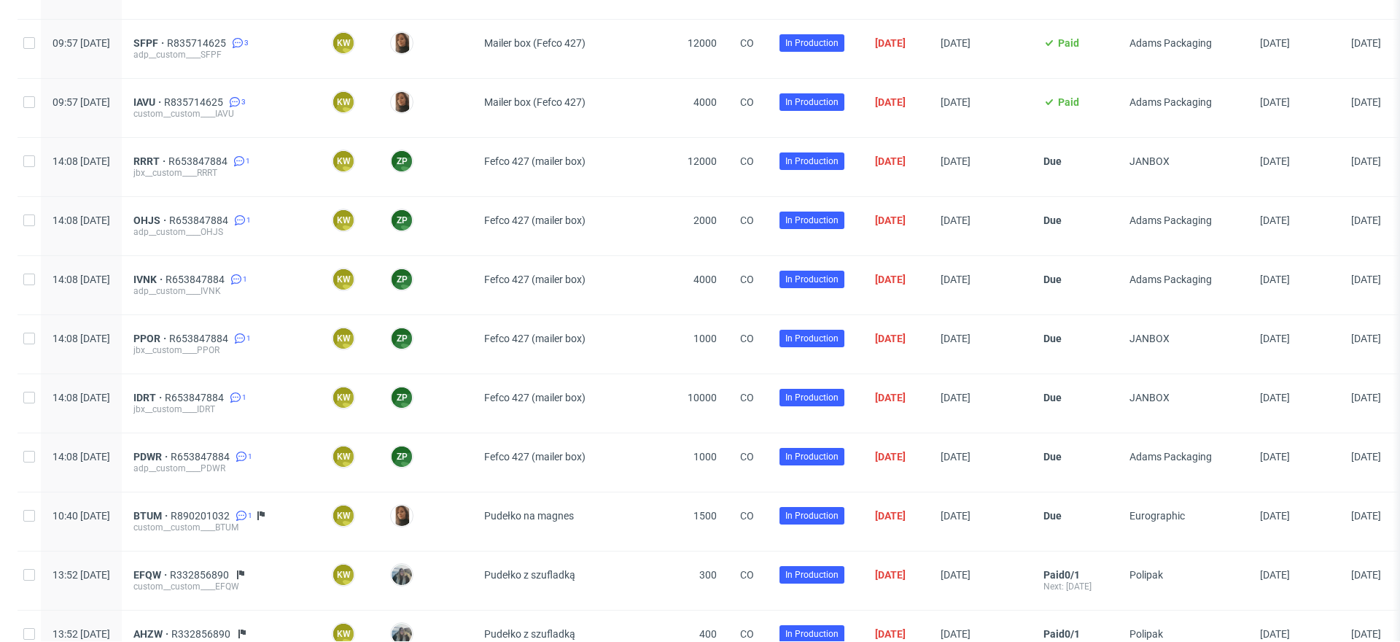
scroll to position [806, 0]
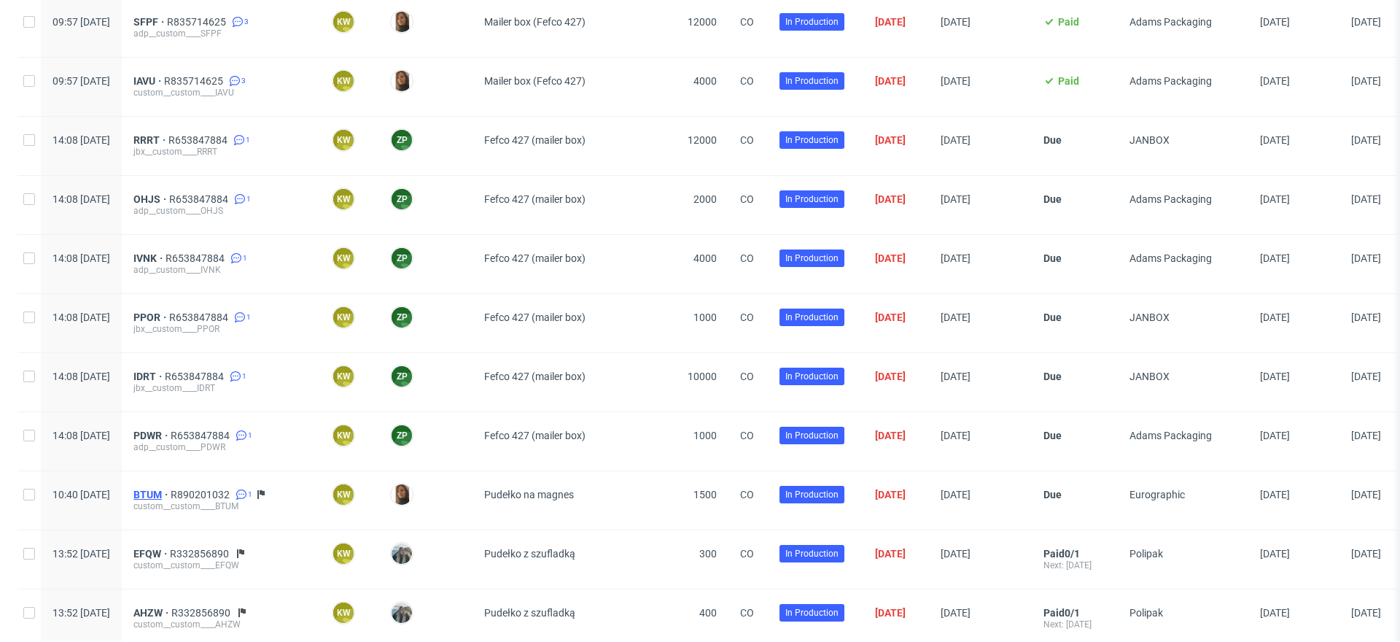
click at [171, 489] on span "BTUM" at bounding box center [151, 495] width 37 height 12
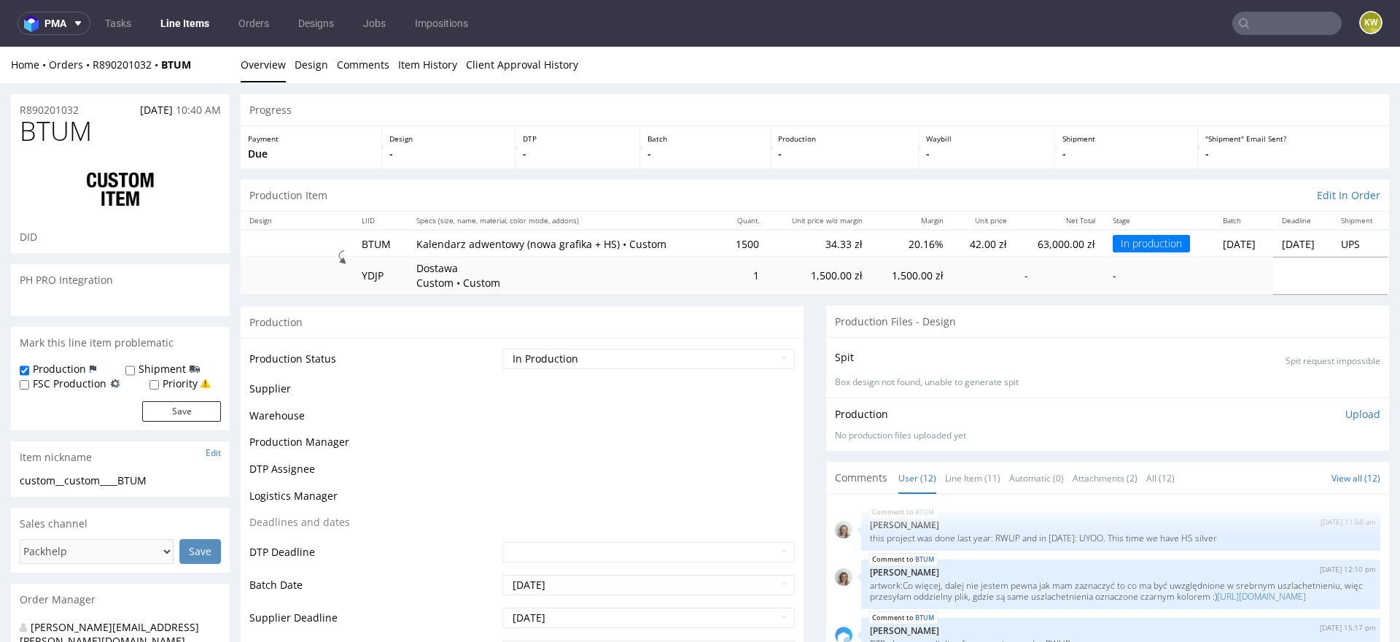
scroll to position [752, 0]
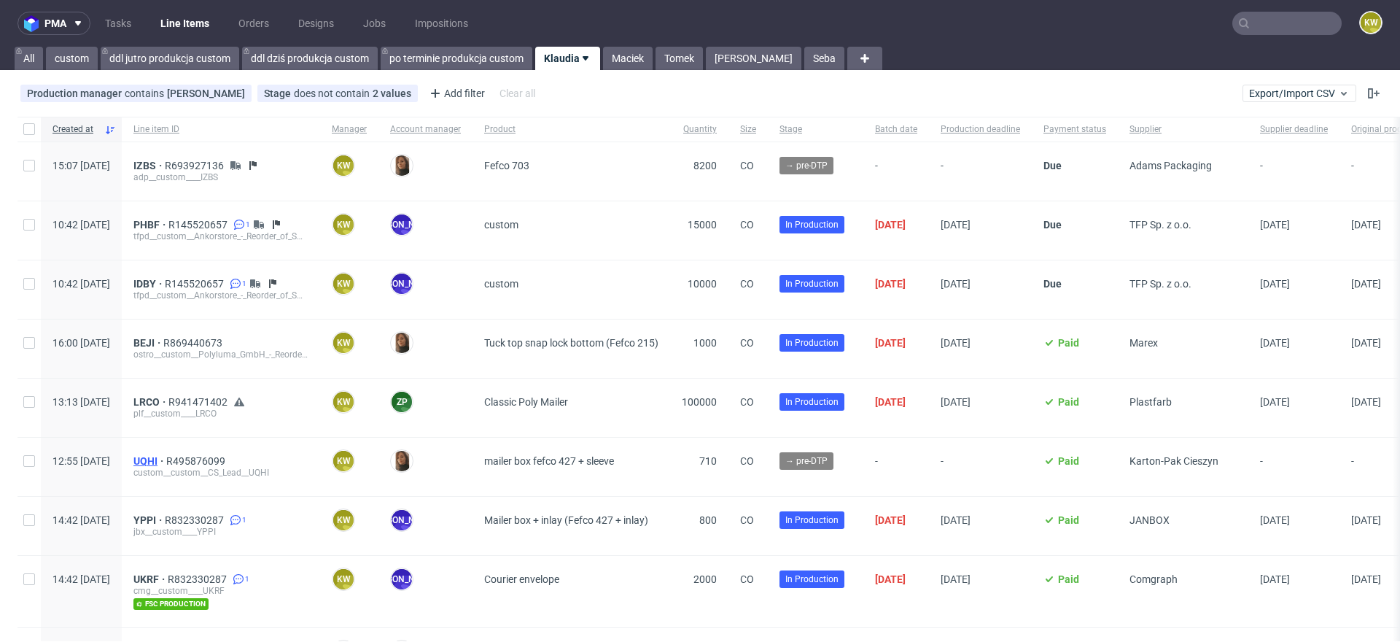
click at [166, 455] on span "UQHI" at bounding box center [149, 461] width 33 height 12
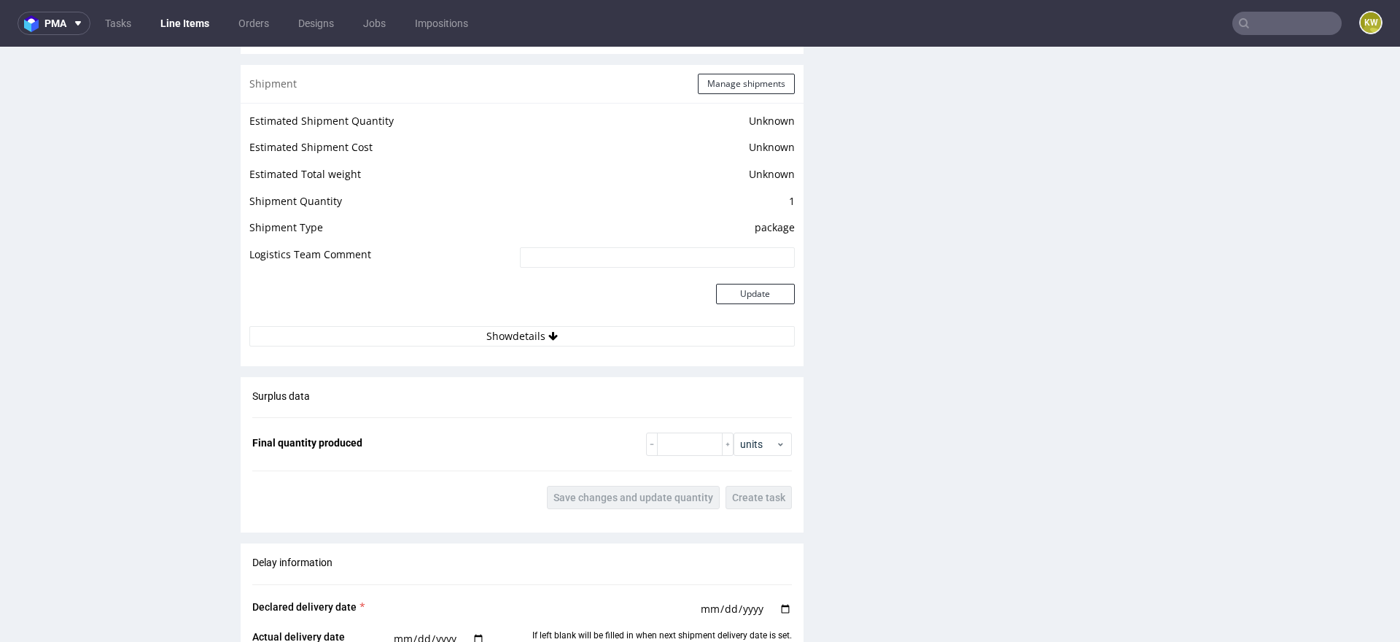
scroll to position [2619, 0]
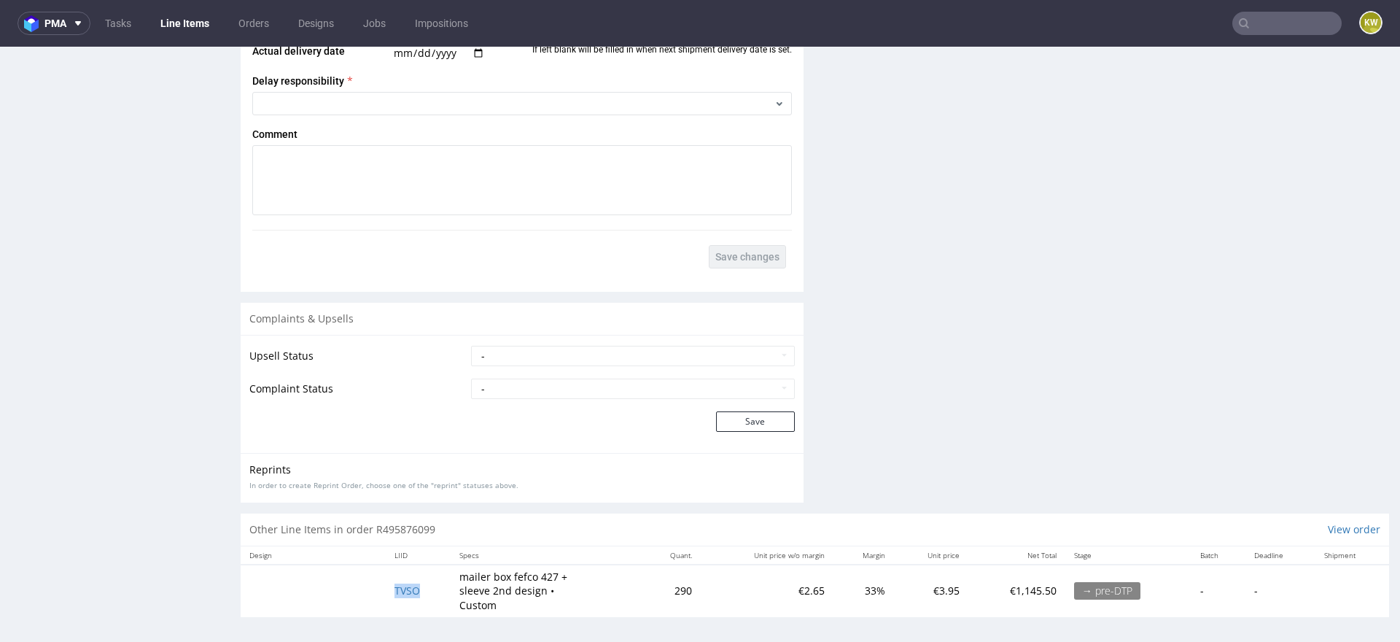
drag, startPoint x: 424, startPoint y: 584, endPoint x: 369, endPoint y: 583, distance: 55.4
click at [369, 583] on tr "TVSO mailer box fefco 427 + sleeve 2nd design • Custom 290 €2.65 33% €3.95 €1,1…" at bounding box center [815, 590] width 1148 height 52
copy span "TVSO"
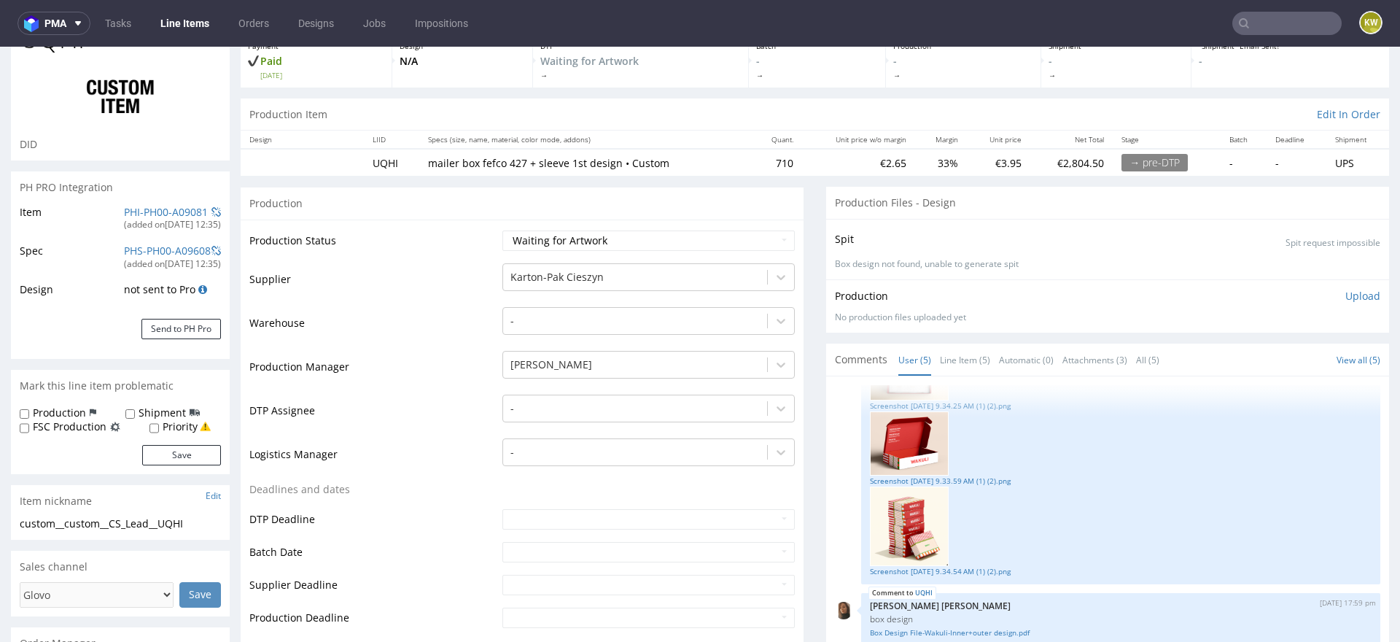
scroll to position [0, 0]
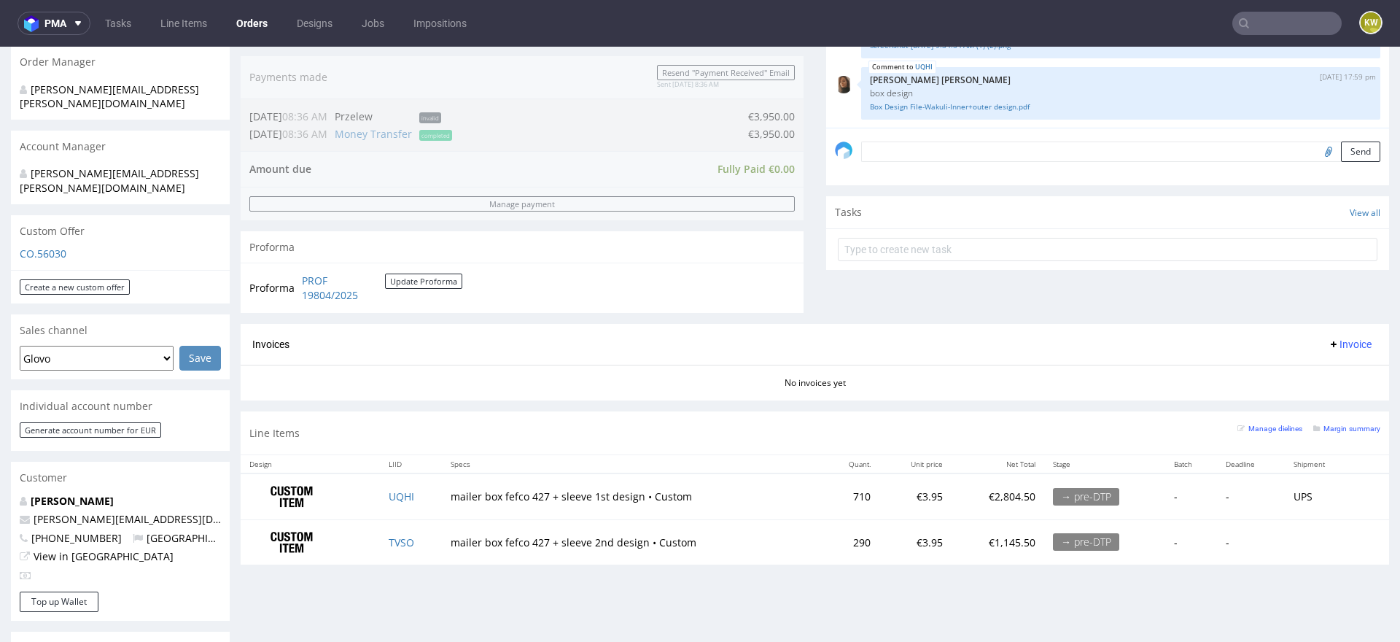
scroll to position [382, 0]
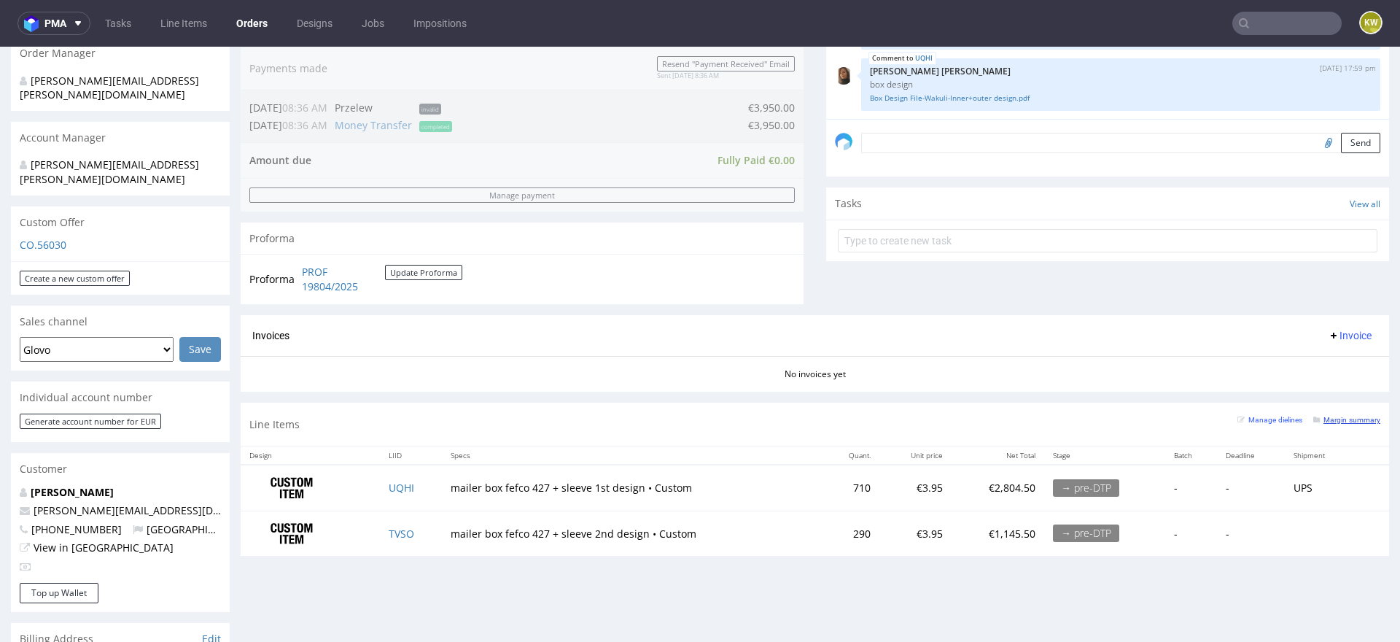
click at [1338, 417] on small "Margin summary" at bounding box center [1346, 420] width 67 height 8
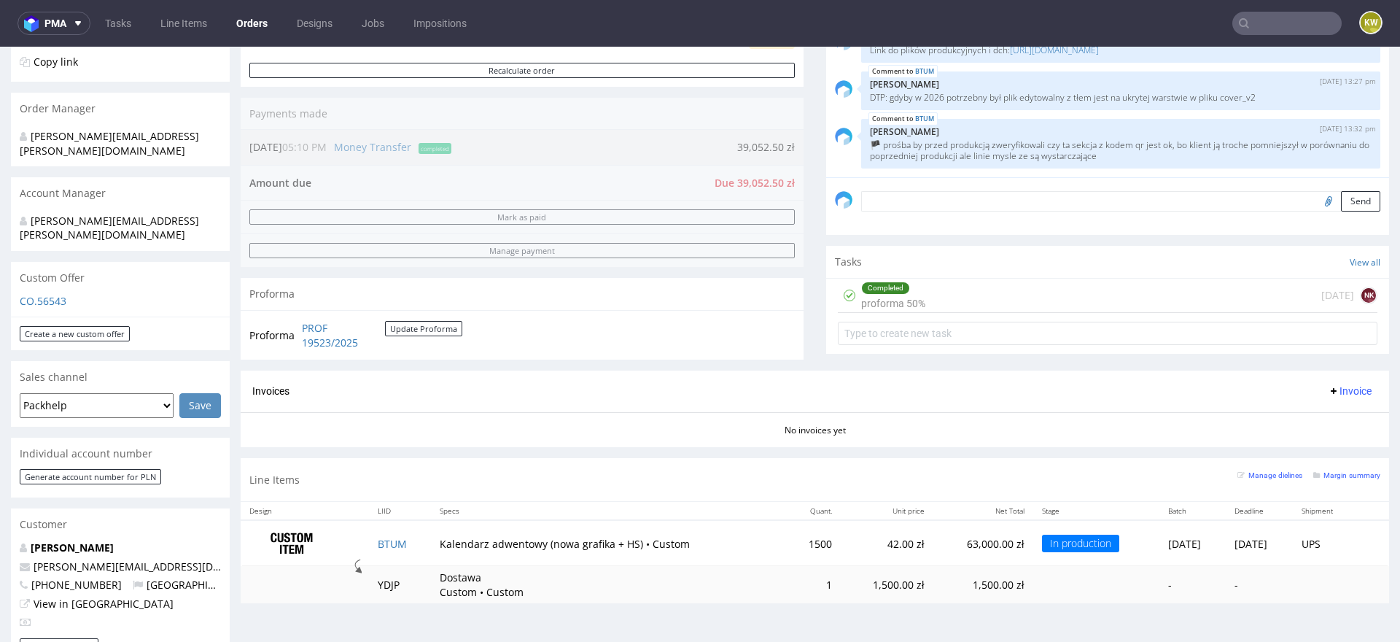
scroll to position [354, 0]
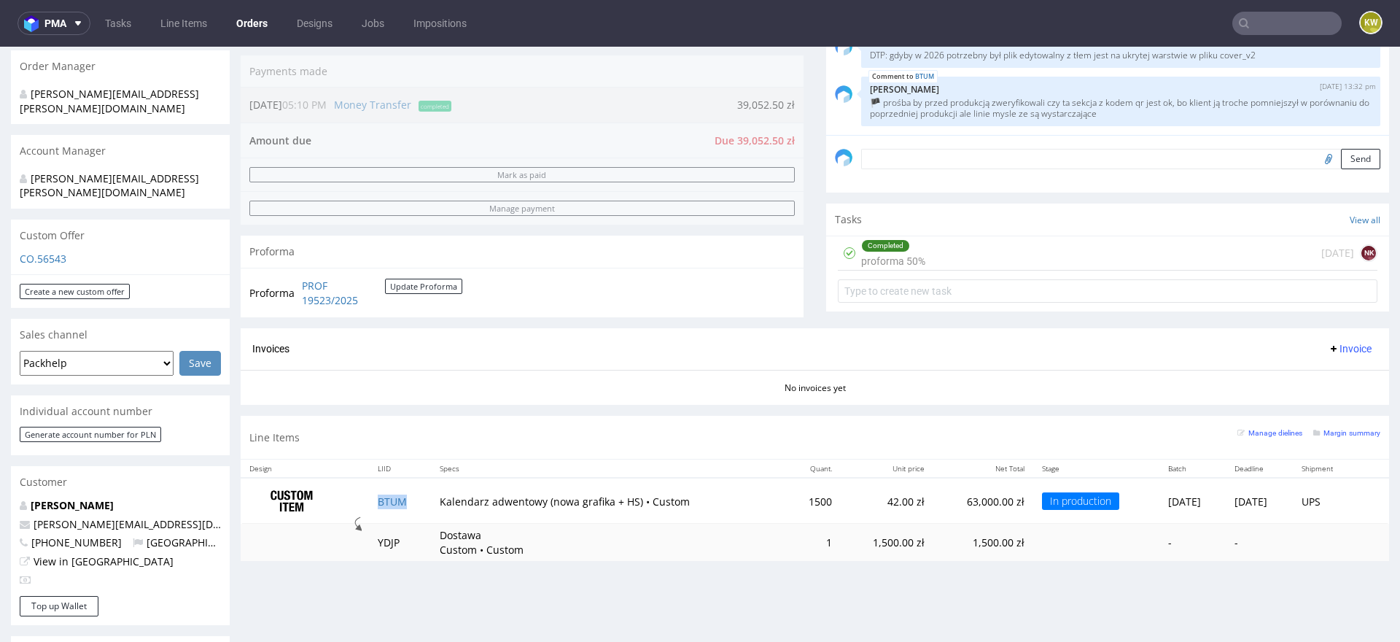
click at [413, 503] on td "BTUM" at bounding box center [400, 501] width 62 height 46
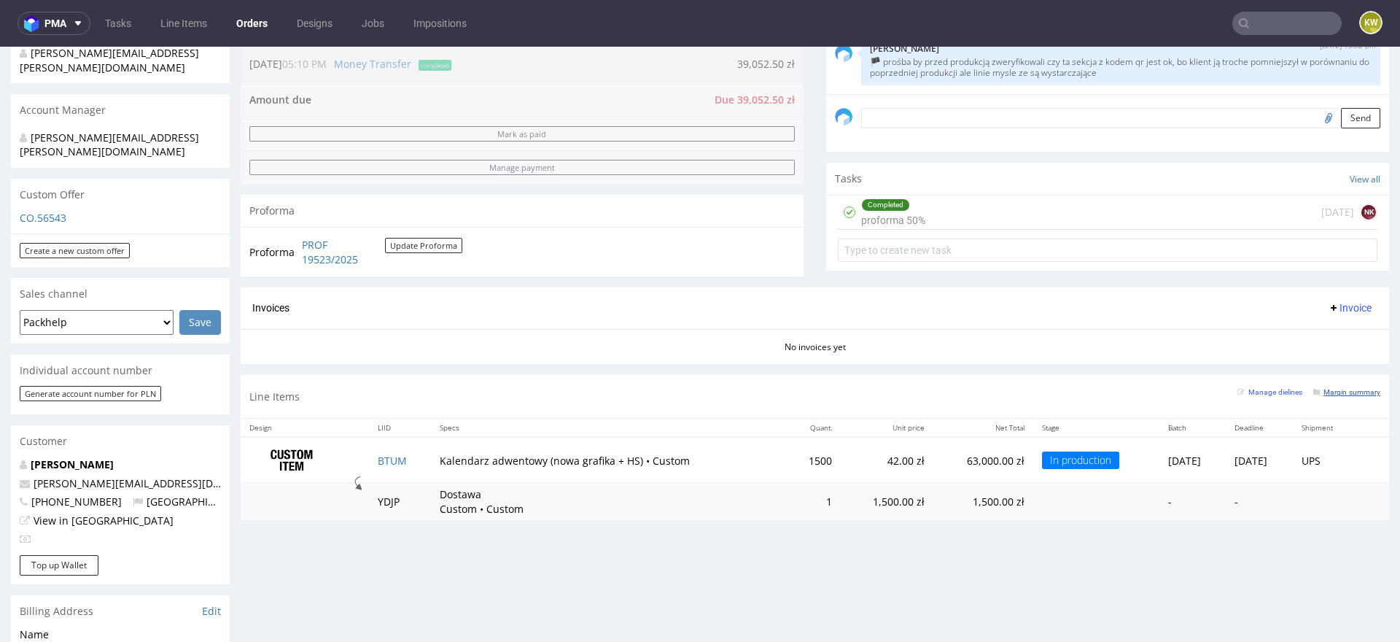
click at [1336, 390] on small "Margin summary" at bounding box center [1346, 392] width 67 height 8
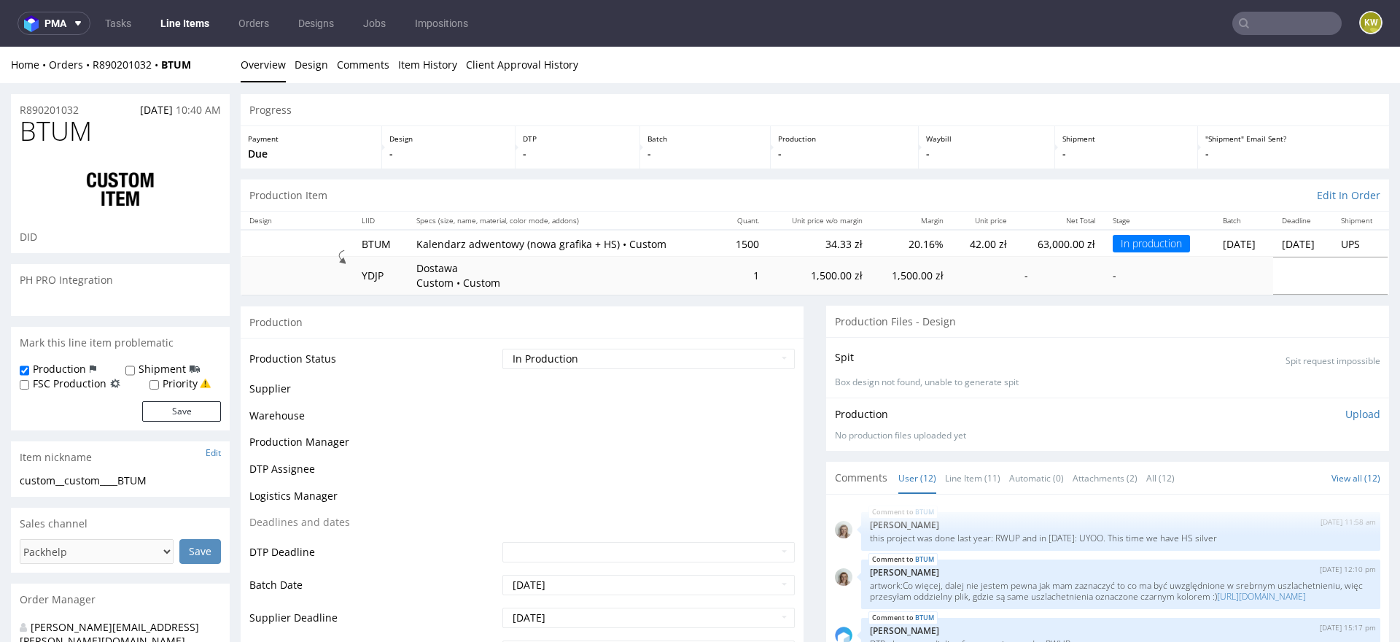
scroll to position [752, 0]
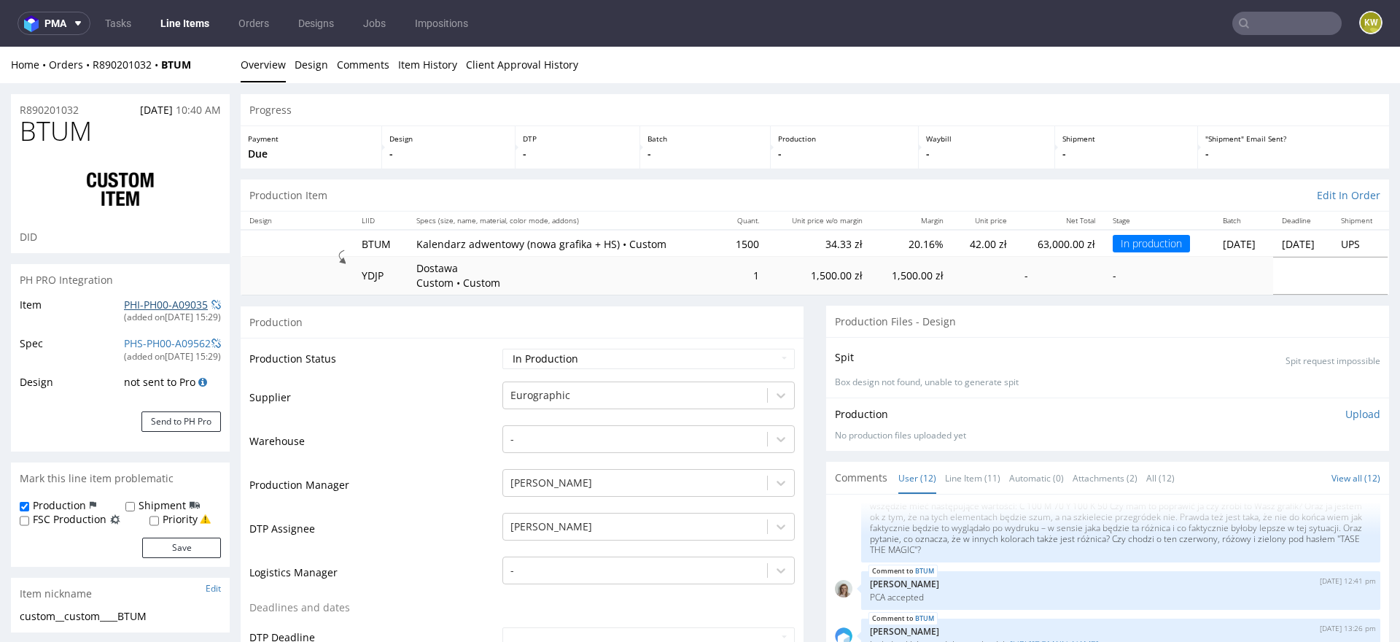
click at [149, 304] on link "PHI-PH00-A09035" at bounding box center [166, 304] width 84 height 14
click at [200, 31] on link "Line Items" at bounding box center [185, 23] width 66 height 23
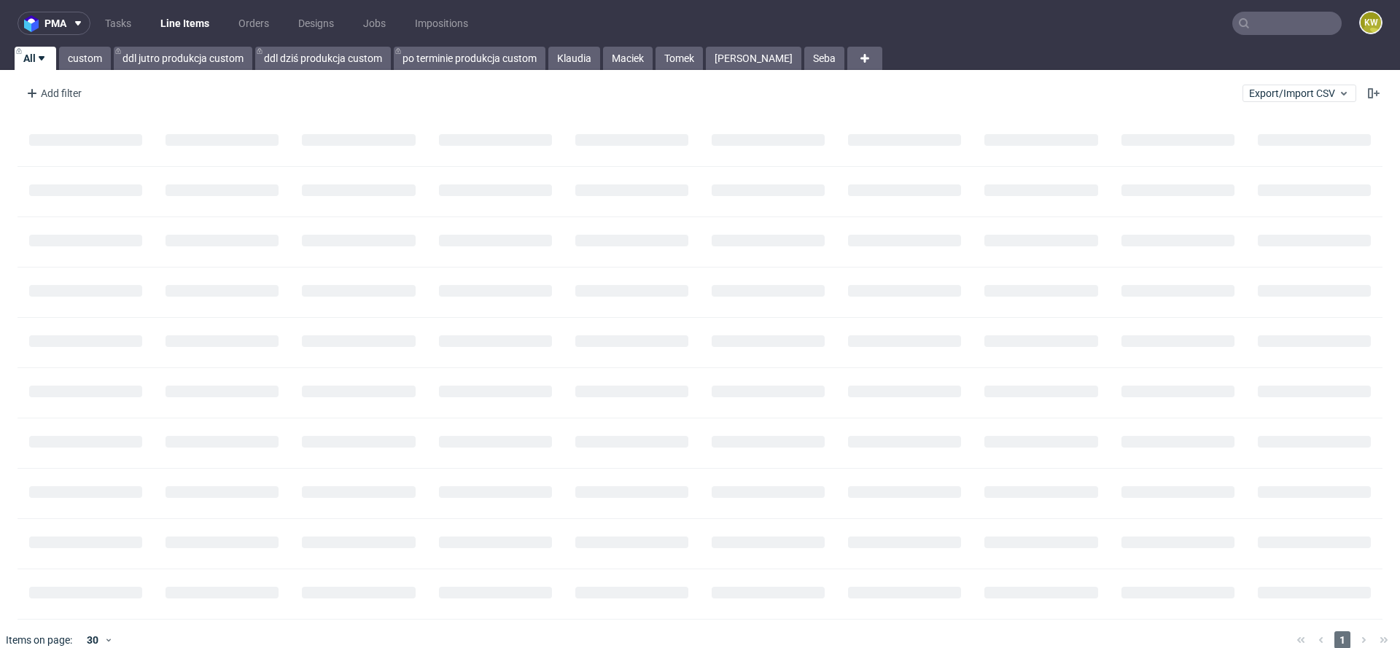
click at [1234, 29] on input "text" at bounding box center [1286, 23] width 109 height 23
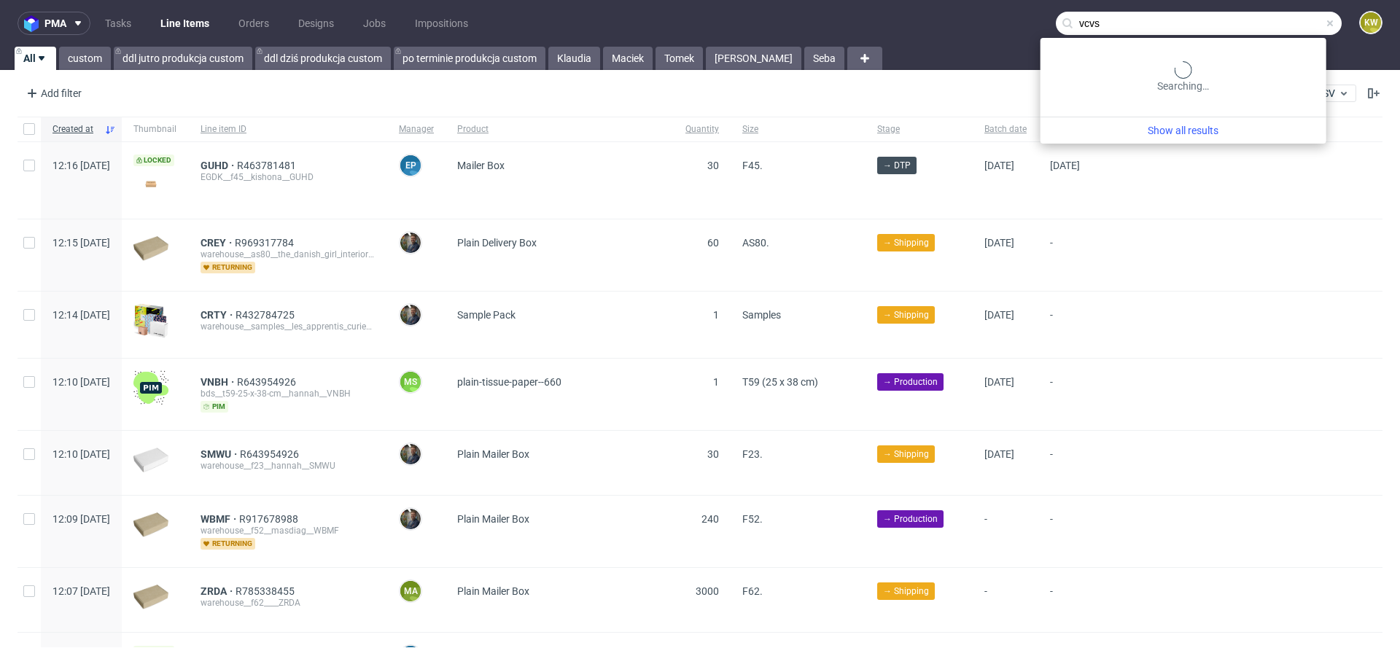
type input "vcvs"
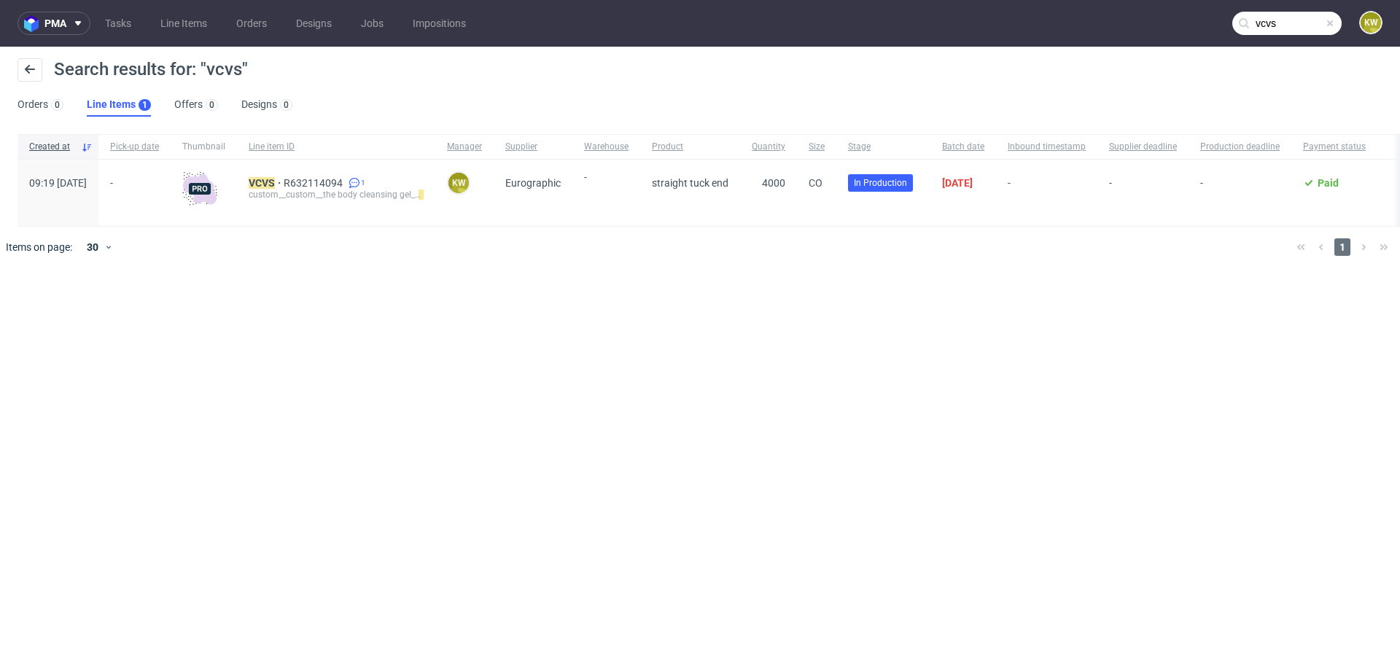
click at [316, 190] on div "custom__custom__the body cleansing gel__ VCVS" at bounding box center [336, 195] width 175 height 12
click at [307, 189] on div "custom__custom__the body cleansing gel__ VCVS" at bounding box center [336, 195] width 175 height 12
click at [306, 189] on div "custom__custom__the body cleansing gel__ VCVS" at bounding box center [336, 195] width 175 height 12
click at [275, 179] on mark "VCVS" at bounding box center [262, 183] width 26 height 12
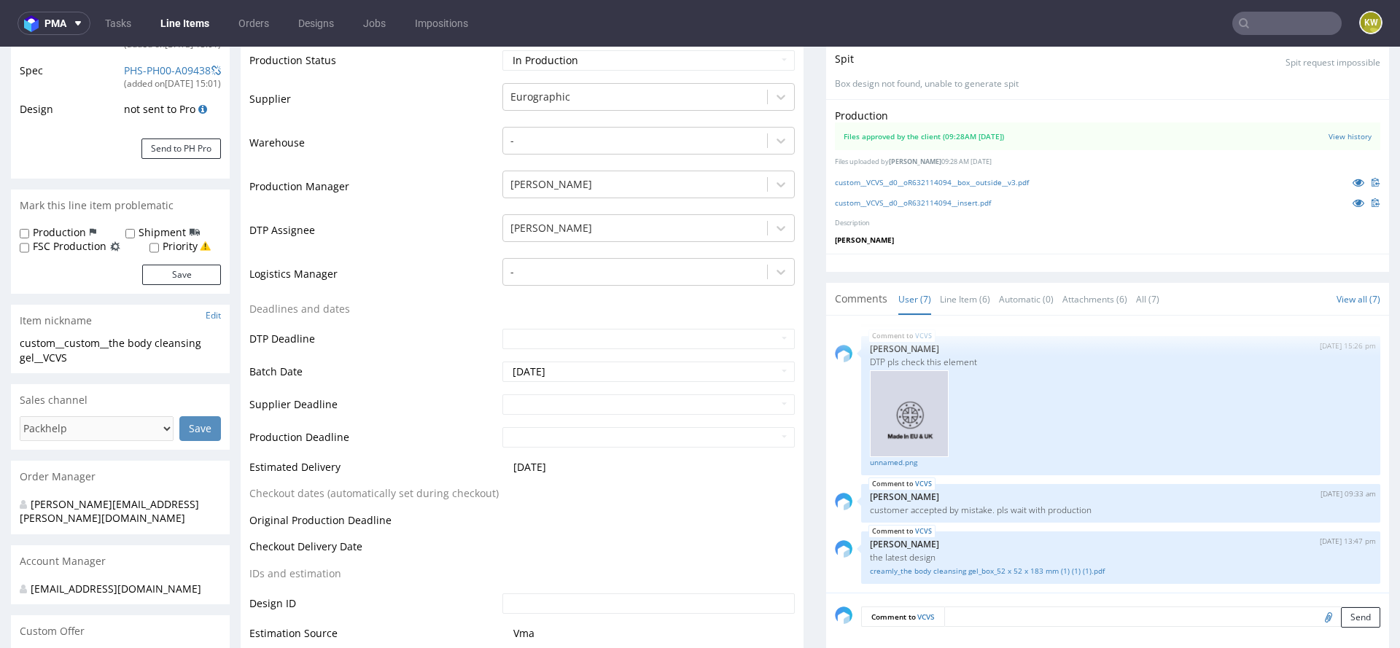
scroll to position [409, 0]
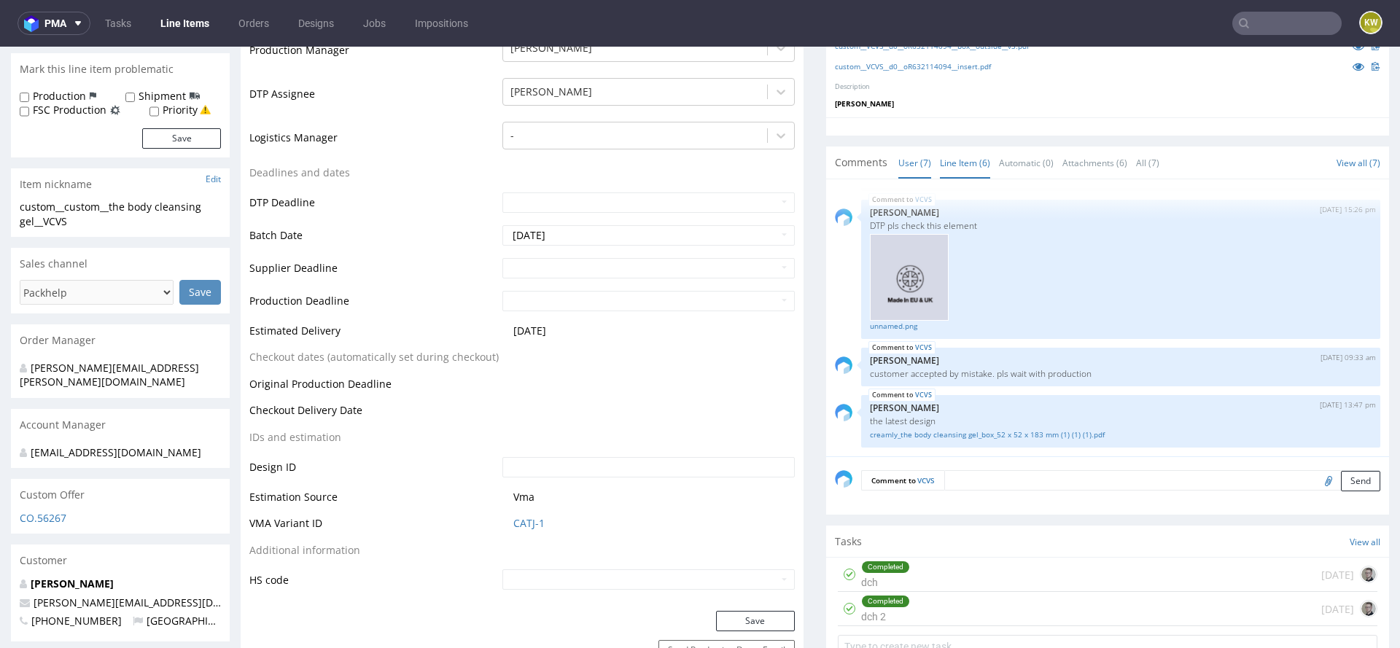
click at [948, 160] on link "Line Item (6)" at bounding box center [965, 162] width 50 height 31
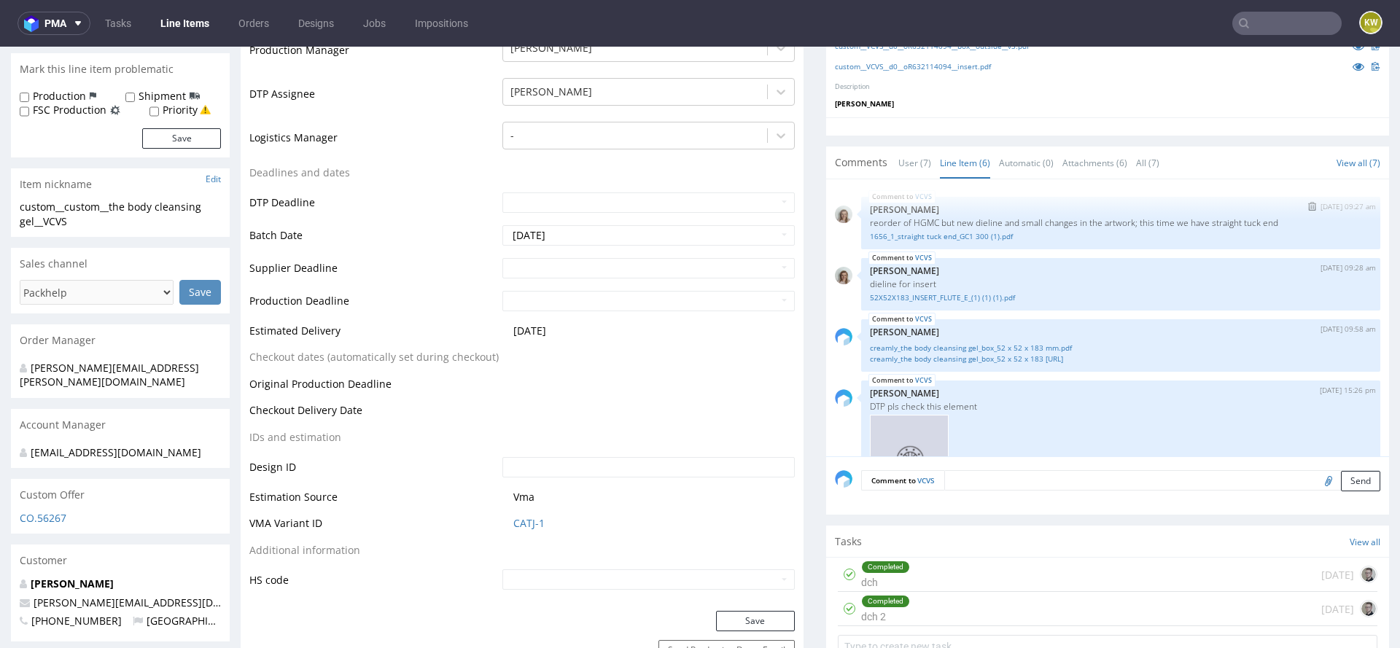
click at [917, 222] on p "reorder of HGMC but new dieline and small changes in the artwork; this time we …" at bounding box center [1121, 222] width 502 height 11
copy p "HGMC"
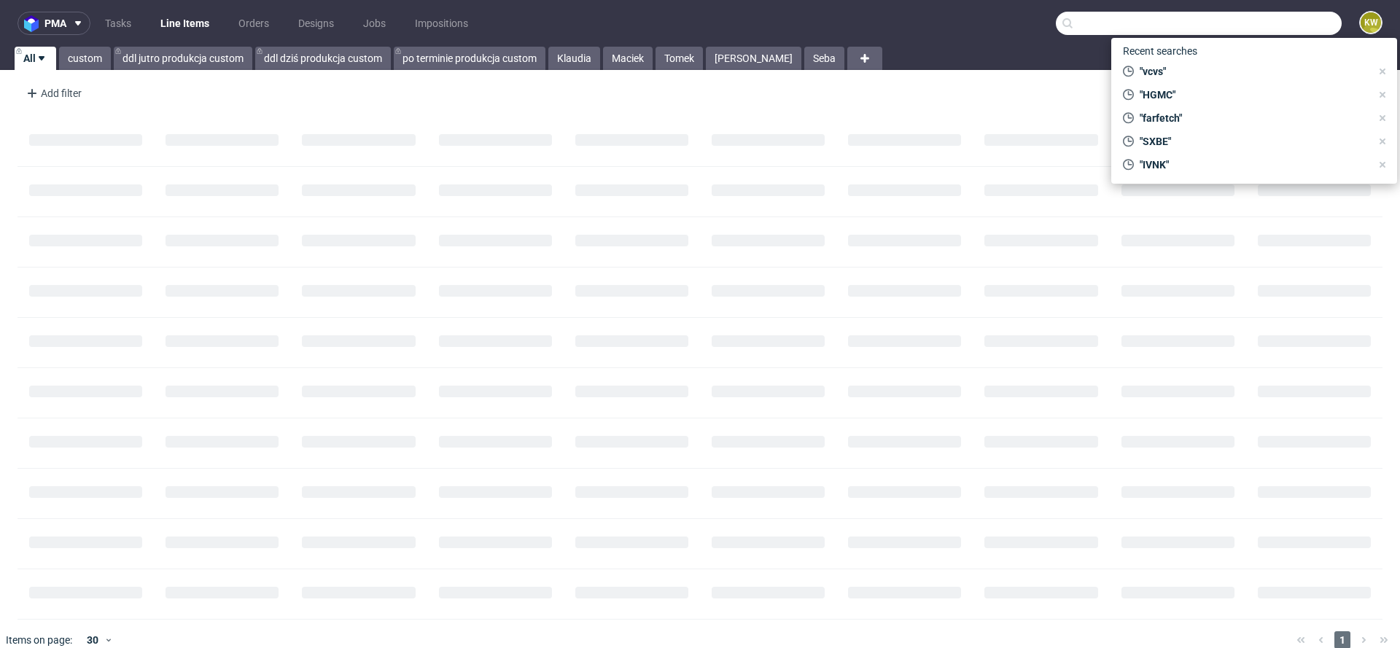
click at [1255, 20] on input "text" at bounding box center [1199, 23] width 286 height 23
paste input "HGMC"
type input "HGMC"
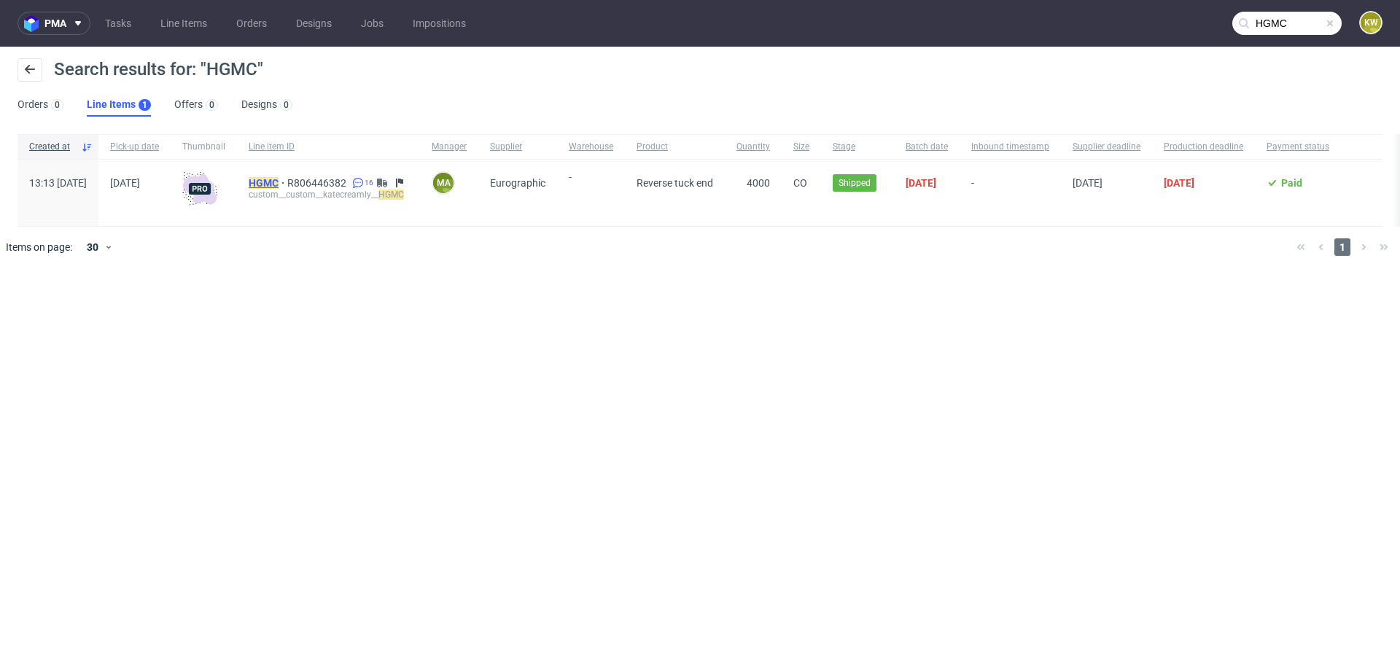
click at [279, 184] on mark "HGMC" at bounding box center [264, 183] width 30 height 12
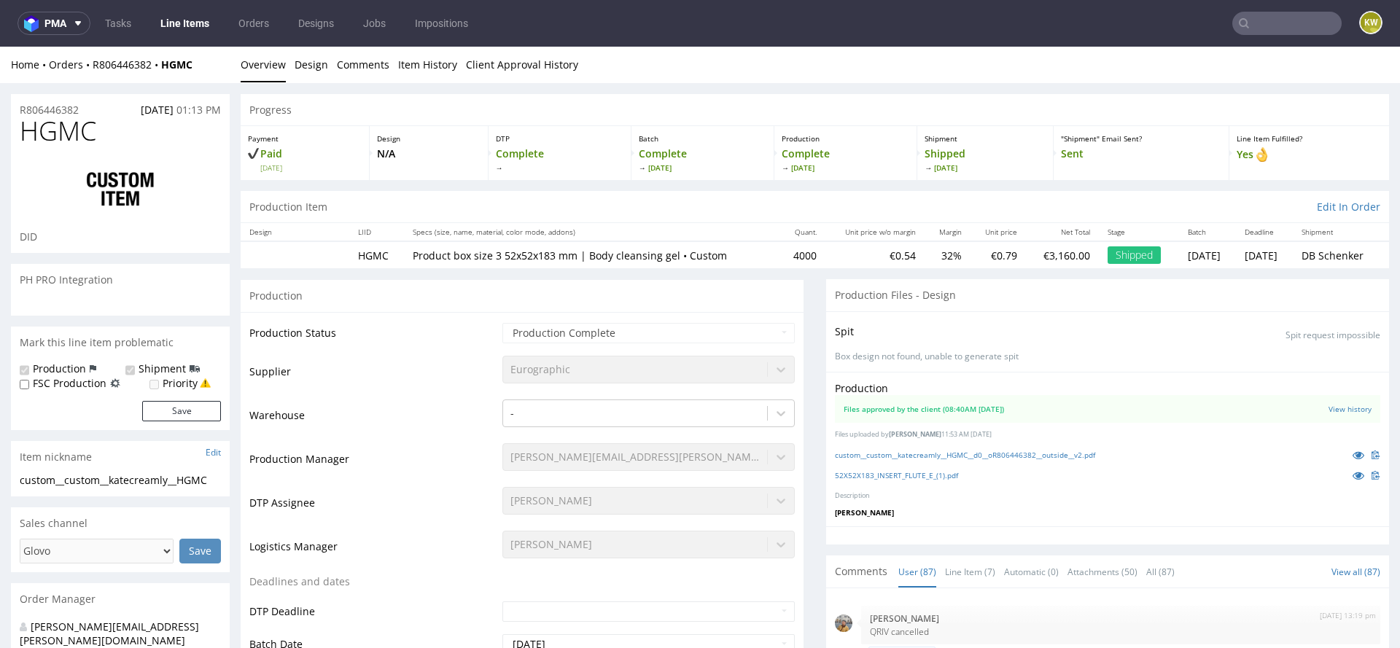
scroll to position [4956, 0]
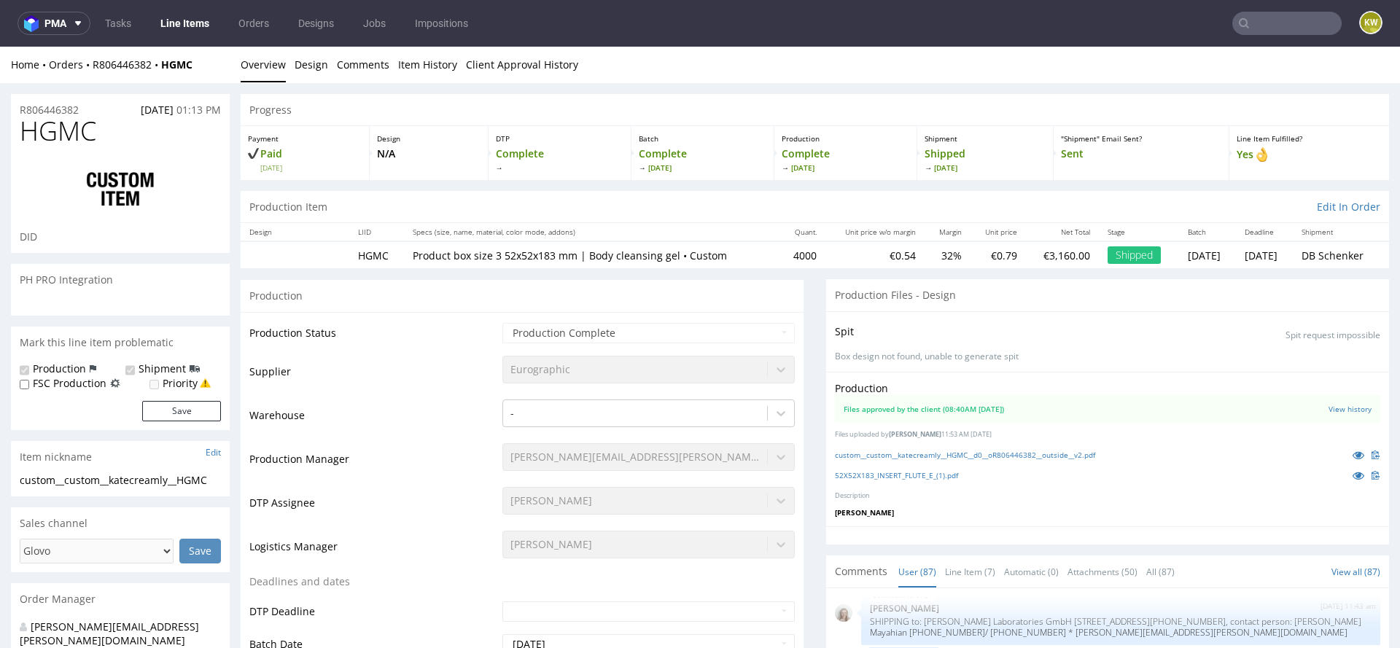
select select "in_progress"
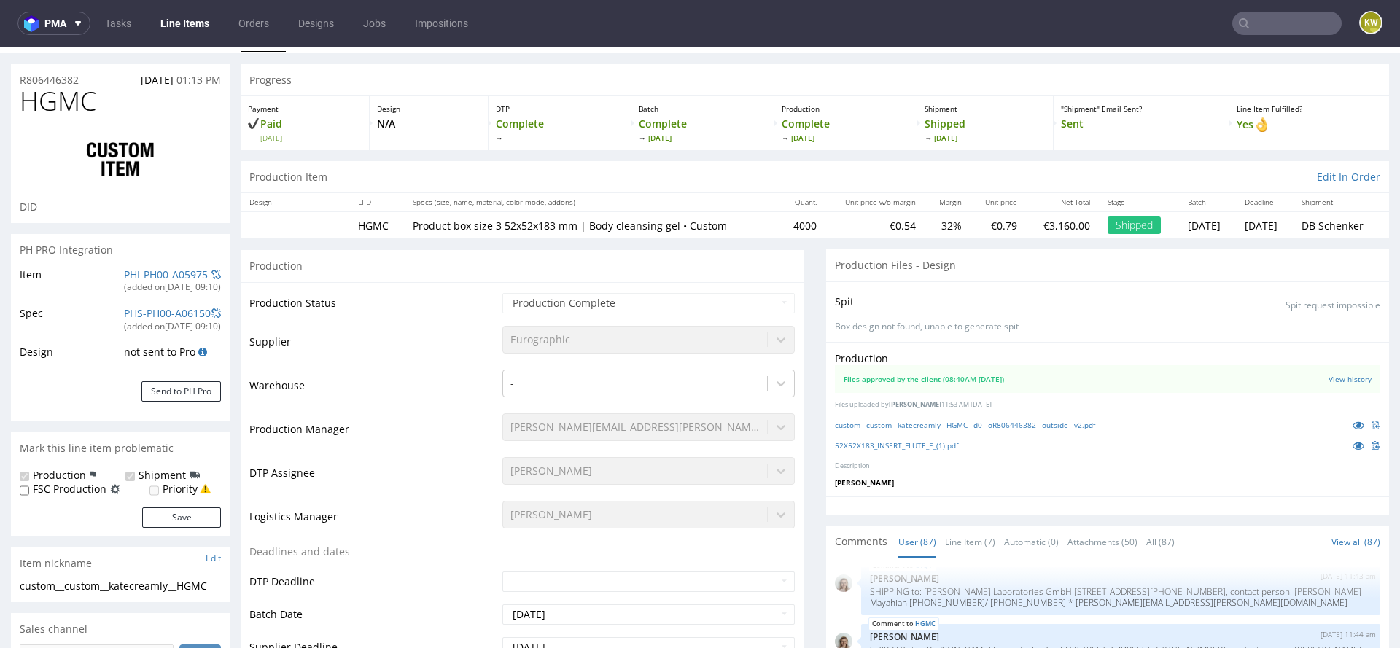
scroll to position [0, 0]
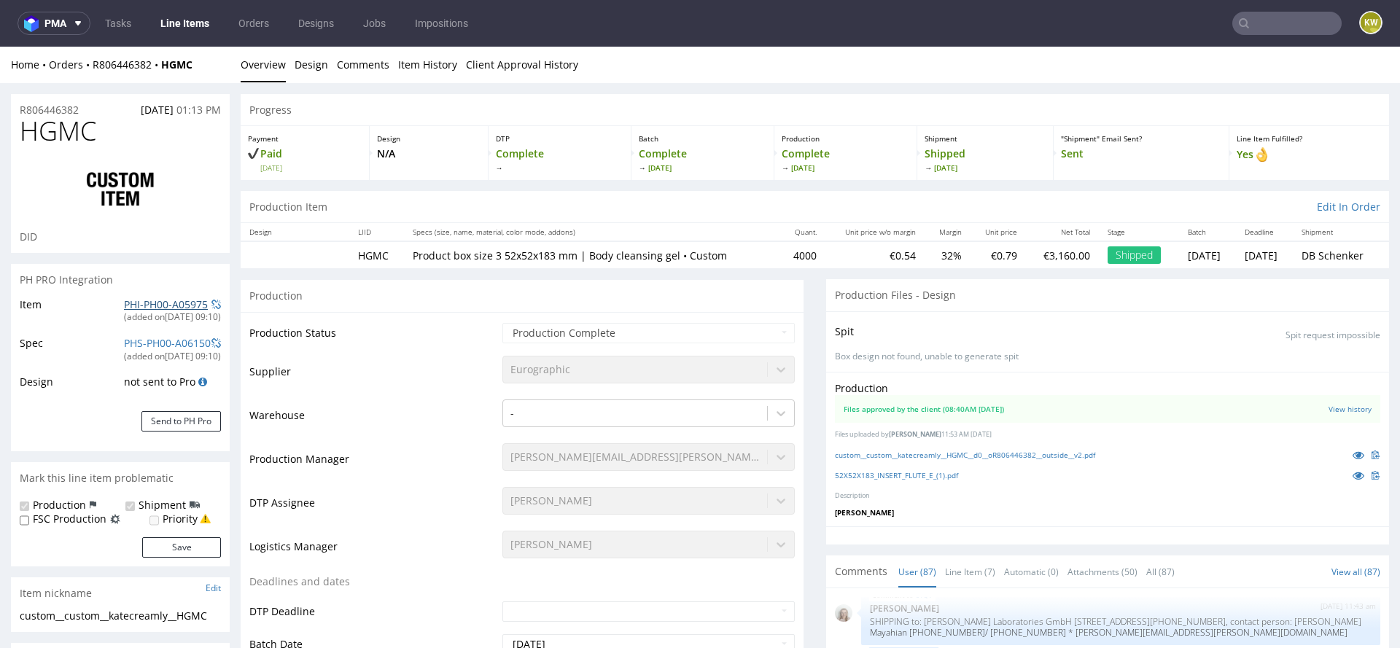
click at [160, 303] on link "PHI-PH00-A05975" at bounding box center [166, 304] width 84 height 14
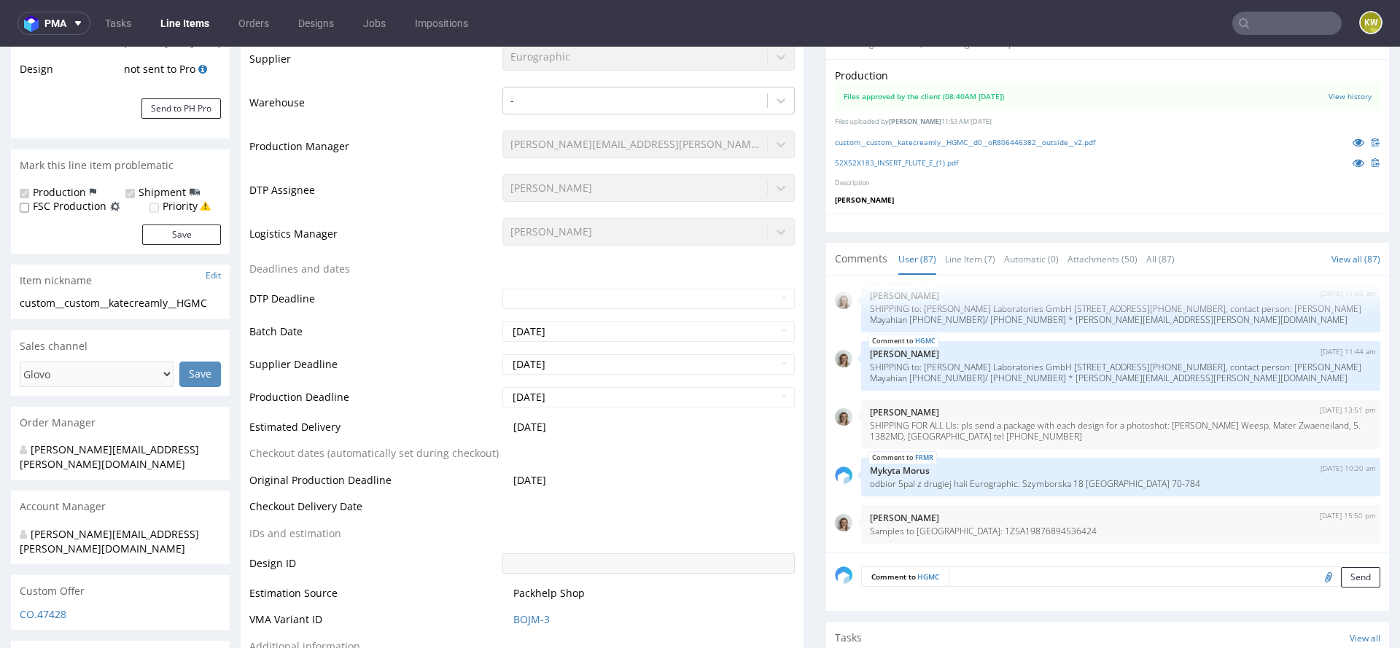
scroll to position [331, 0]
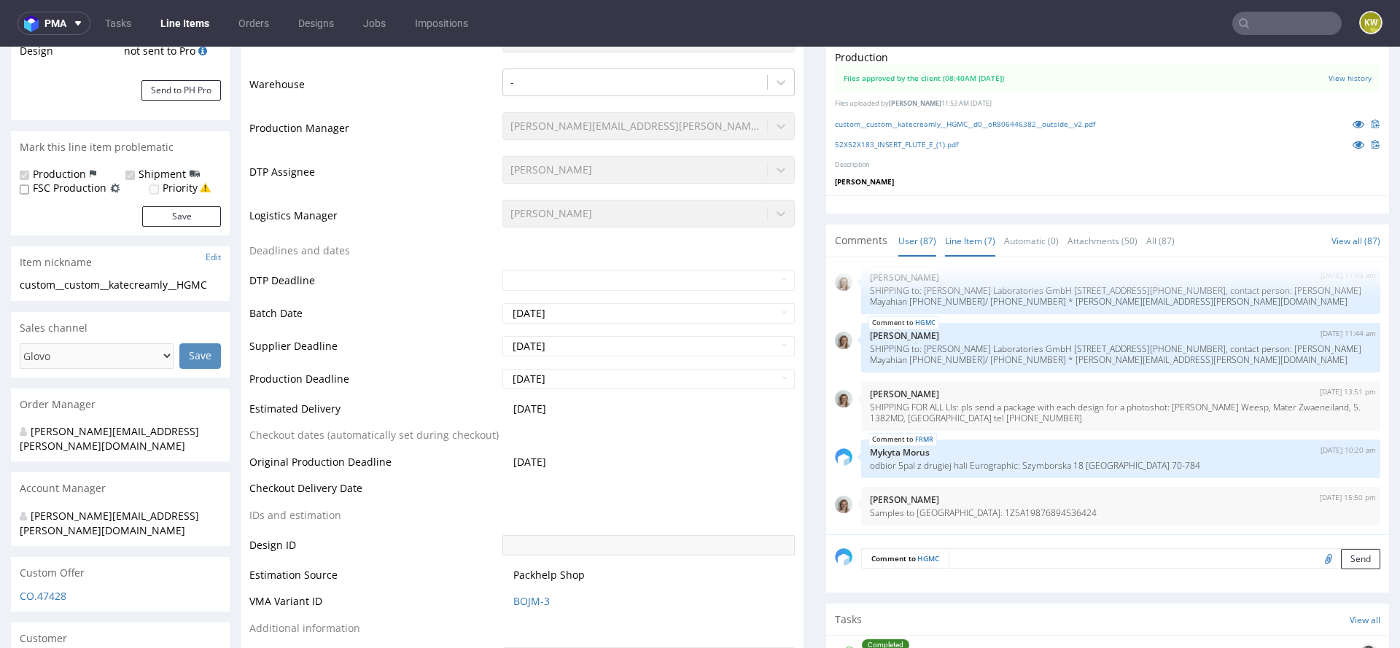
click at [966, 236] on link "Line Item (7)" at bounding box center [970, 240] width 50 height 31
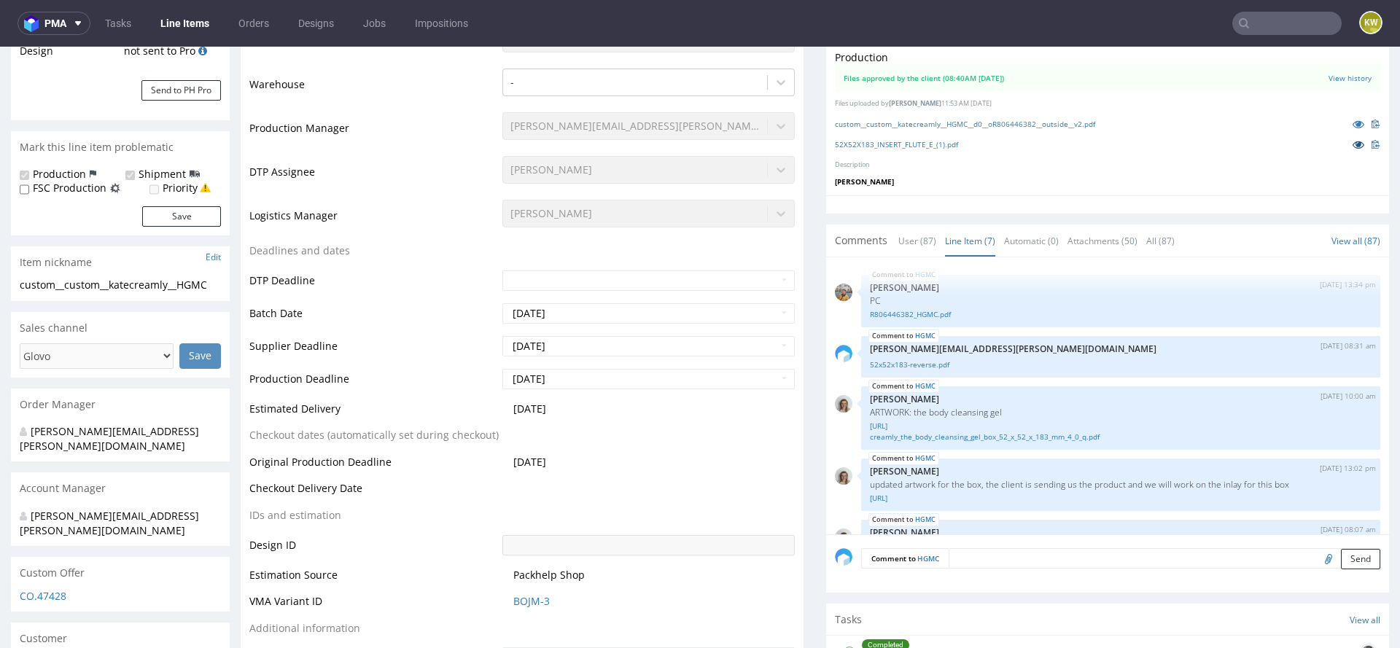
click at [1353, 141] on icon at bounding box center [1359, 144] width 12 height 10
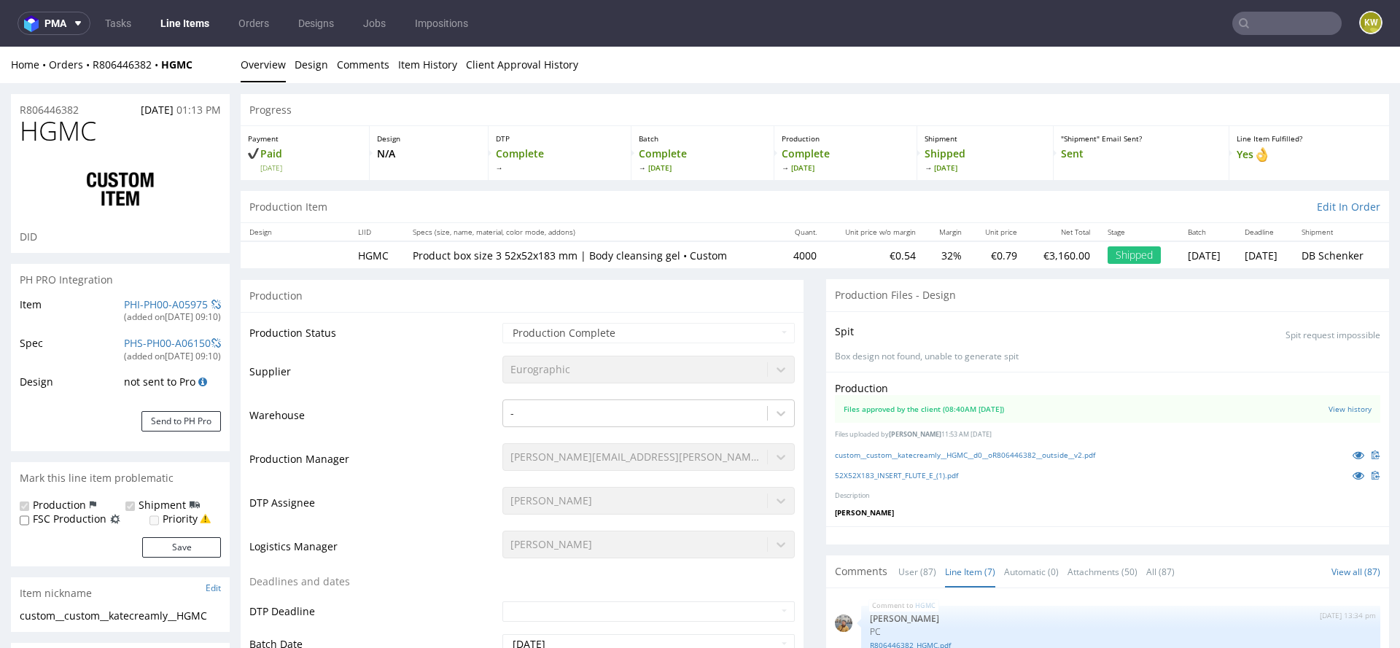
click at [53, 126] on span "HGMC" at bounding box center [58, 131] width 77 height 29
copy span "HGMC"
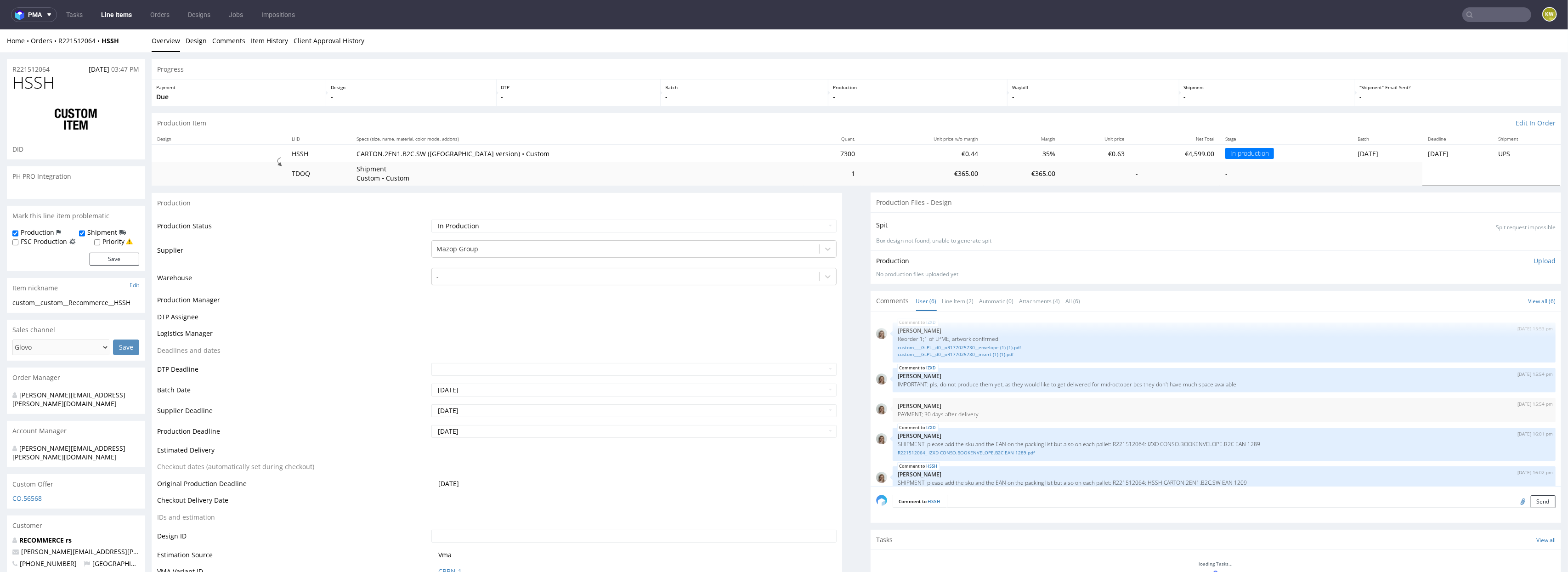
scroll to position [64, 0]
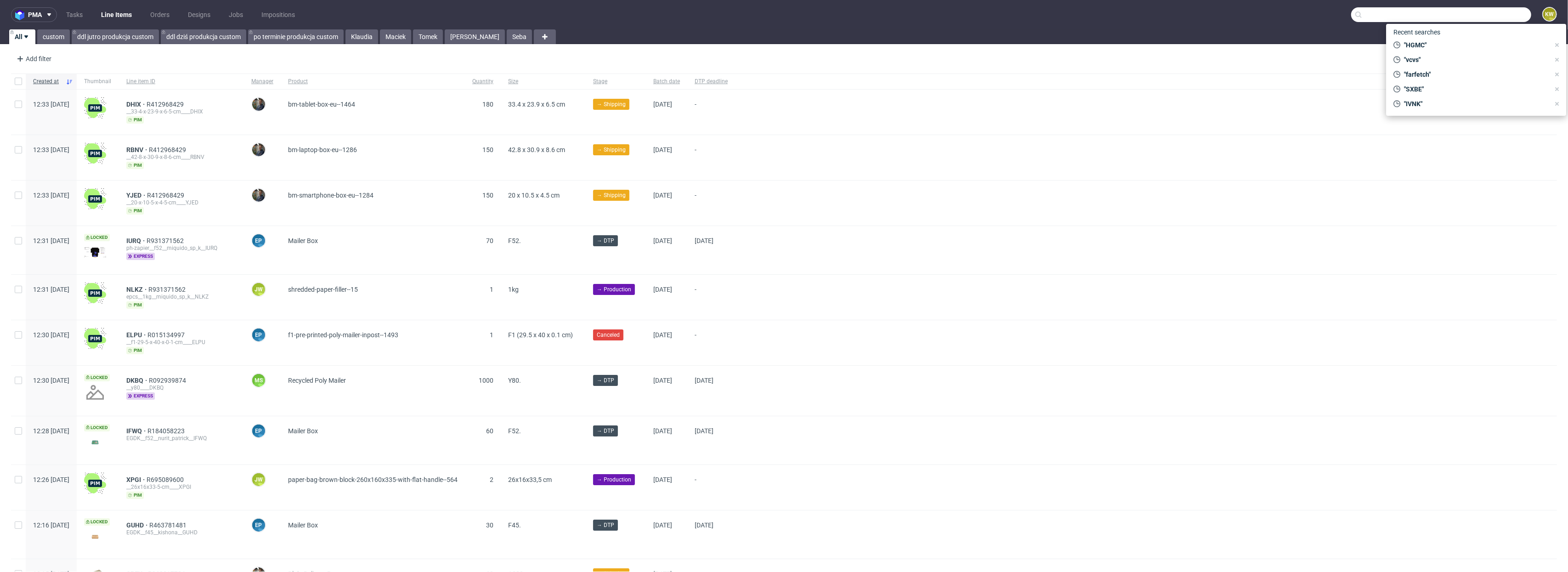
click at [1501, 15] on input "text" at bounding box center [1441, 14] width 180 height 14
type input "farfetch"
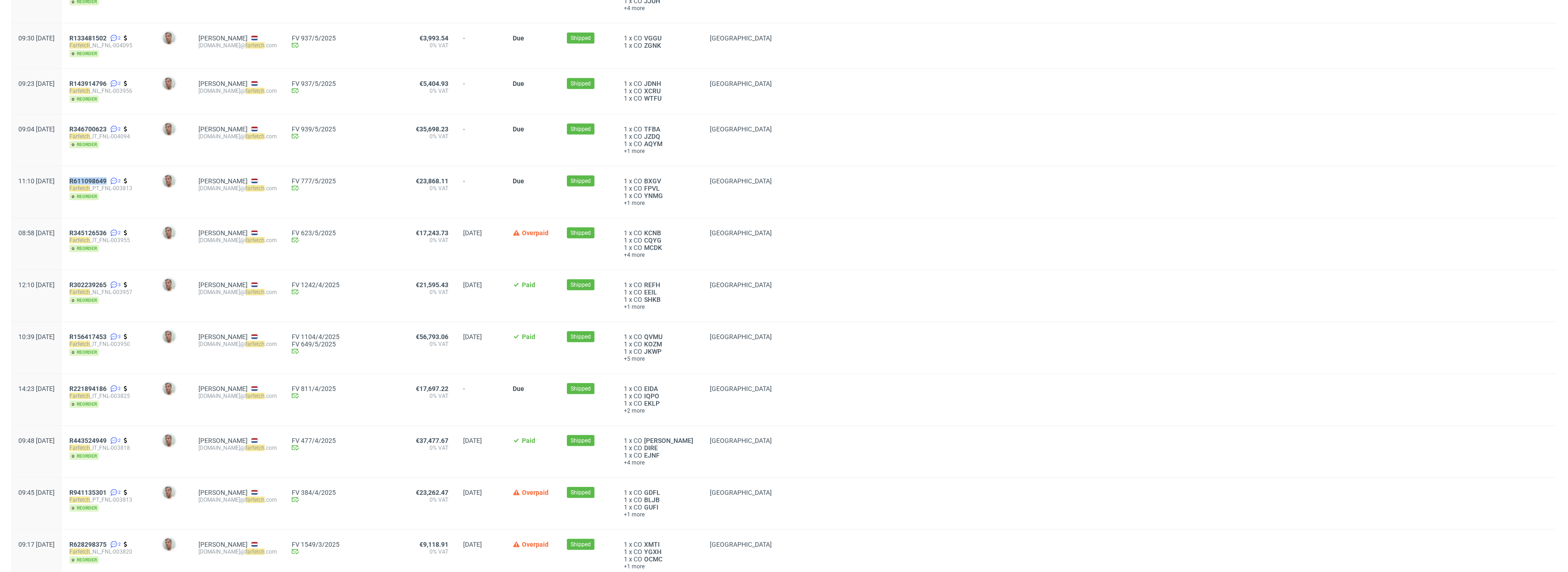
scroll to position [818, 0]
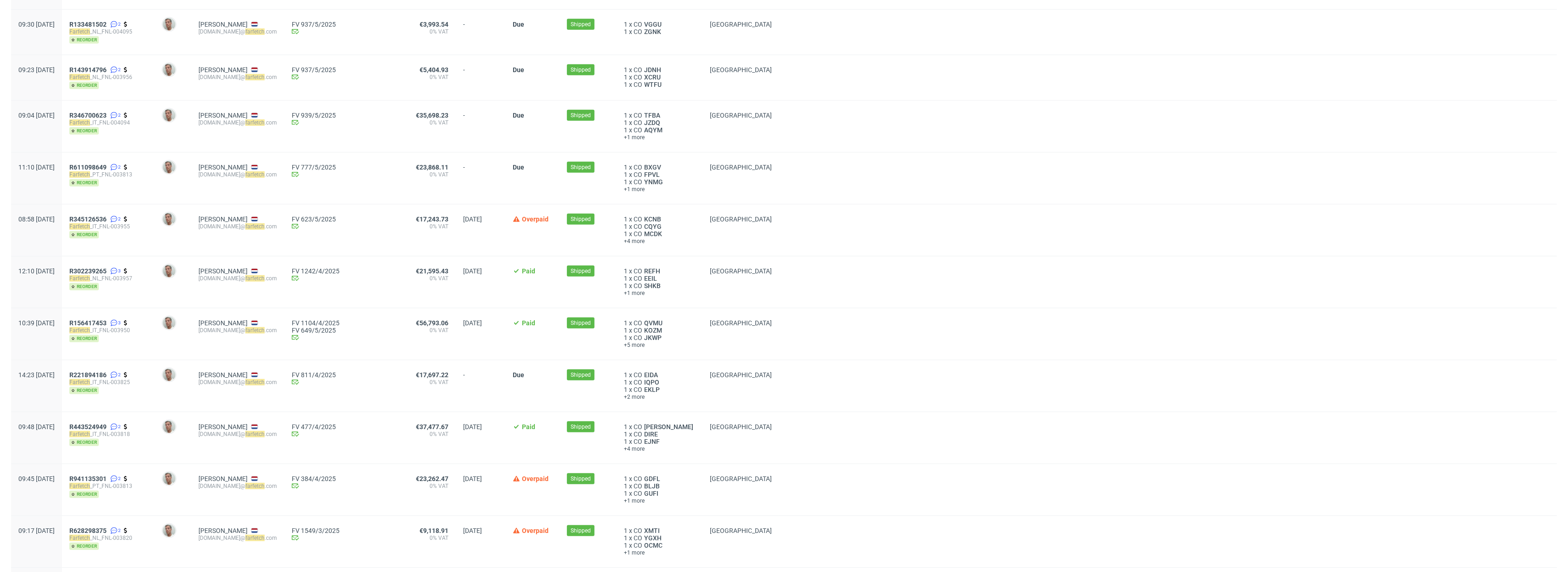
click at [118, 215] on div "R345126536 2 Farfetch _IT_FNL-003955 reorder" at bounding box center [108, 230] width 93 height 52
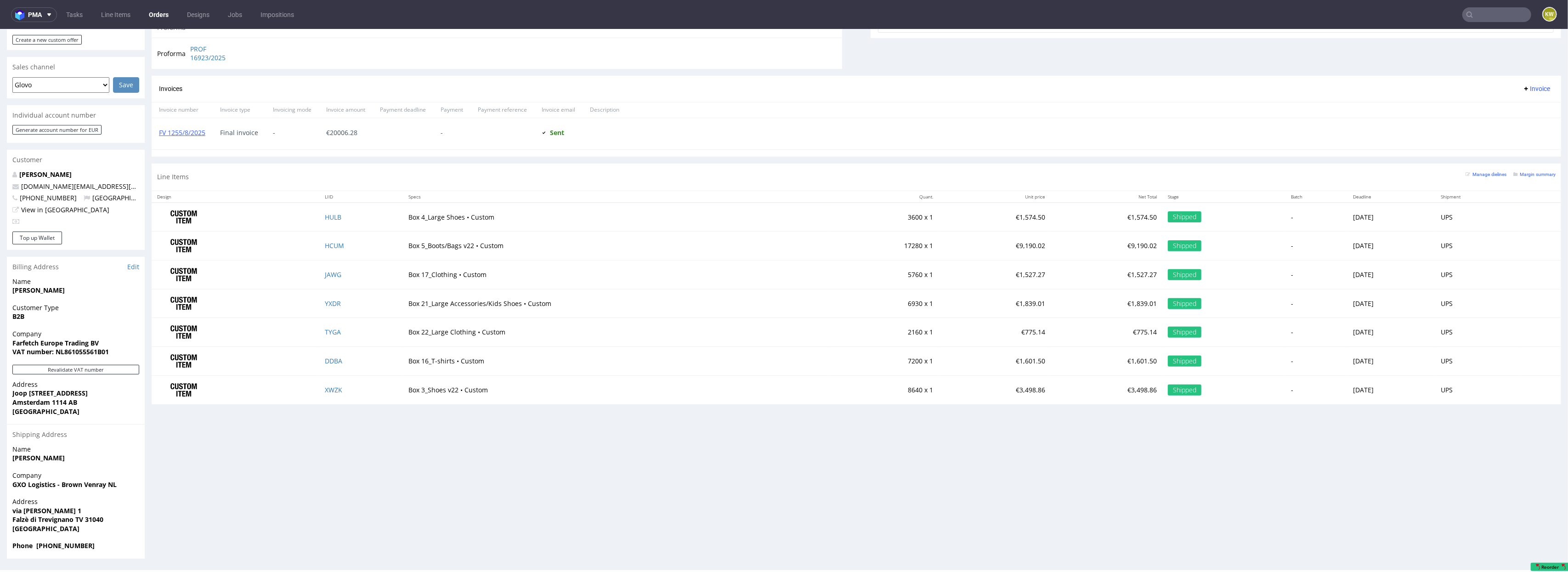
scroll to position [375, 0]
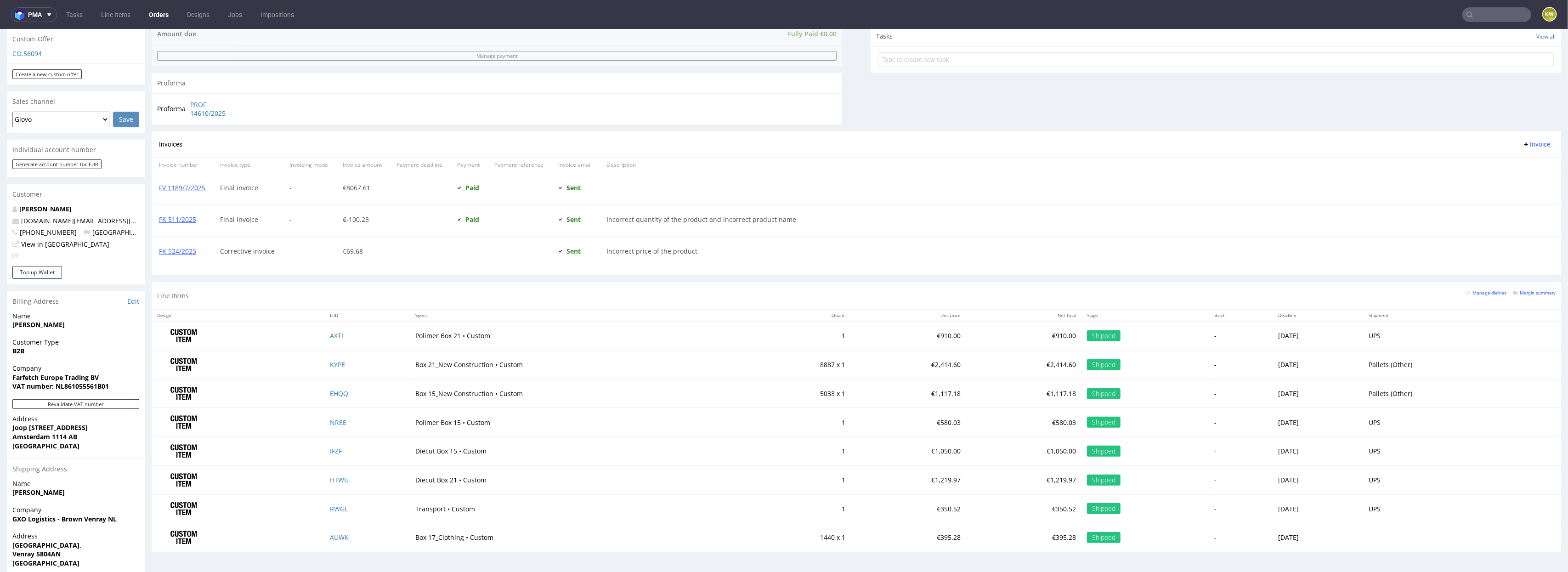
scroll to position [367, 0]
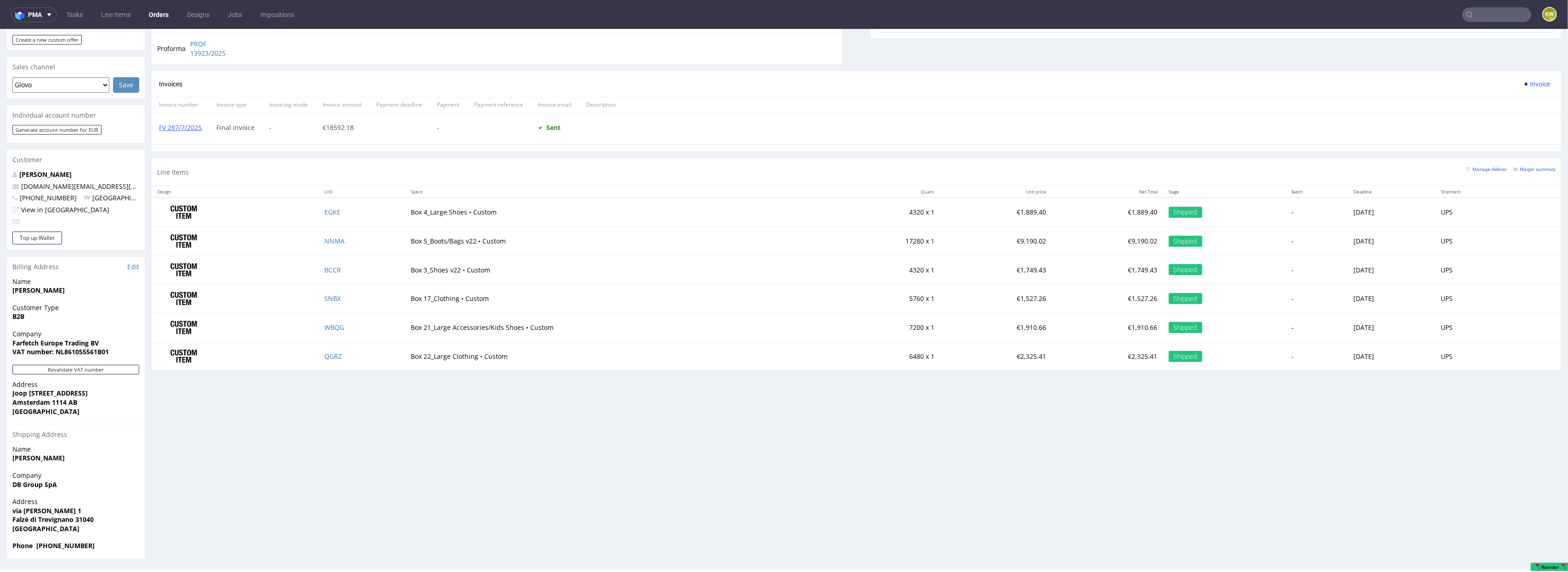
scroll to position [3, 0]
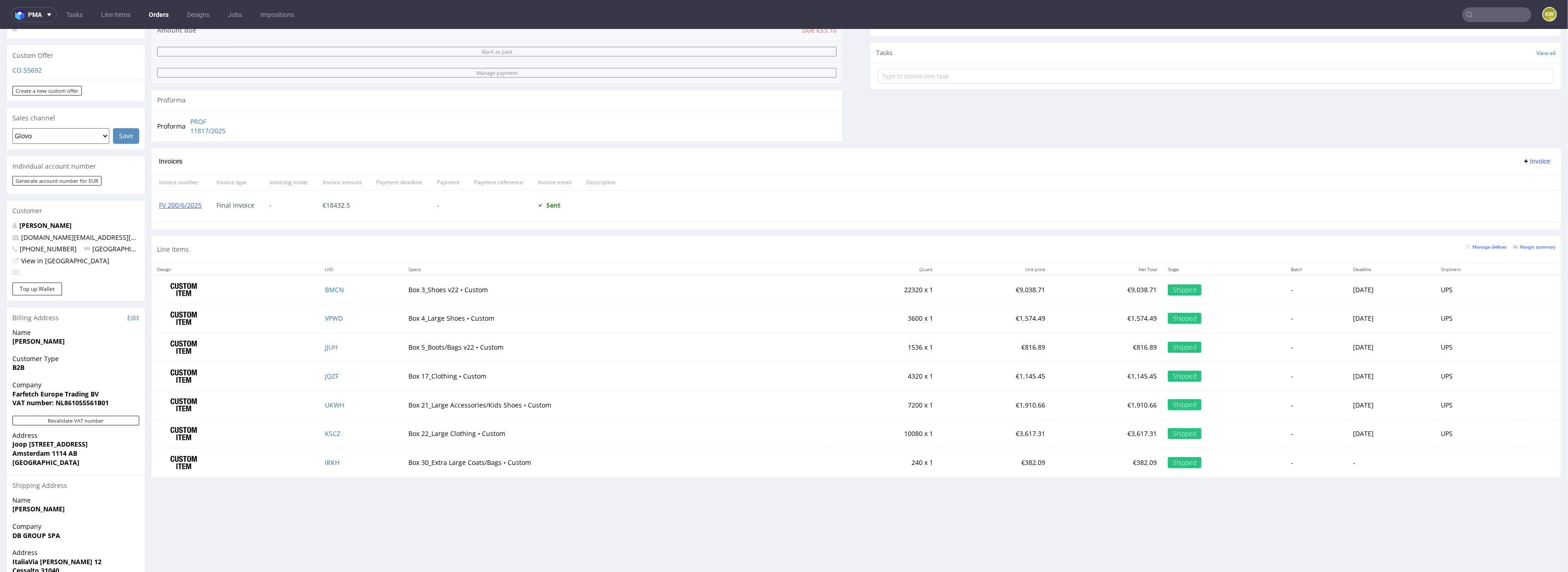
scroll to position [328, 0]
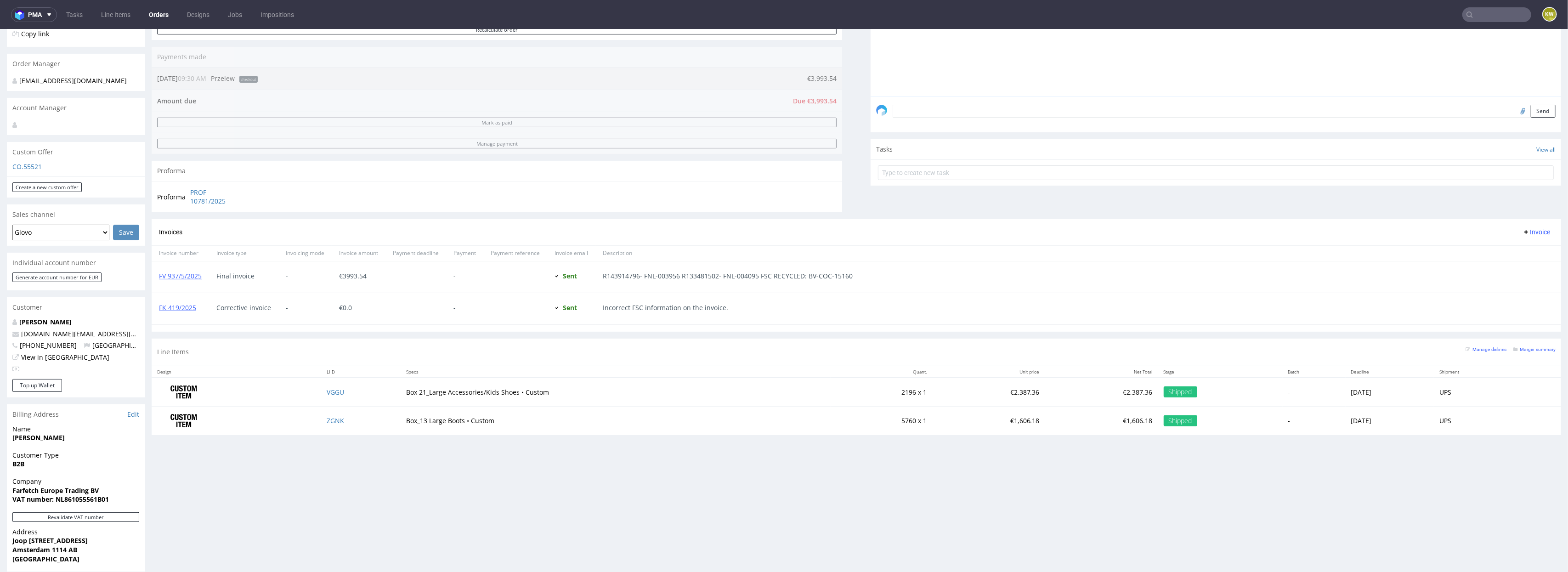
scroll to position [236, 0]
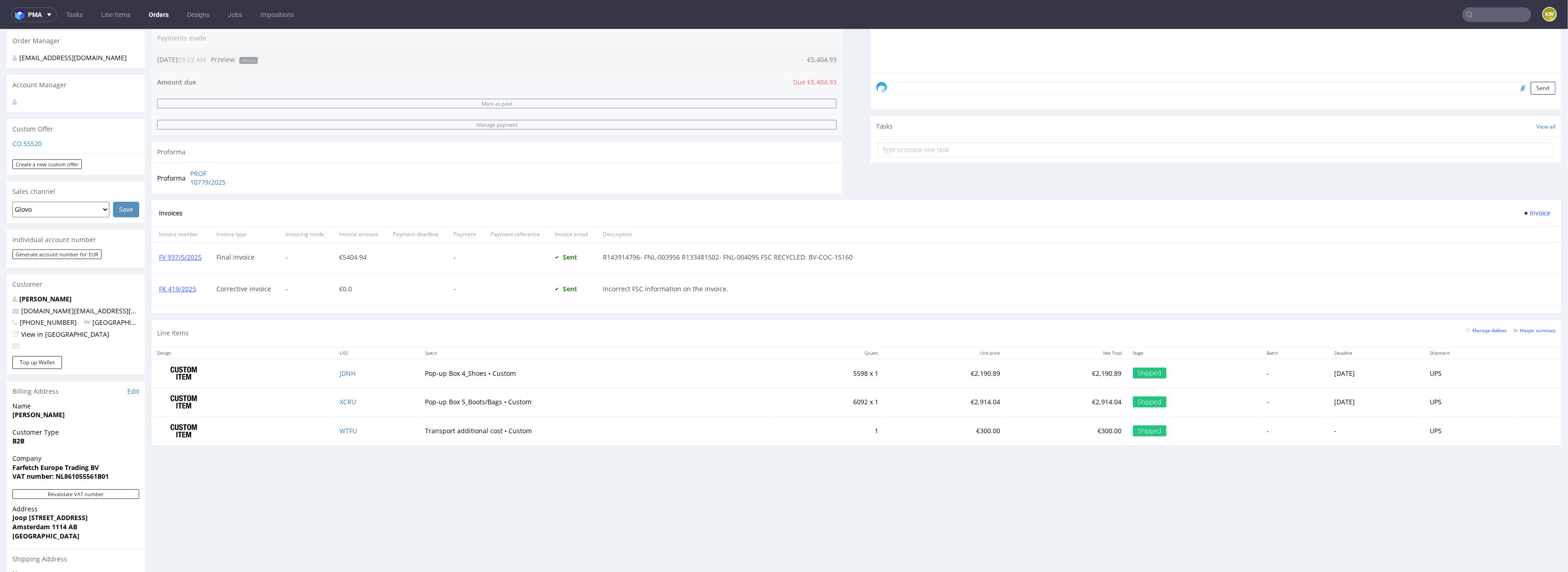
scroll to position [367, 0]
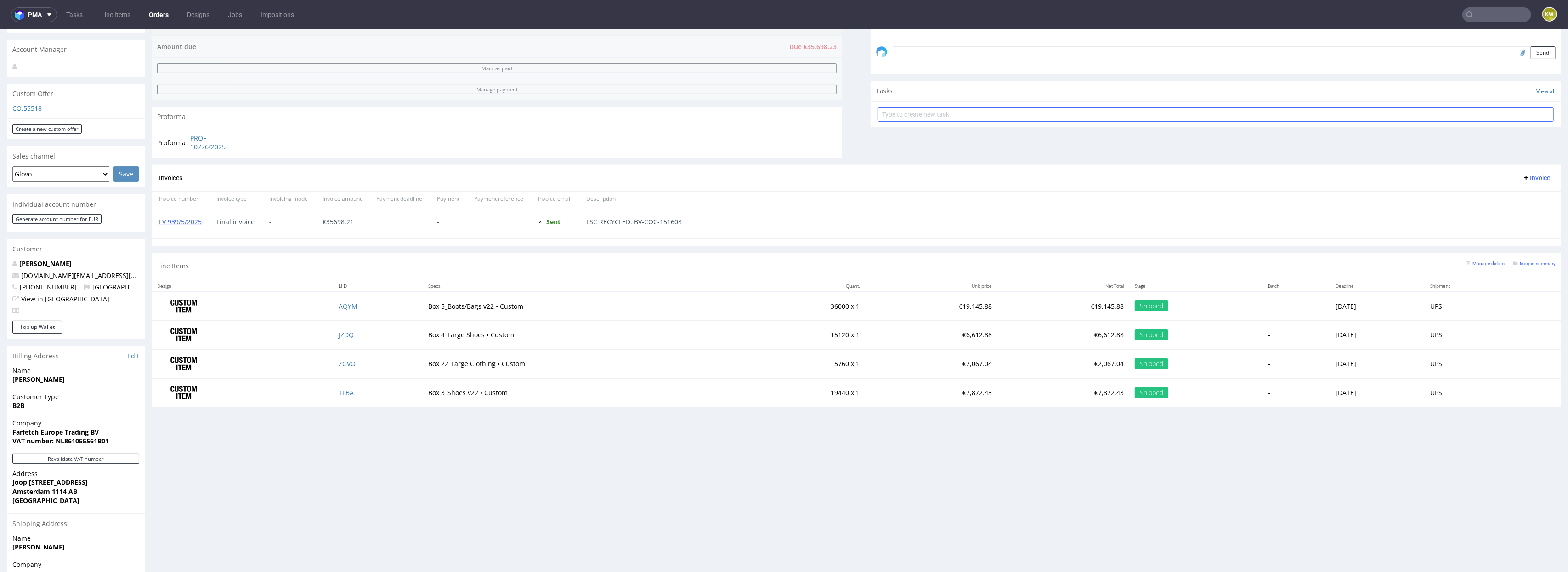
scroll to position [367, 0]
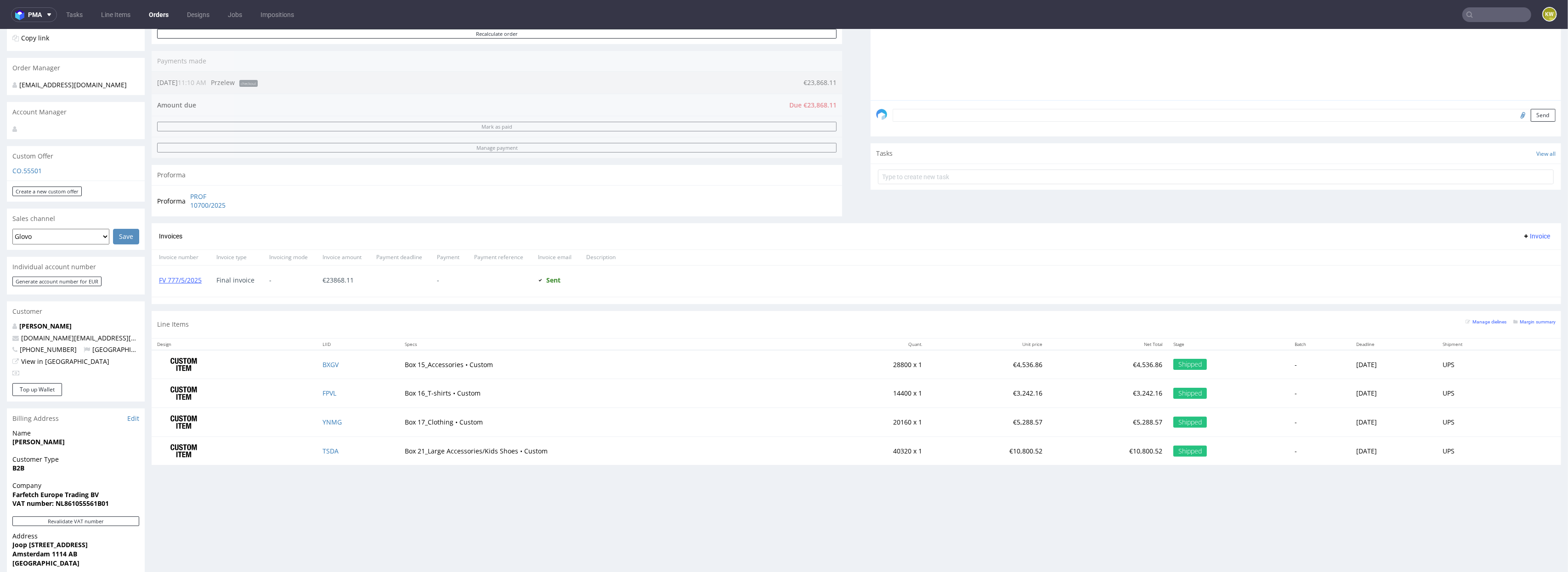
scroll to position [315, 0]
